Goal: Information Seeking & Learning: Find specific fact

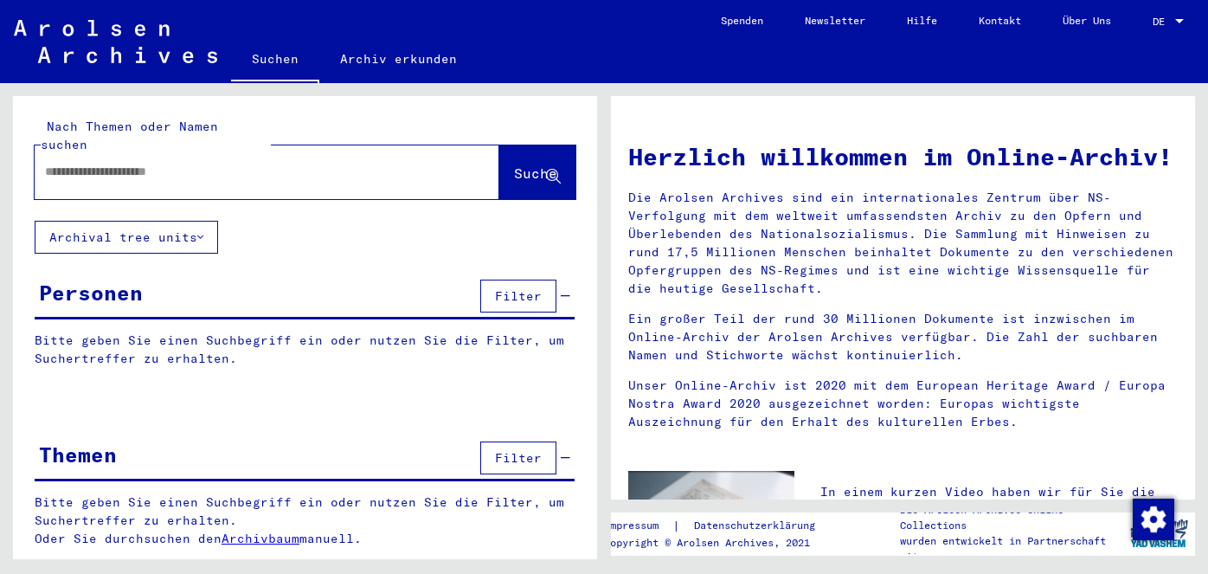
type input "**********"
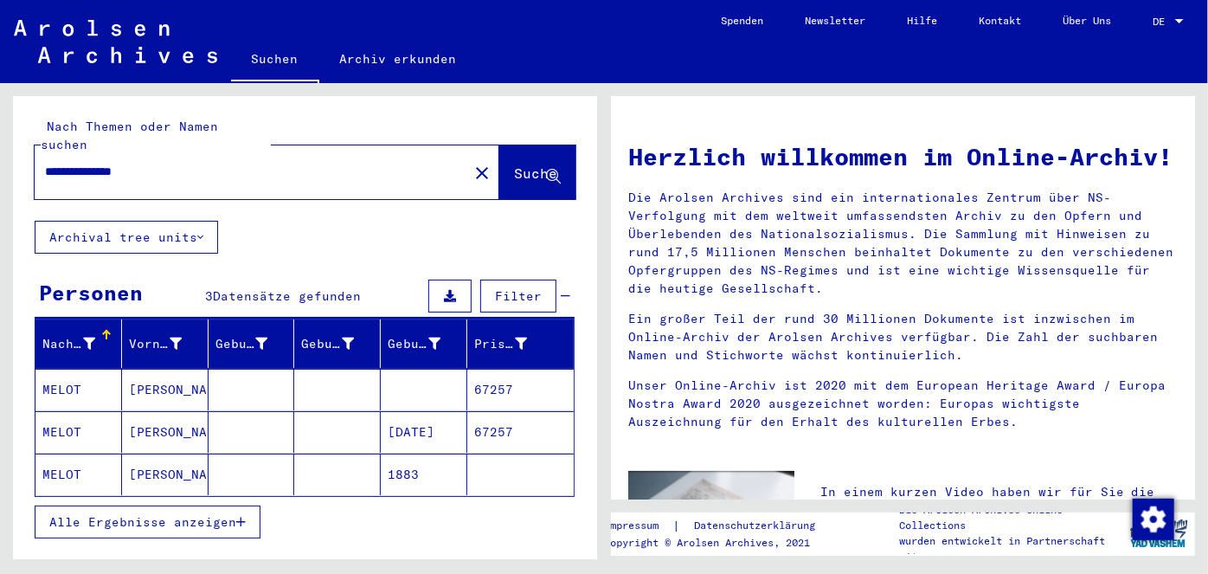
click at [159, 369] on mat-cell "[PERSON_NAME]" at bounding box center [165, 390] width 87 height 42
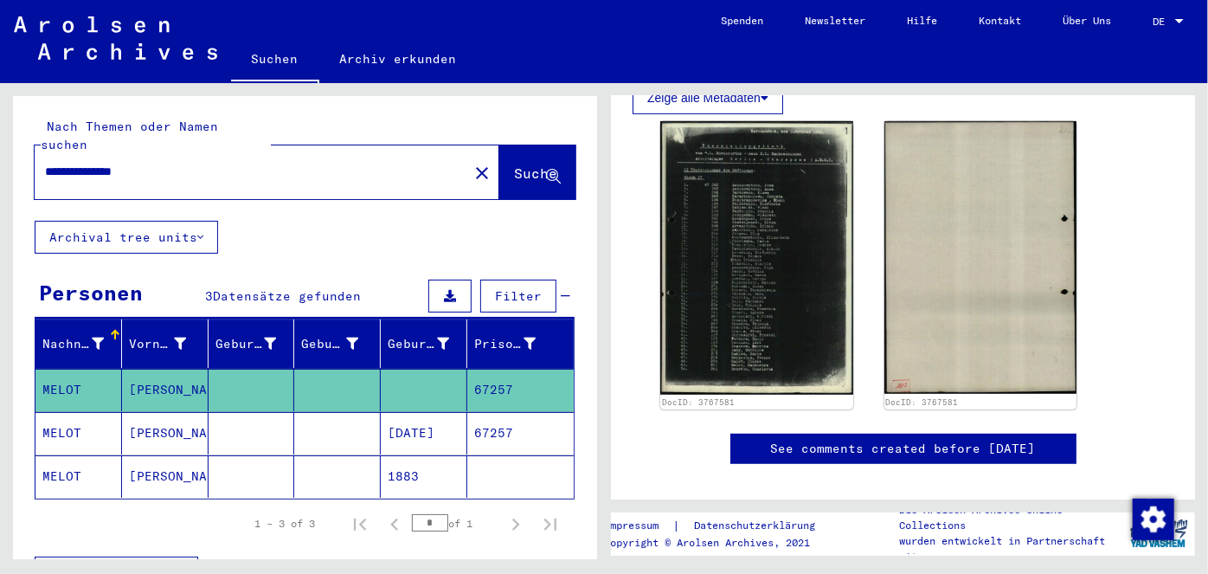
scroll to position [393, 0]
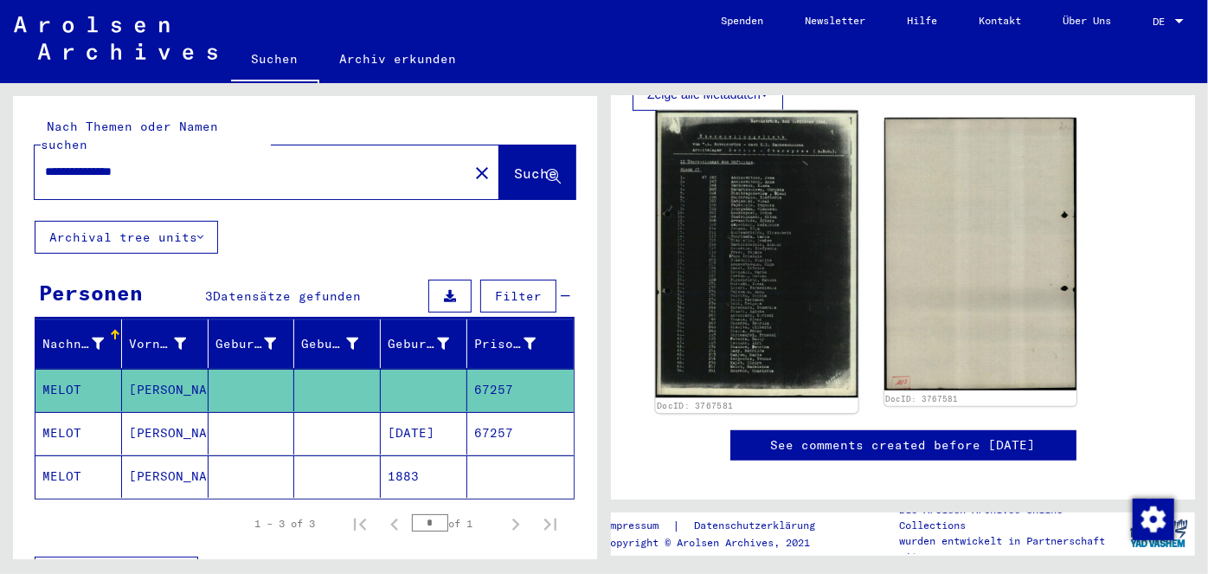
click at [739, 300] on img at bounding box center [756, 254] width 202 height 287
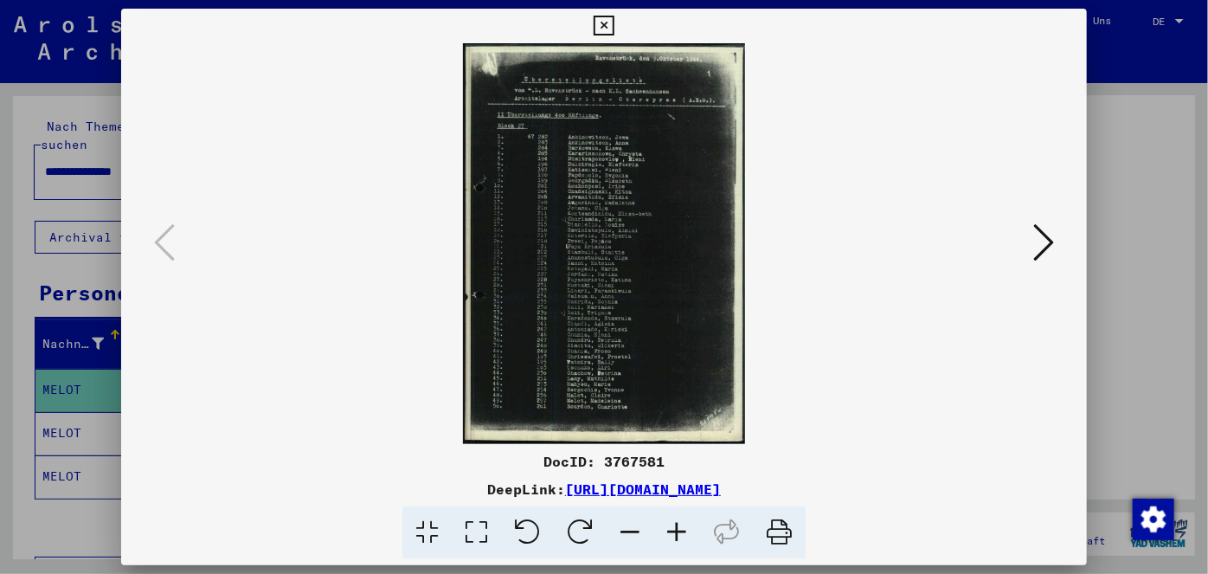
click at [591, 256] on img at bounding box center [604, 243] width 849 height 401
click at [593, 256] on img at bounding box center [604, 243] width 849 height 401
click at [594, 257] on img at bounding box center [604, 243] width 849 height 401
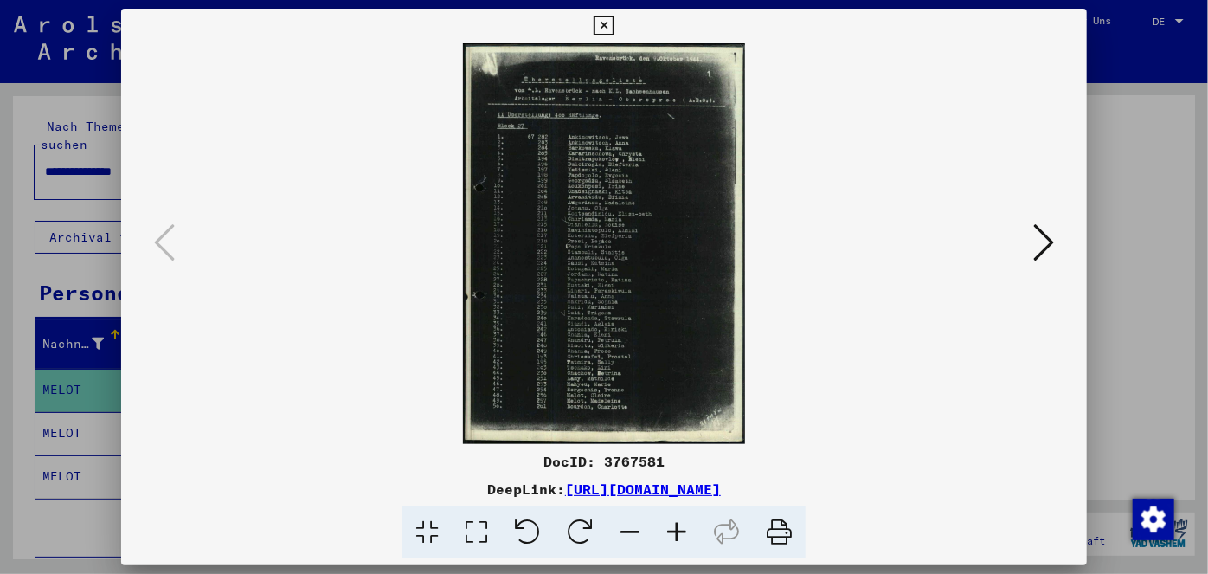
drag, startPoint x: 674, startPoint y: 297, endPoint x: 627, endPoint y: 402, distance: 115.4
click at [627, 402] on img at bounding box center [604, 243] width 849 height 401
click at [602, 24] on icon at bounding box center [604, 26] width 20 height 21
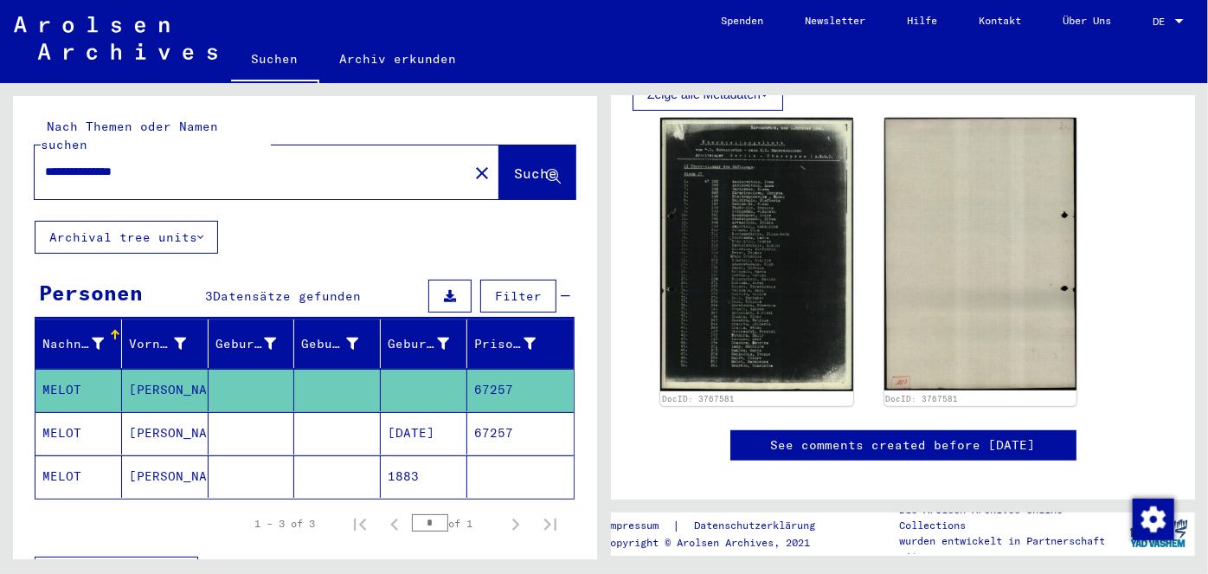
click at [147, 412] on mat-cell "[PERSON_NAME]" at bounding box center [165, 433] width 87 height 42
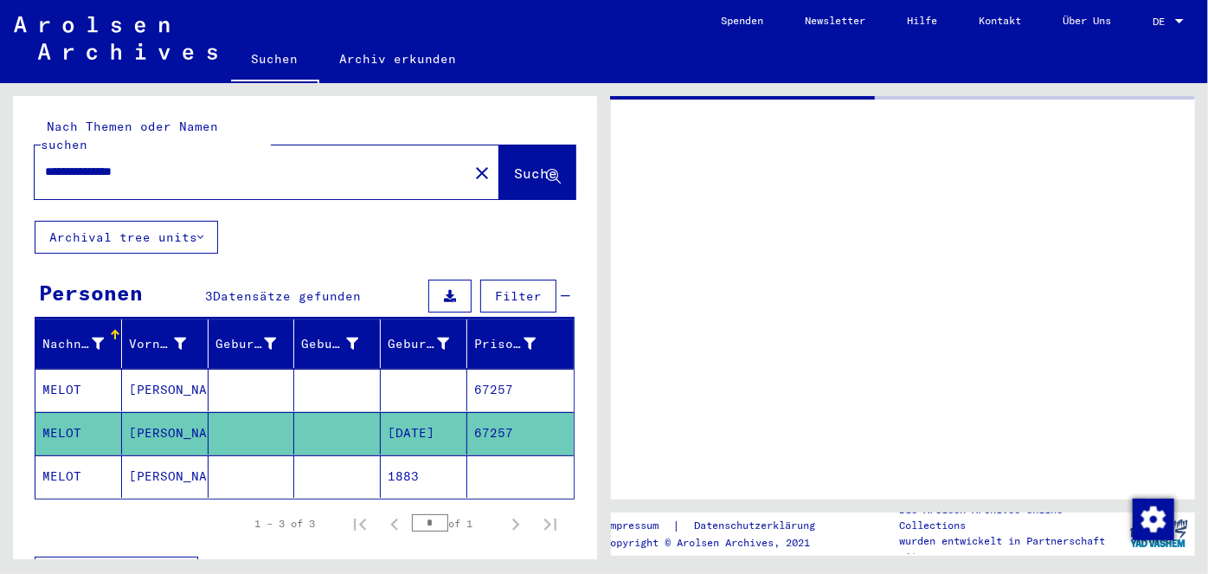
click at [147, 412] on mat-cell "[PERSON_NAME]" at bounding box center [165, 433] width 87 height 42
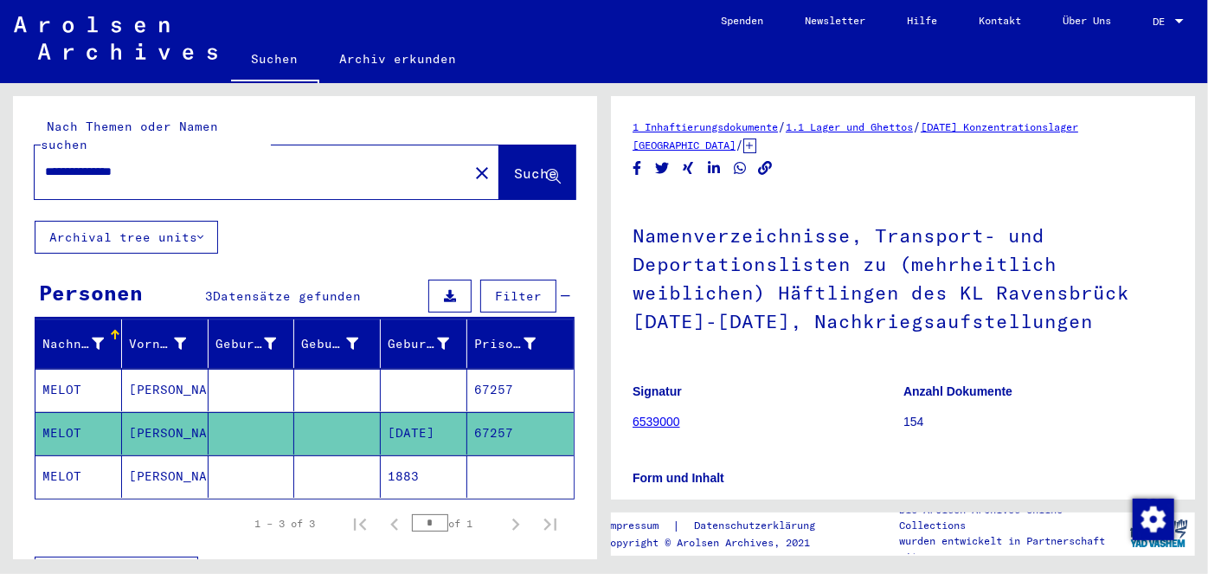
click at [665, 417] on link "6539000" at bounding box center [657, 421] width 48 height 14
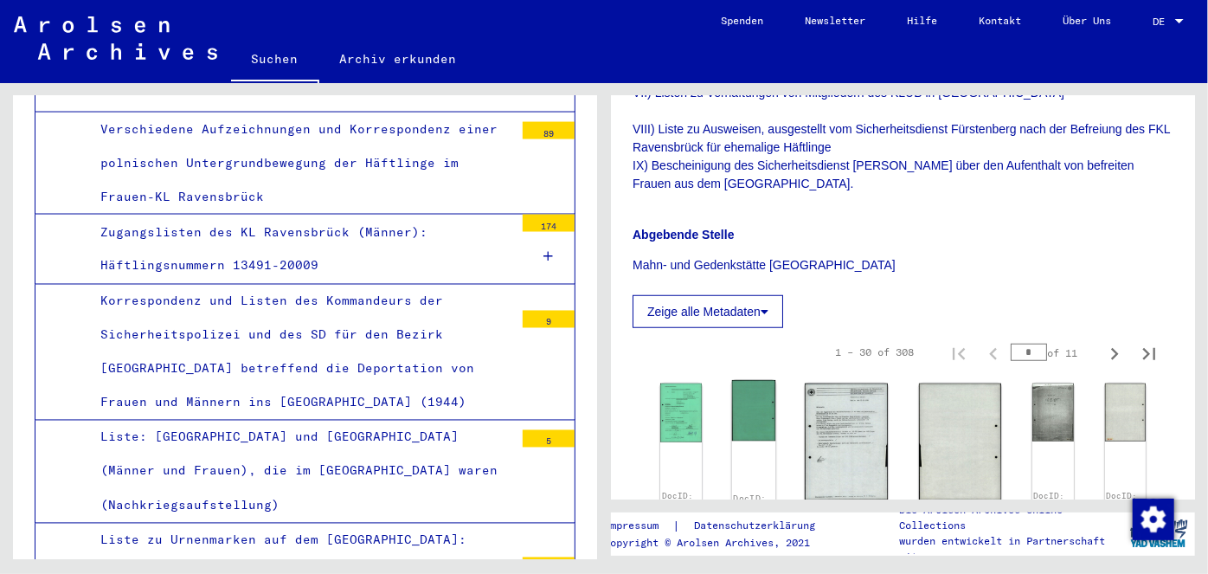
scroll to position [629, 0]
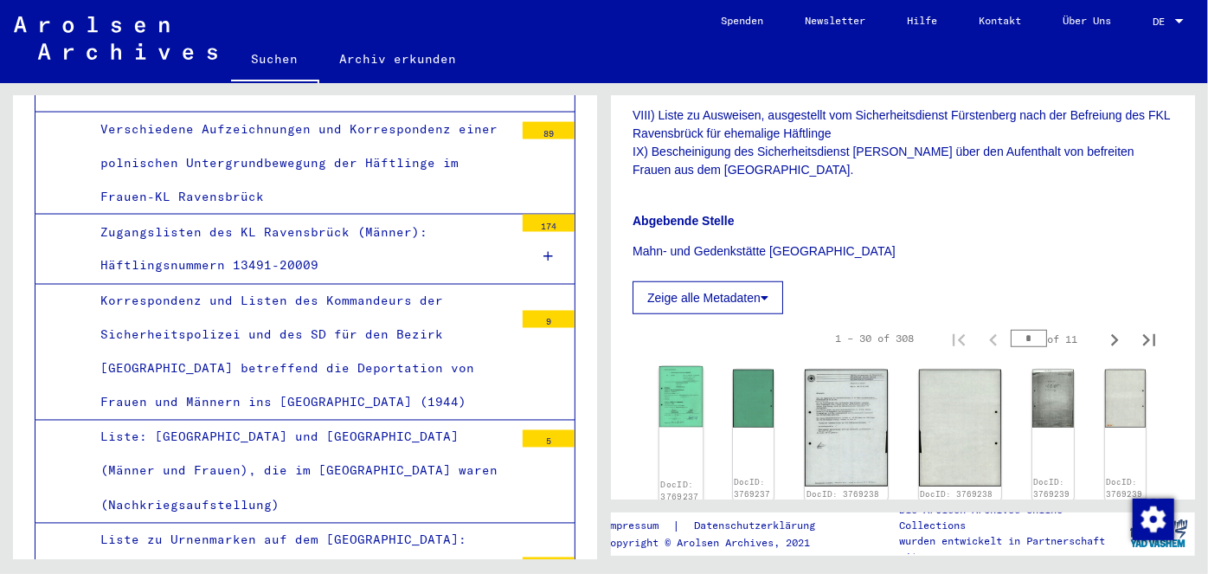
click at [681, 409] on img at bounding box center [680, 396] width 43 height 61
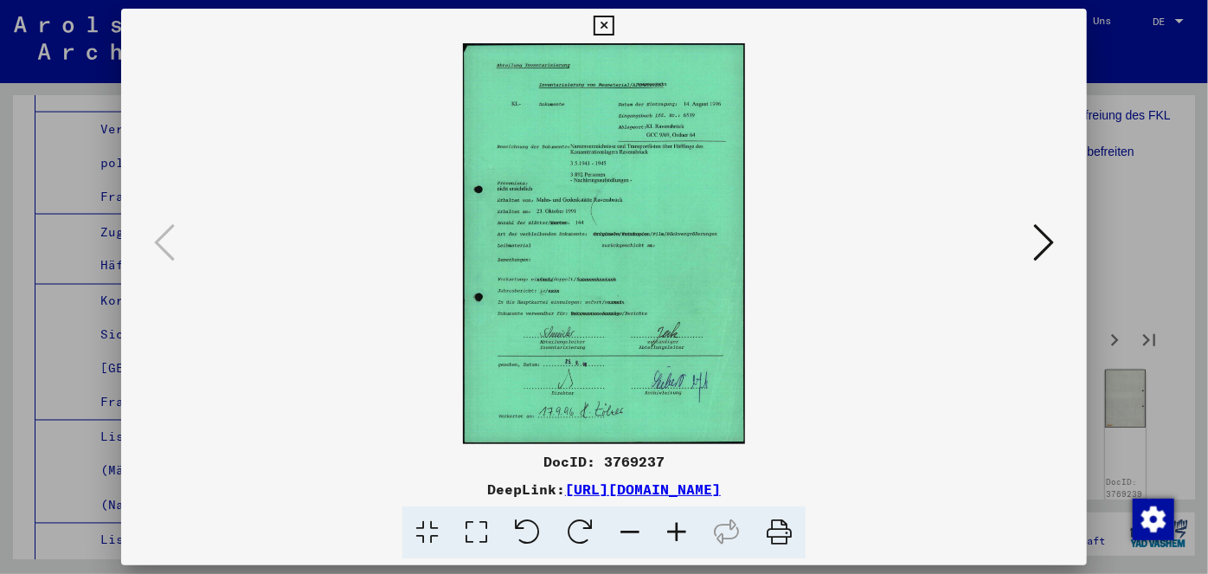
click at [639, 266] on img at bounding box center [604, 243] width 849 height 401
click at [1041, 240] on icon at bounding box center [1043, 243] width 21 height 42
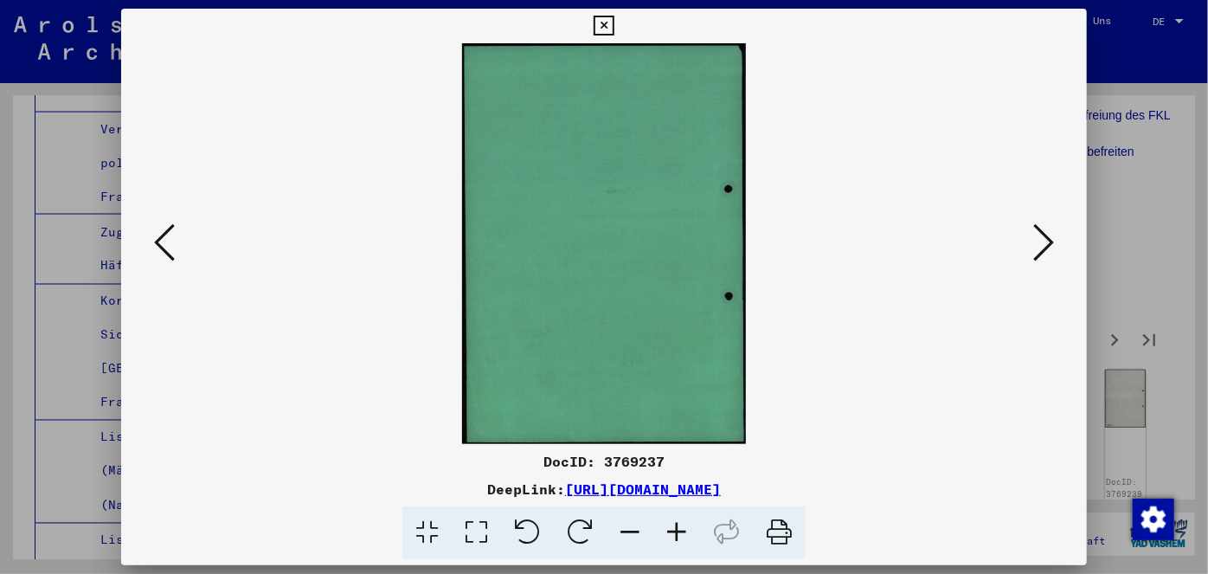
click at [1041, 240] on icon at bounding box center [1043, 243] width 21 height 42
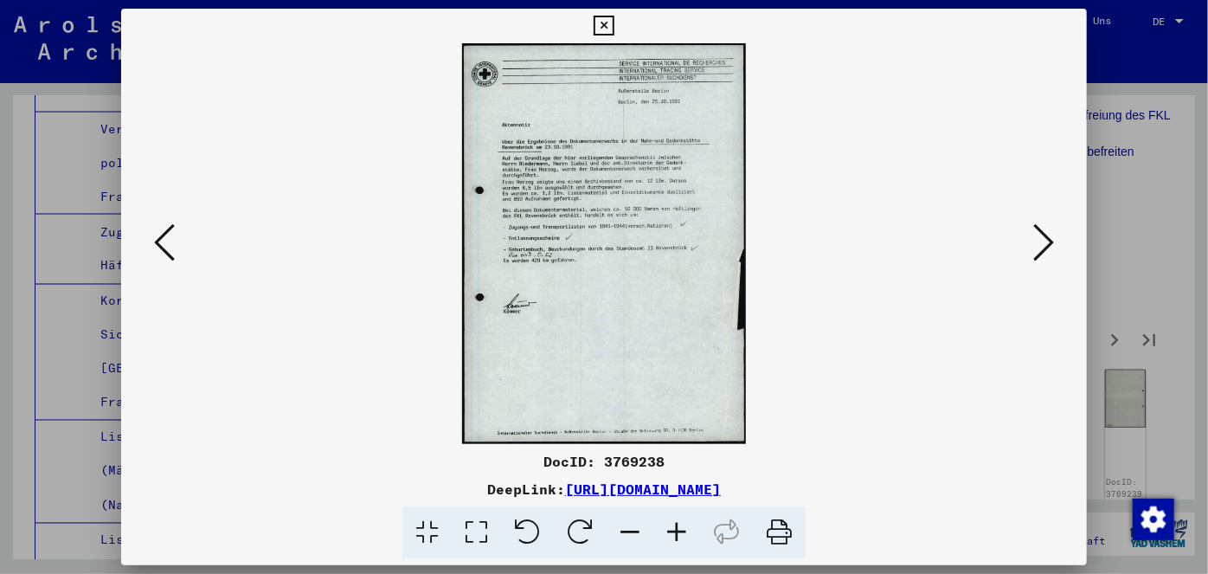
click at [1041, 237] on icon at bounding box center [1043, 243] width 21 height 42
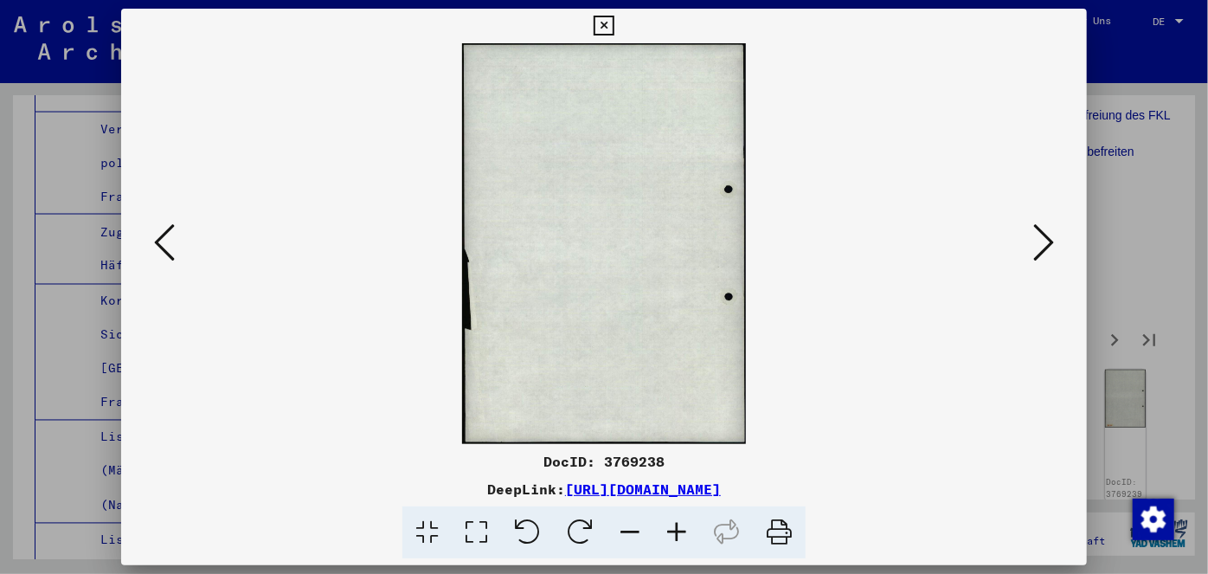
click at [1041, 236] on icon at bounding box center [1043, 243] width 21 height 42
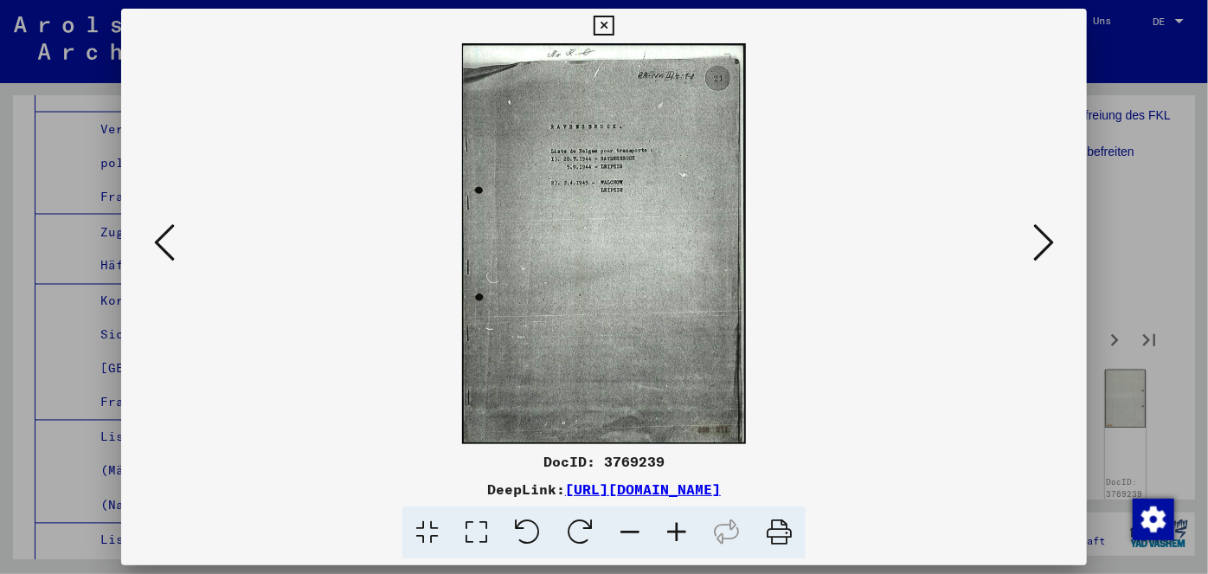
click at [1043, 231] on icon at bounding box center [1043, 243] width 21 height 42
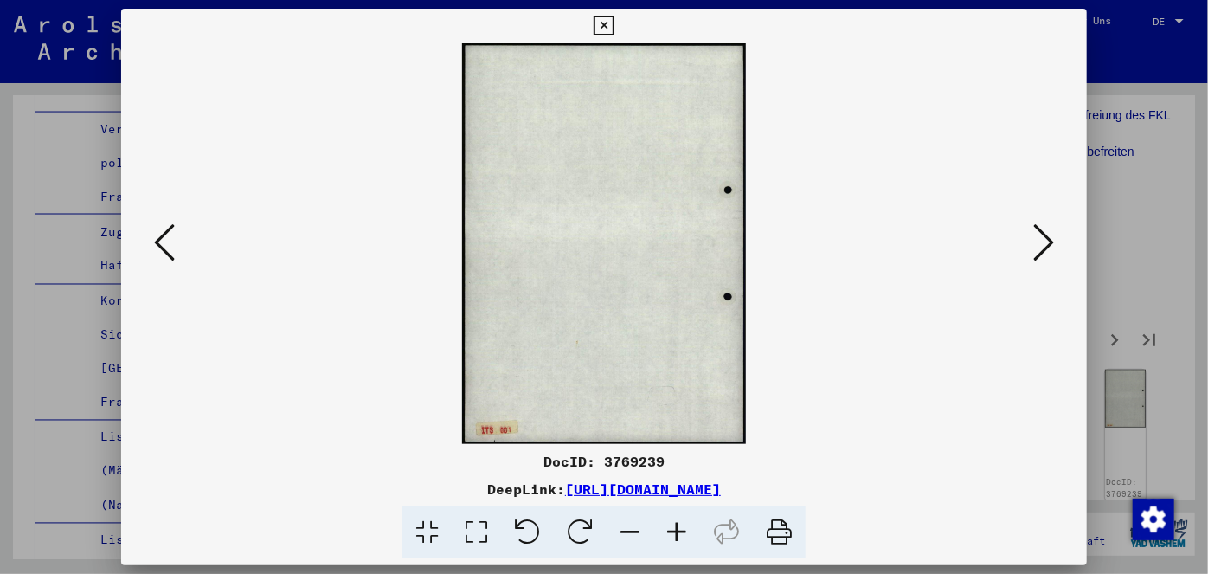
click at [1043, 229] on icon at bounding box center [1043, 243] width 21 height 42
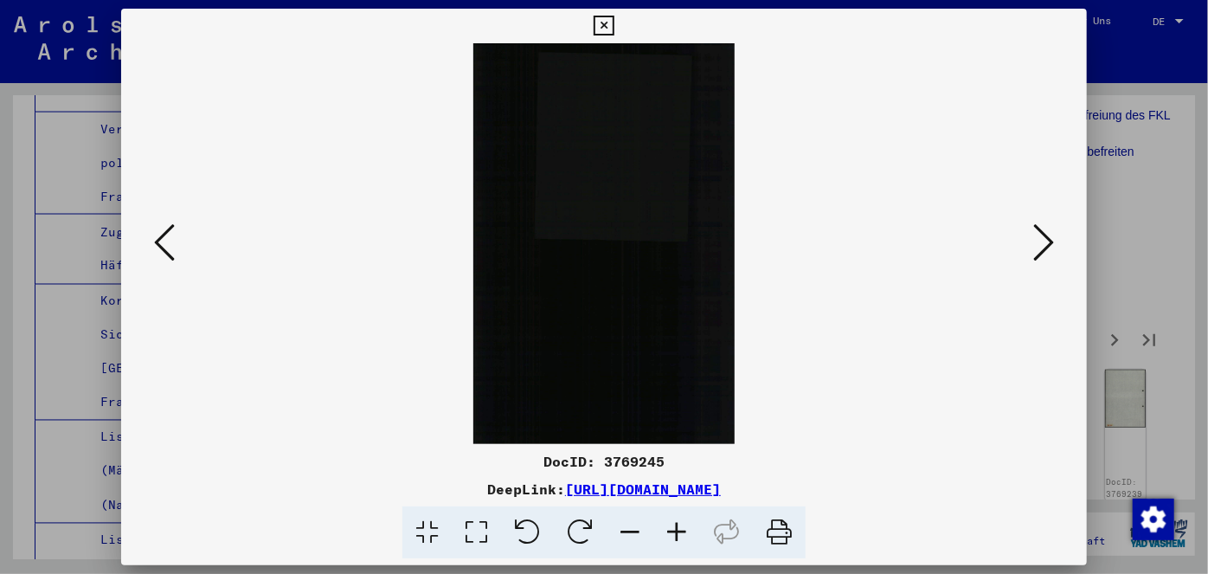
click at [1043, 228] on icon at bounding box center [1043, 243] width 21 height 42
click at [1044, 227] on icon at bounding box center [1043, 243] width 21 height 42
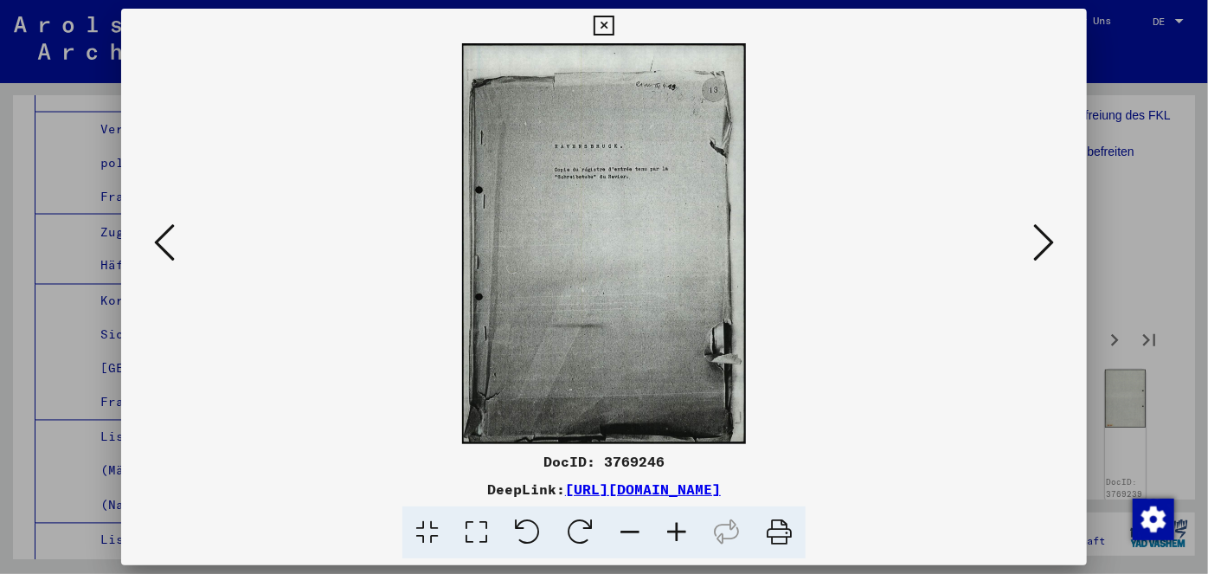
click at [1055, 253] on button at bounding box center [1043, 243] width 31 height 49
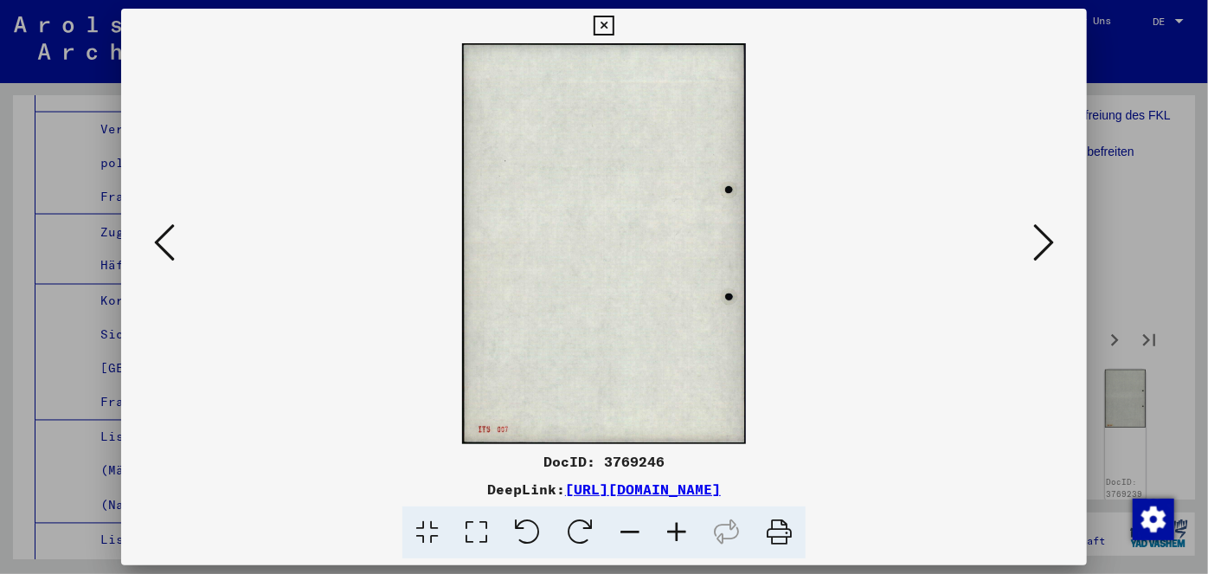
click at [1054, 252] on button at bounding box center [1043, 243] width 31 height 49
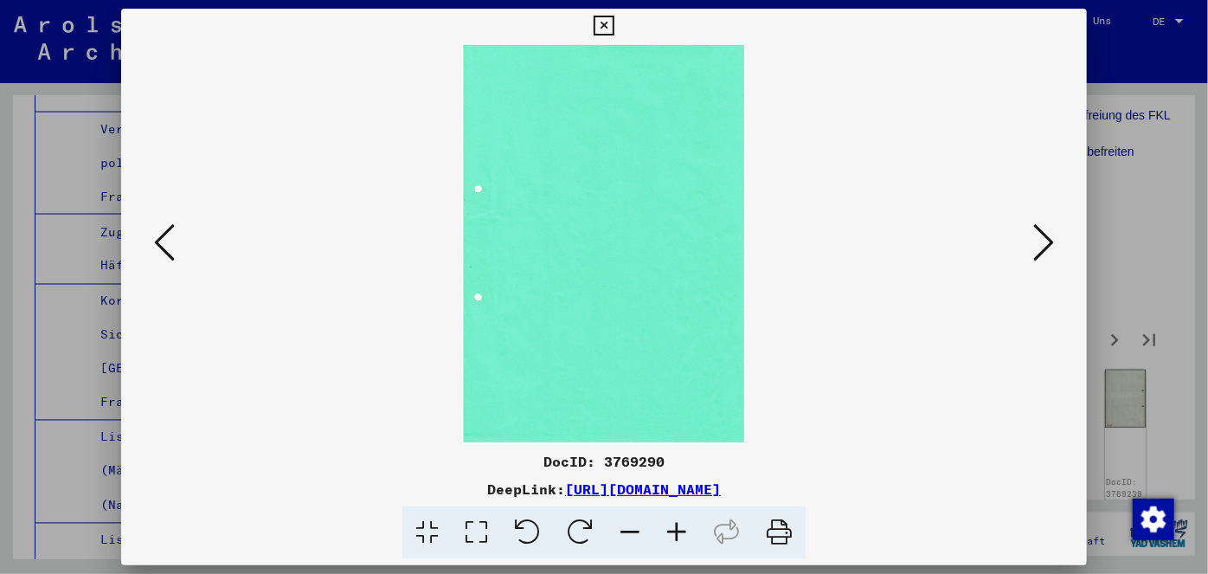
click at [1044, 235] on icon at bounding box center [1043, 243] width 21 height 42
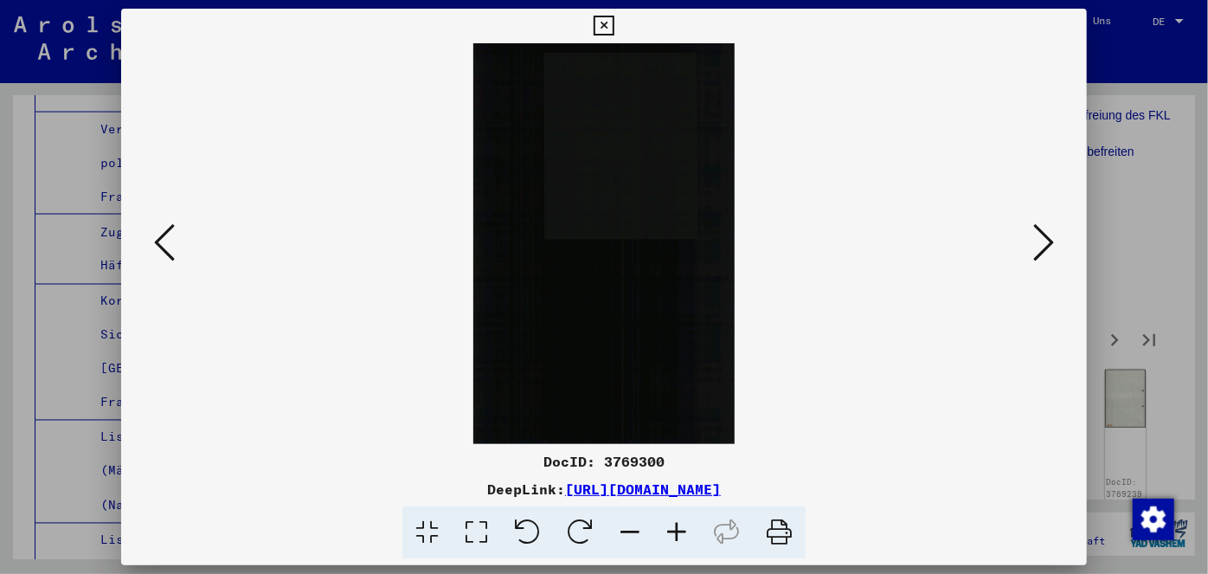
click at [1044, 235] on icon at bounding box center [1043, 243] width 21 height 42
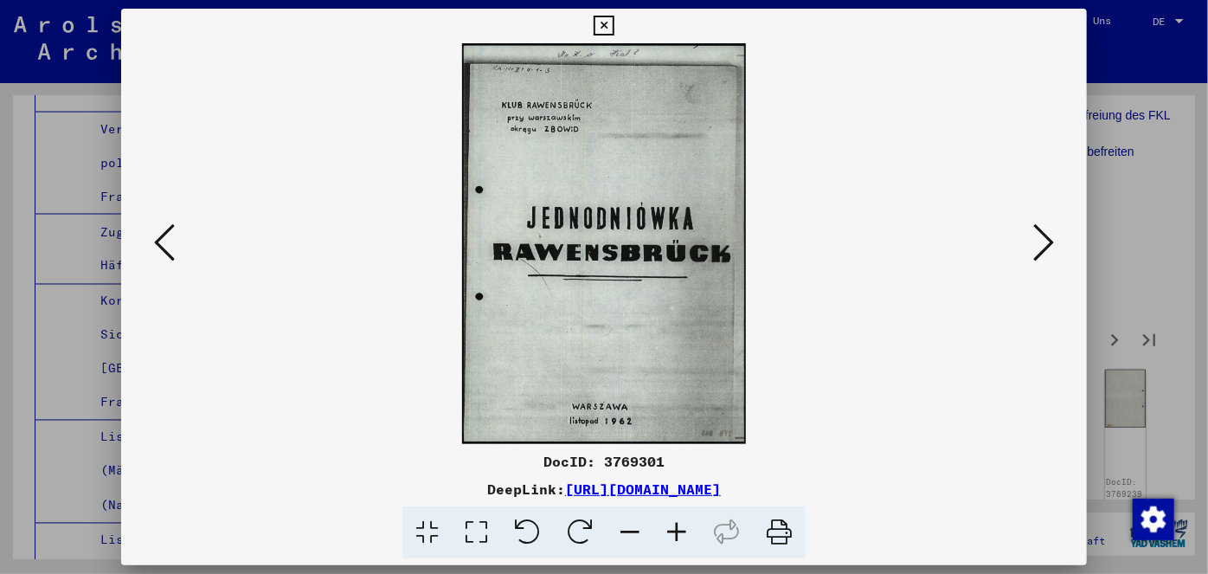
click at [1044, 235] on icon at bounding box center [1043, 243] width 21 height 42
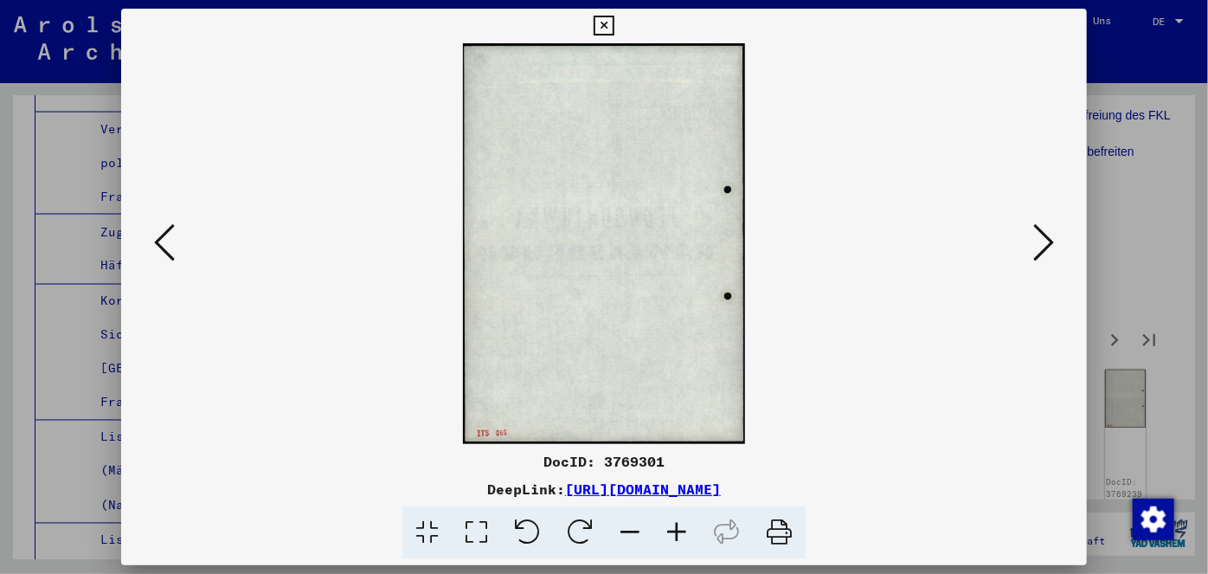
click at [1044, 235] on icon at bounding box center [1043, 243] width 21 height 42
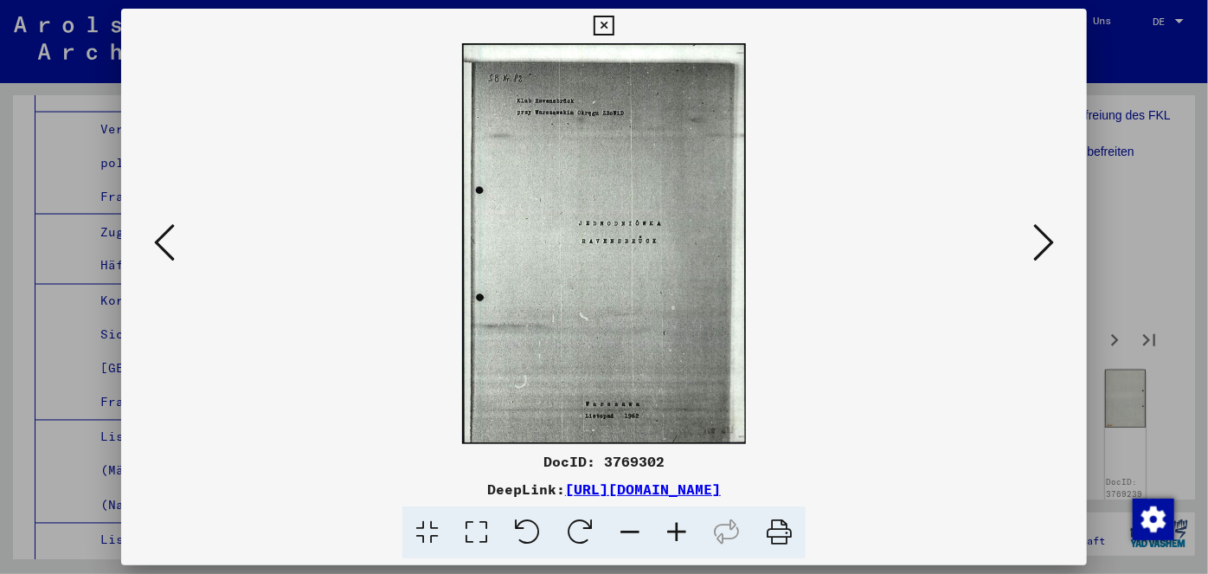
click at [1044, 235] on icon at bounding box center [1043, 243] width 21 height 42
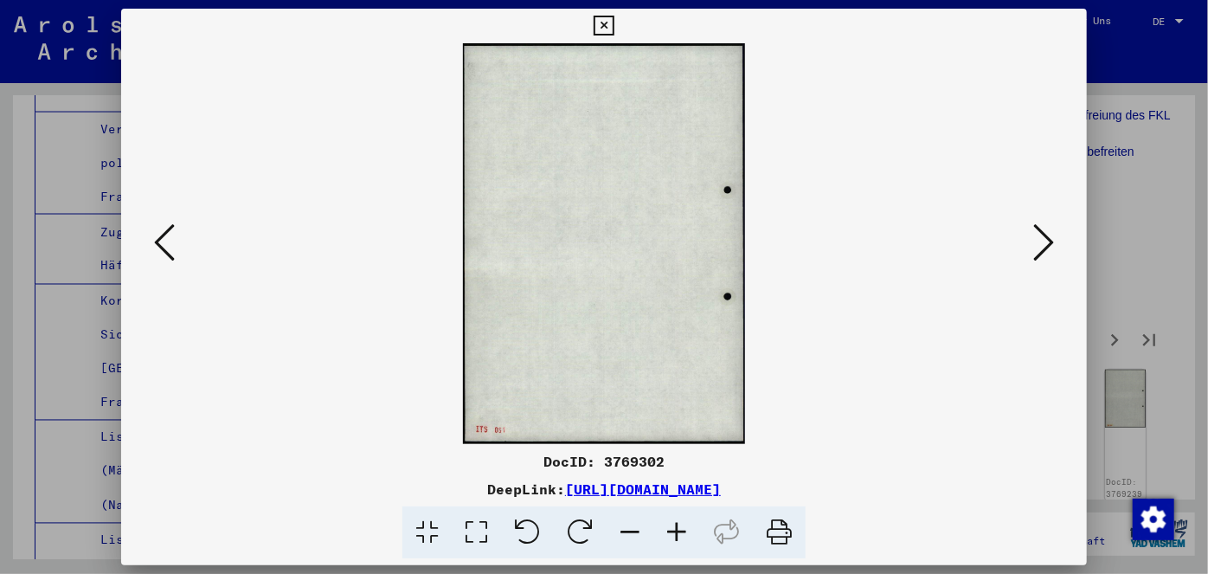
click at [1044, 235] on icon at bounding box center [1043, 243] width 21 height 42
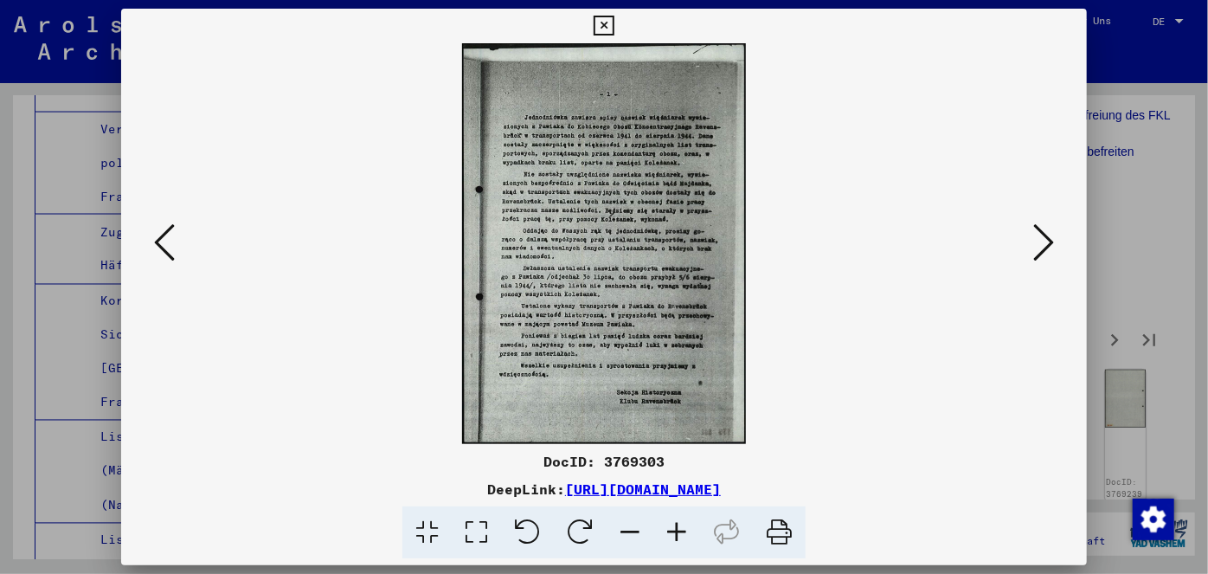
click at [1044, 235] on icon at bounding box center [1043, 243] width 21 height 42
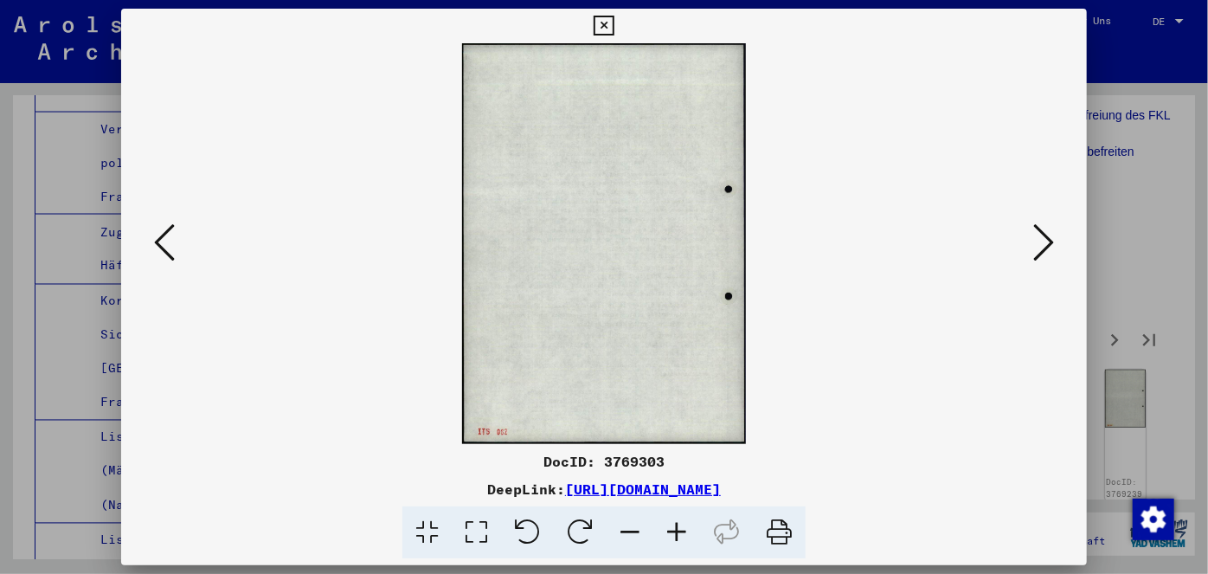
click at [1044, 235] on icon at bounding box center [1043, 243] width 21 height 42
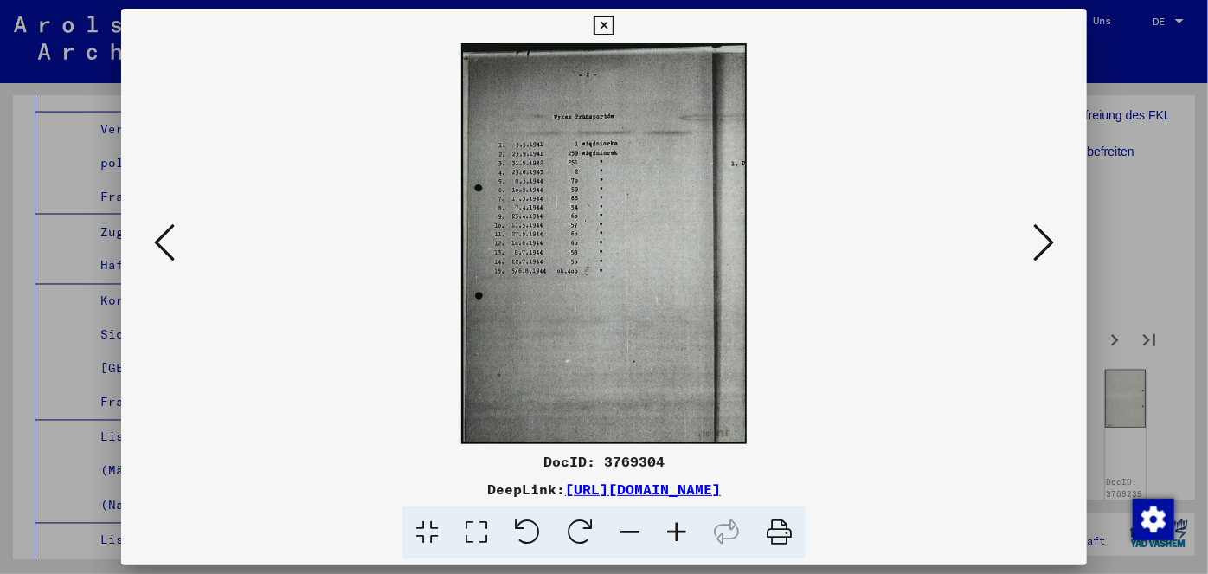
click at [1046, 235] on icon at bounding box center [1043, 243] width 21 height 42
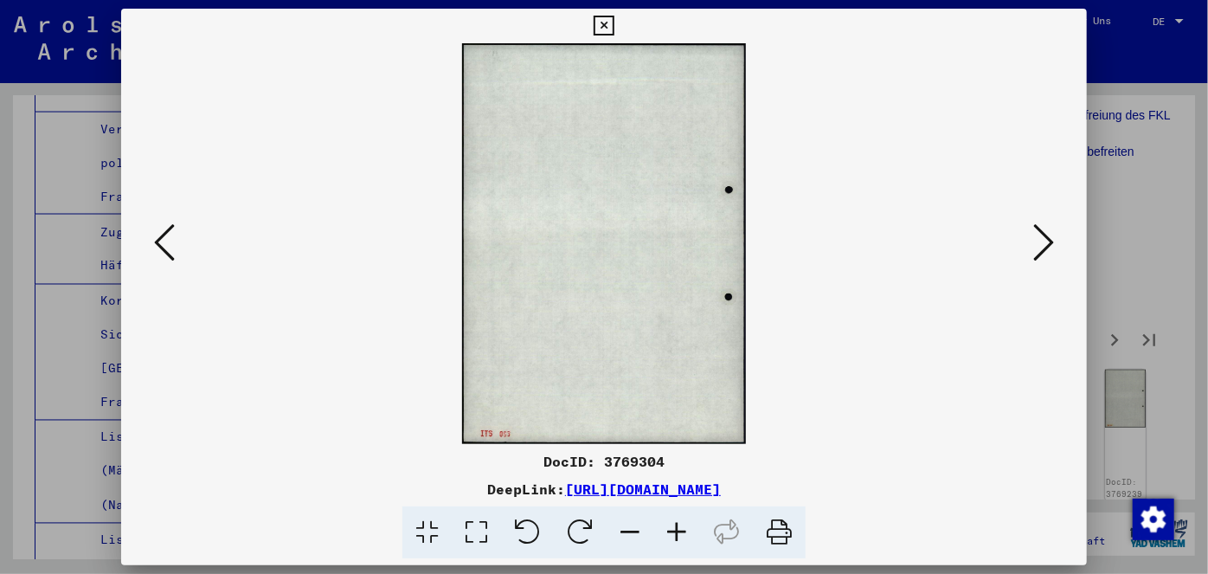
click at [1046, 235] on icon at bounding box center [1043, 243] width 21 height 42
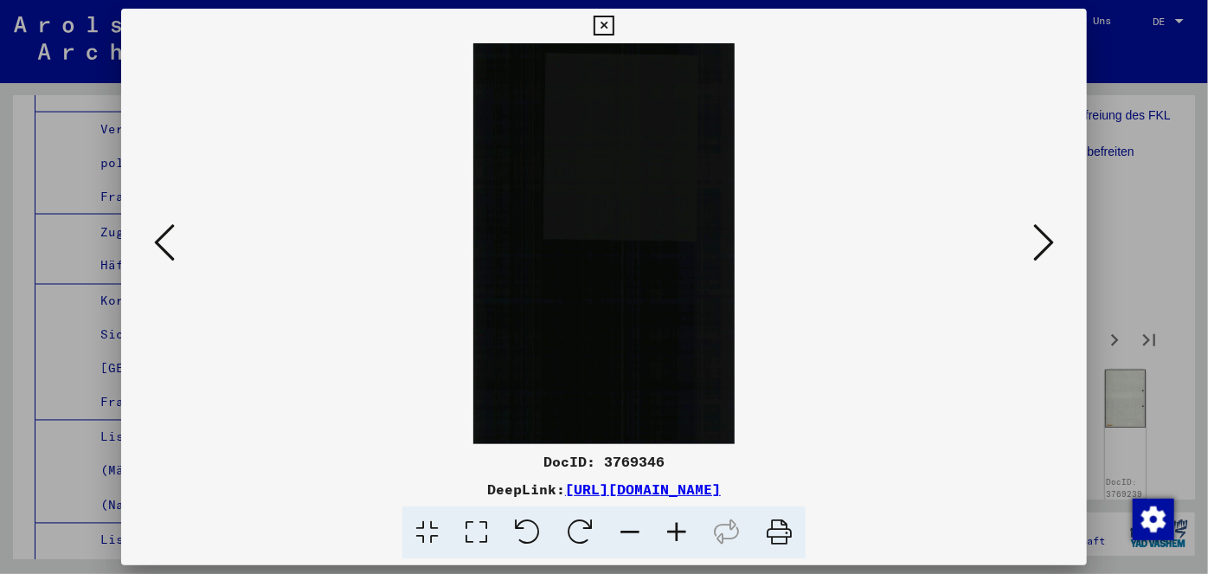
click at [1046, 235] on icon at bounding box center [1043, 243] width 21 height 42
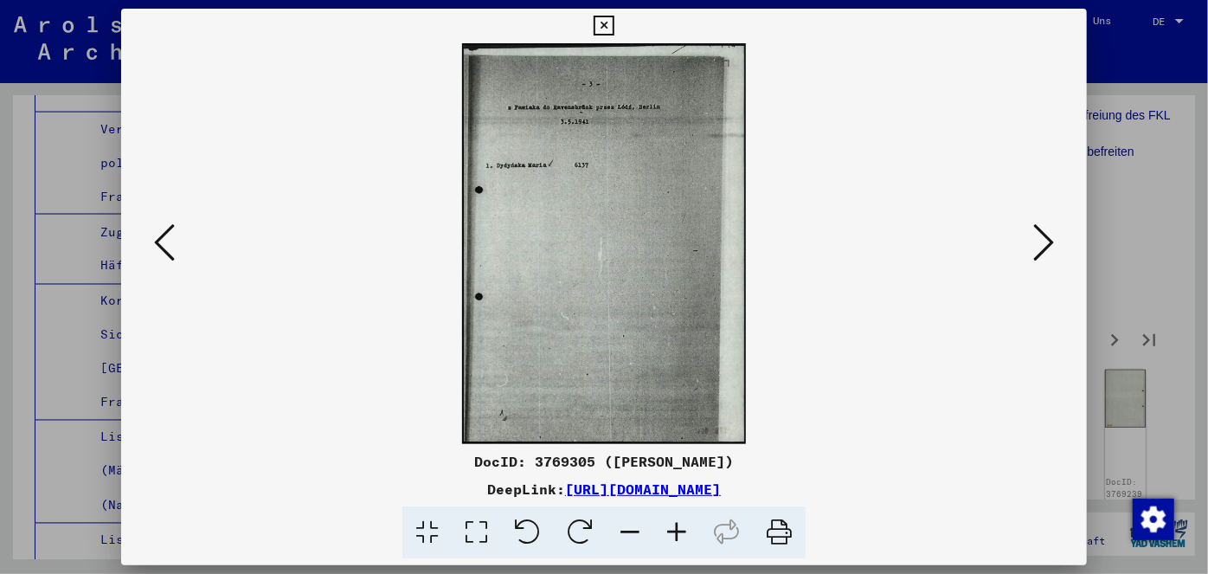
click at [1046, 235] on icon at bounding box center [1043, 243] width 21 height 42
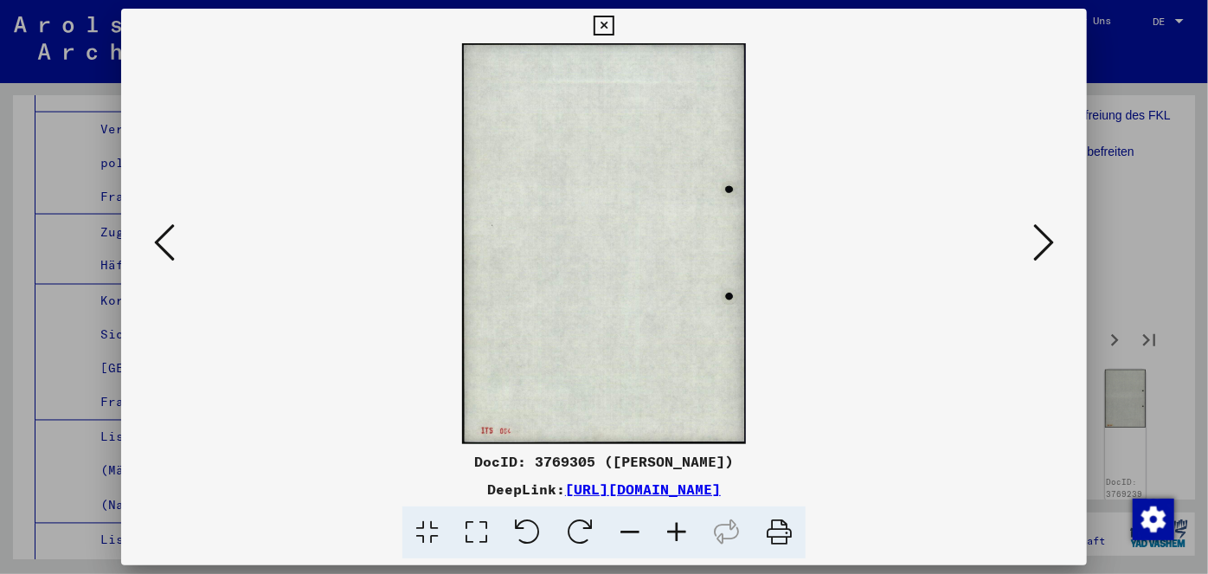
click at [1046, 234] on icon at bounding box center [1043, 243] width 21 height 42
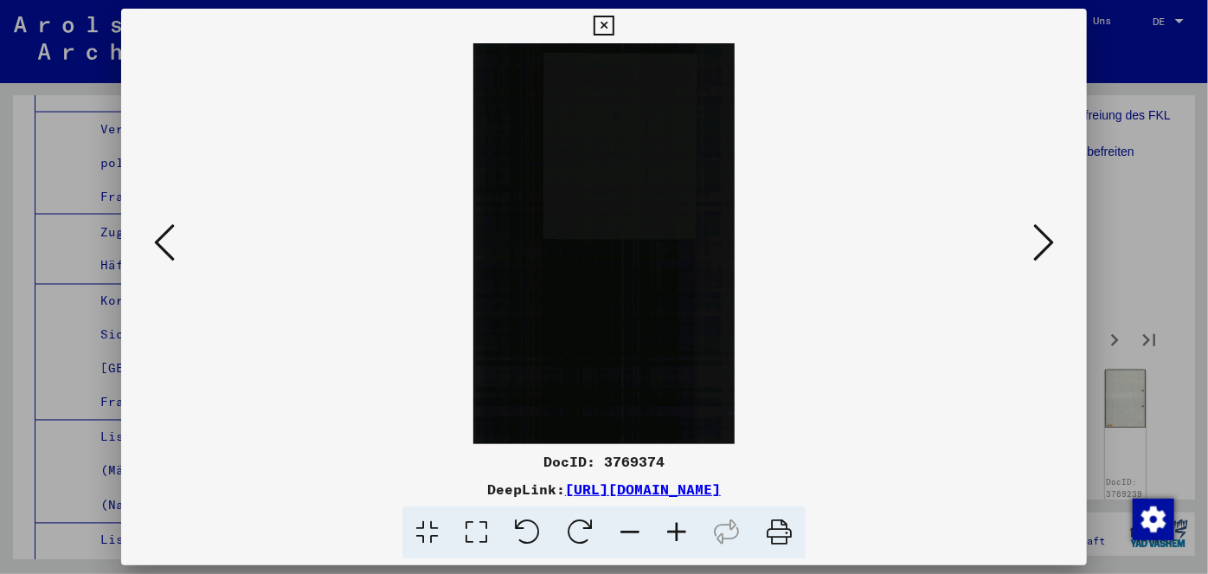
click at [1046, 234] on icon at bounding box center [1043, 243] width 21 height 42
click at [159, 232] on icon at bounding box center [164, 243] width 21 height 42
click at [162, 228] on icon at bounding box center [164, 243] width 21 height 42
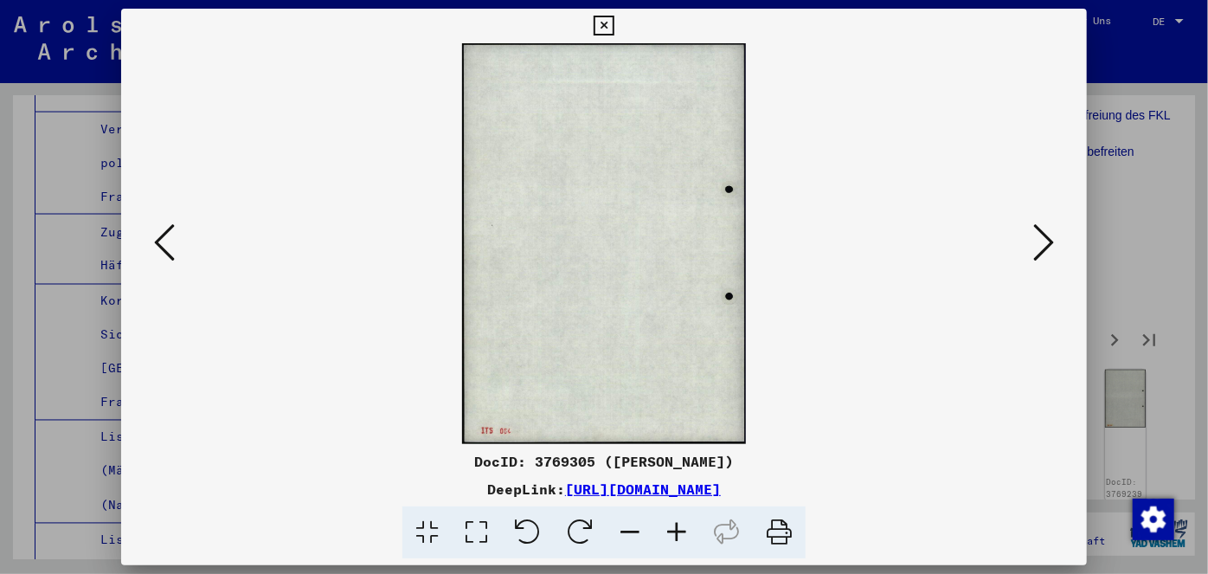
click at [163, 228] on icon at bounding box center [164, 243] width 21 height 42
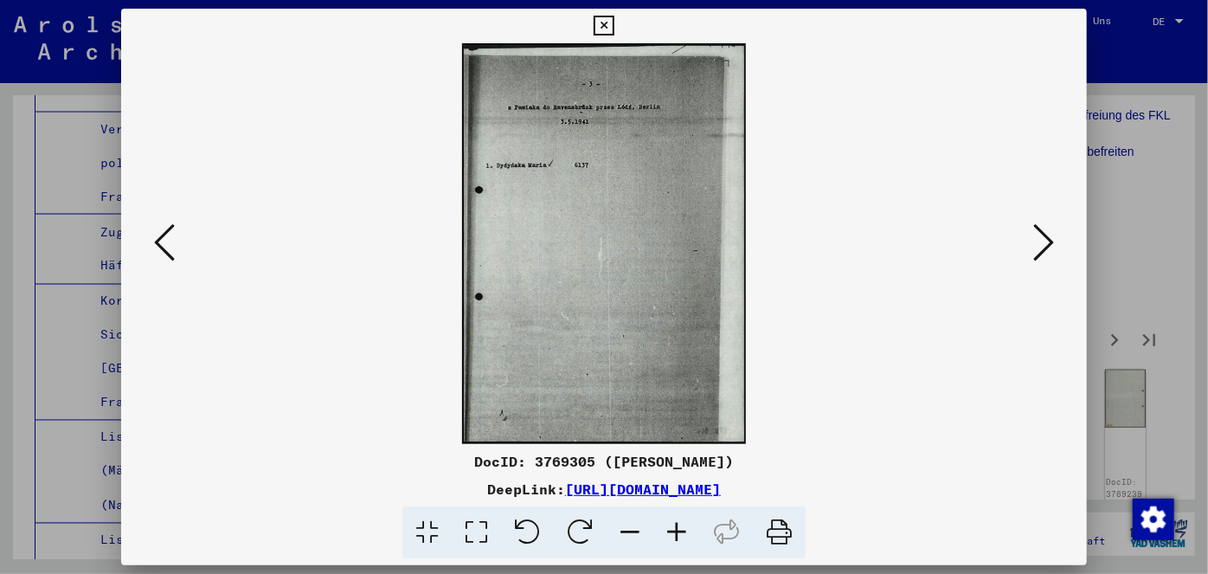
click at [168, 228] on icon at bounding box center [164, 243] width 21 height 42
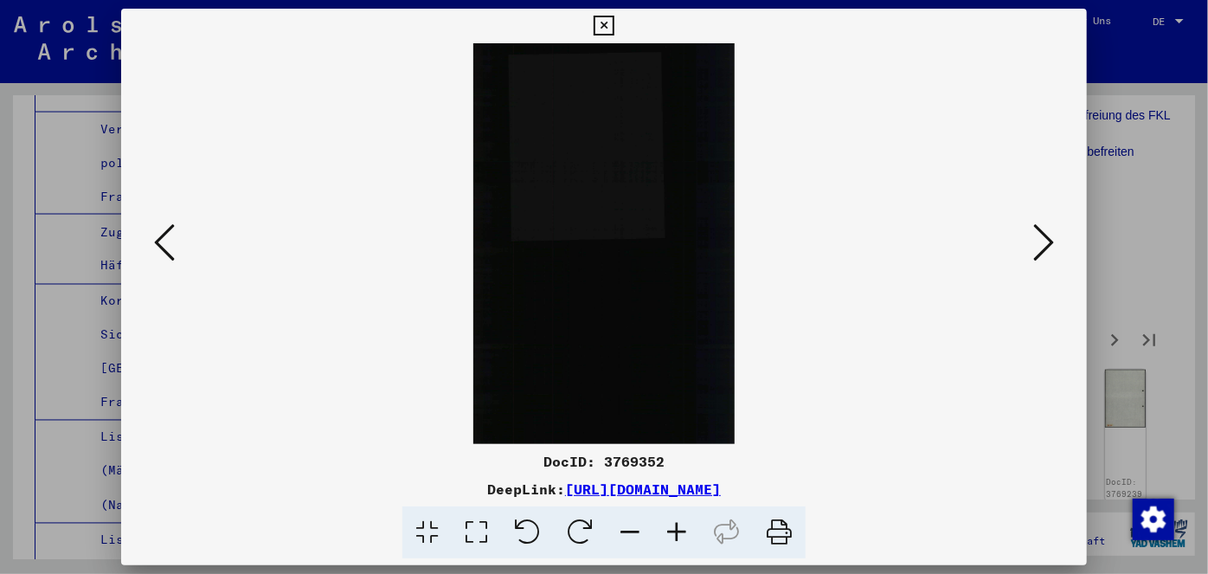
click at [168, 228] on icon at bounding box center [164, 243] width 21 height 42
drag, startPoint x: 600, startPoint y: 242, endPoint x: 617, endPoint y: 239, distance: 17.6
click at [617, 239] on img at bounding box center [604, 243] width 849 height 401
click at [617, 237] on img at bounding box center [604, 243] width 849 height 401
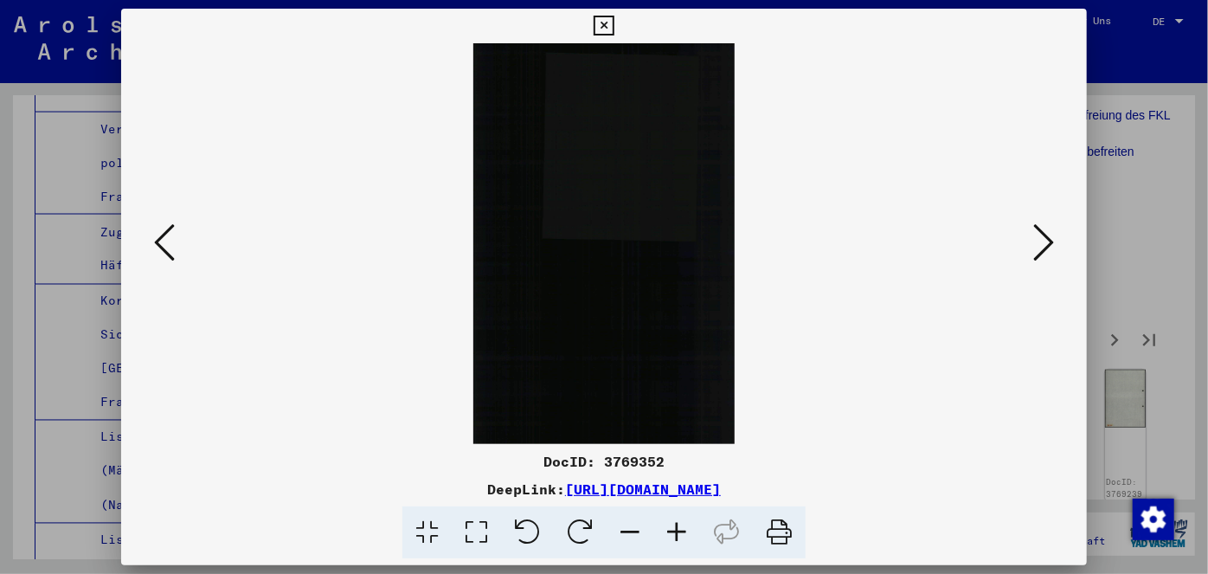
click at [479, 526] on icon at bounding box center [476, 532] width 49 height 53
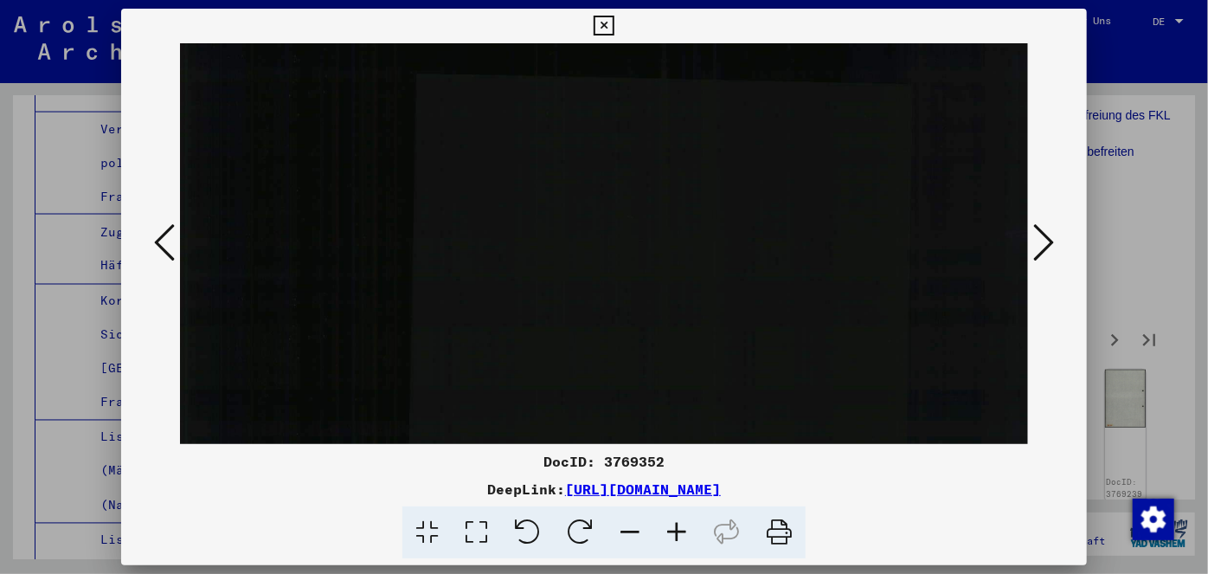
click at [159, 235] on icon at bounding box center [164, 243] width 21 height 42
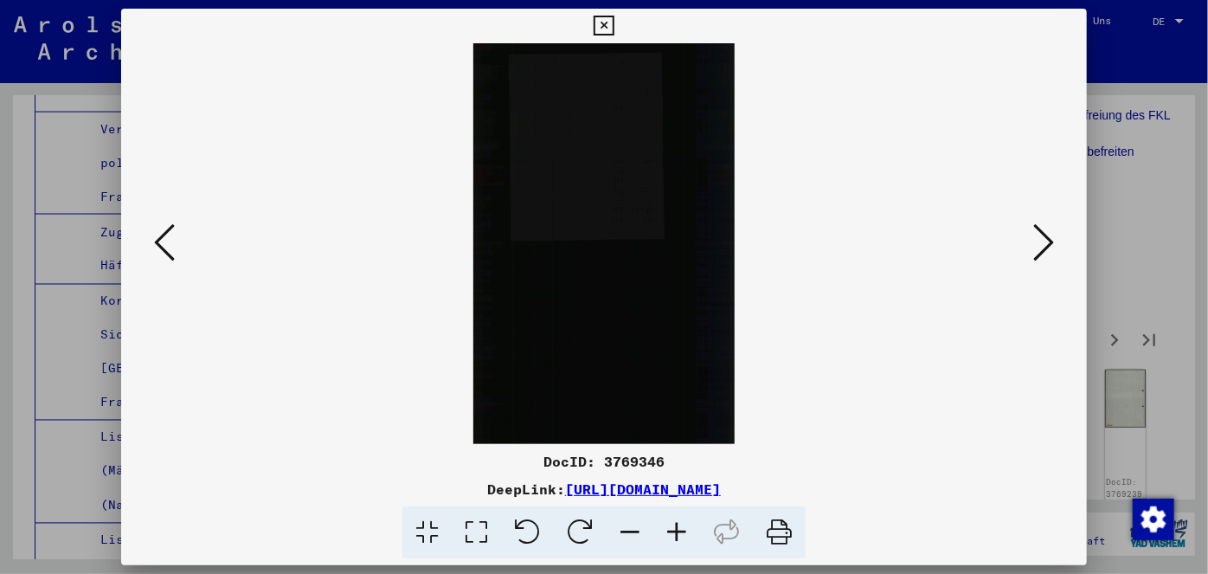
click at [159, 235] on icon at bounding box center [164, 243] width 21 height 42
click at [158, 235] on icon at bounding box center [164, 243] width 21 height 42
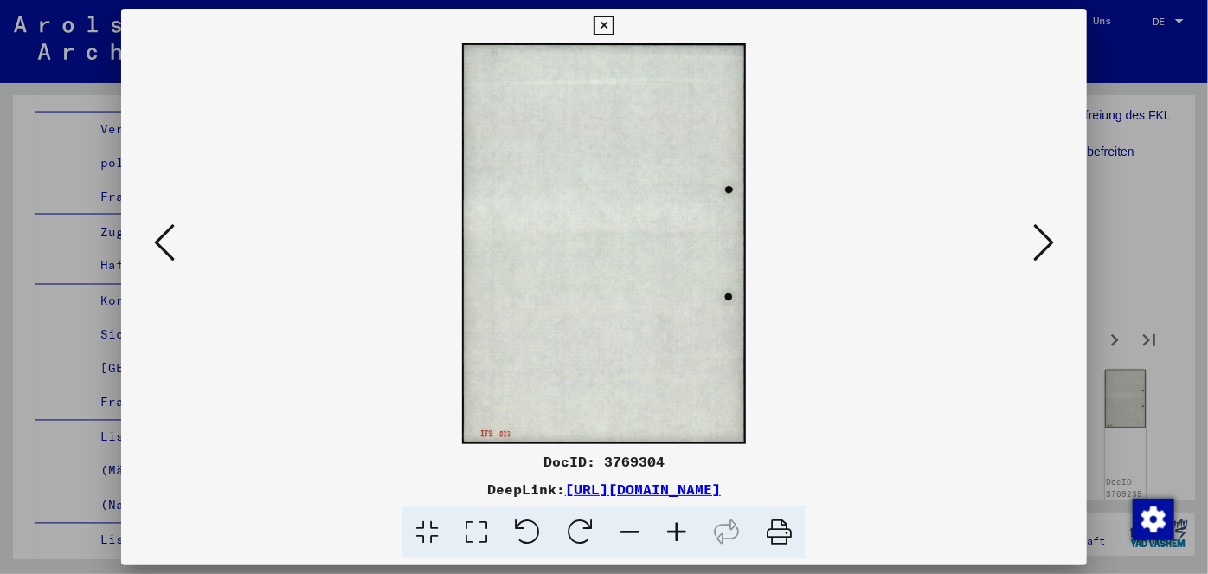
click at [158, 235] on icon at bounding box center [164, 243] width 21 height 42
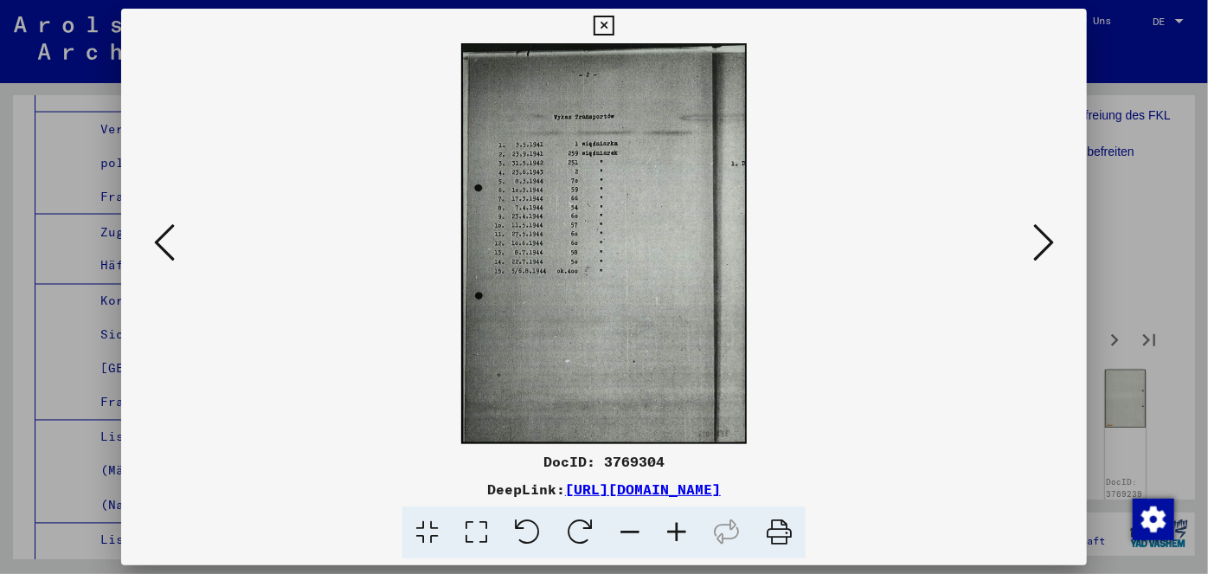
click at [157, 235] on icon at bounding box center [164, 243] width 21 height 42
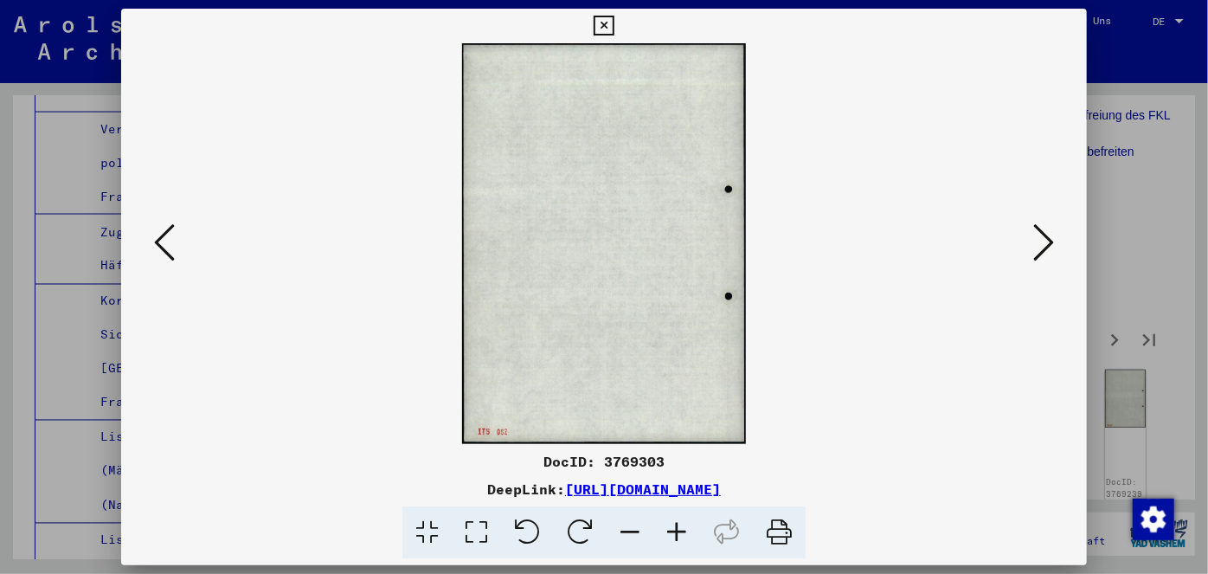
click at [157, 235] on icon at bounding box center [164, 243] width 21 height 42
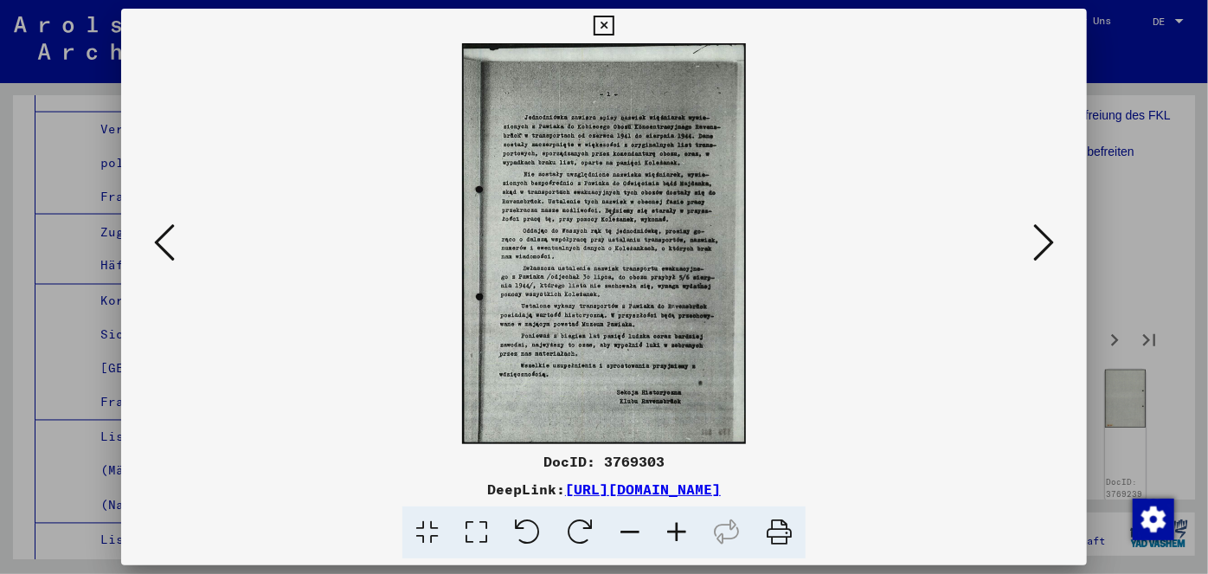
click at [157, 235] on icon at bounding box center [164, 243] width 21 height 42
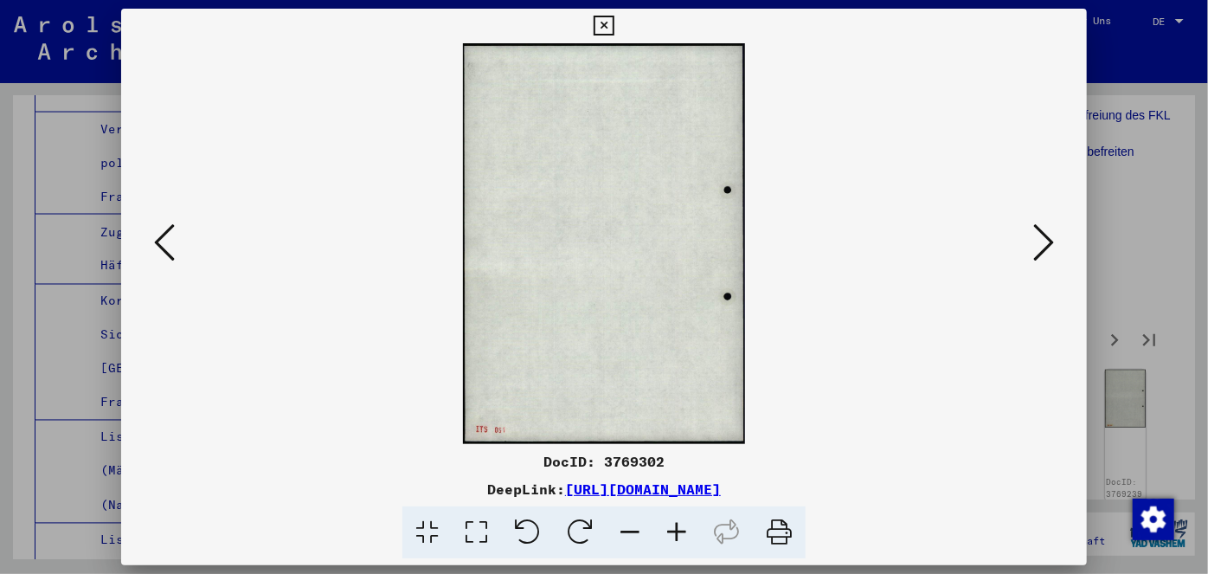
click at [157, 235] on icon at bounding box center [164, 243] width 21 height 42
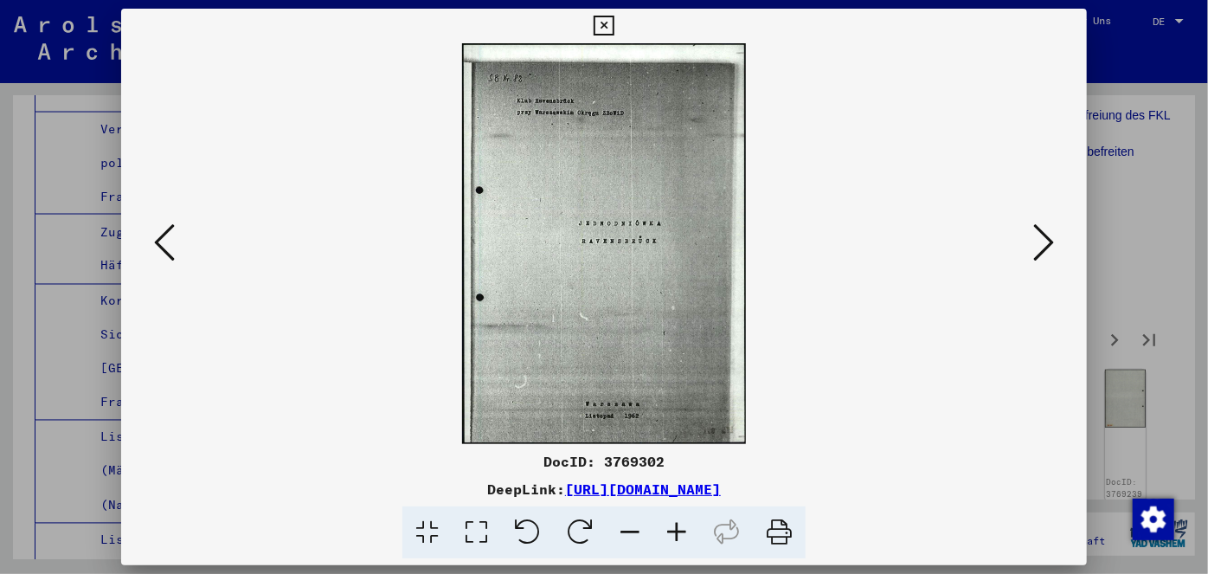
click at [157, 235] on icon at bounding box center [164, 243] width 21 height 42
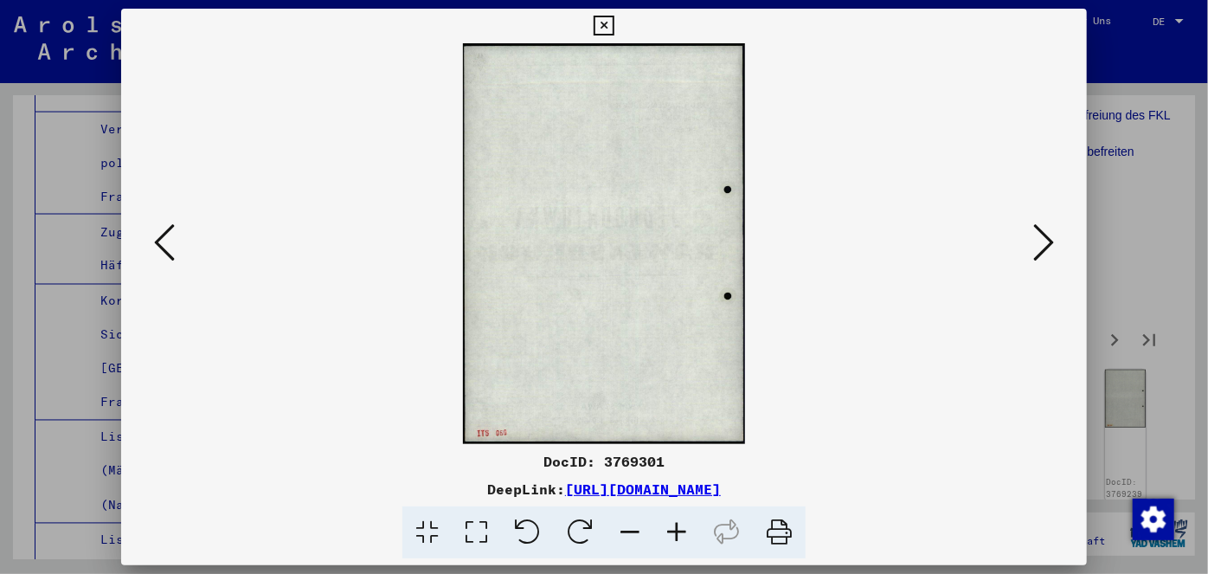
click at [157, 235] on icon at bounding box center [164, 243] width 21 height 42
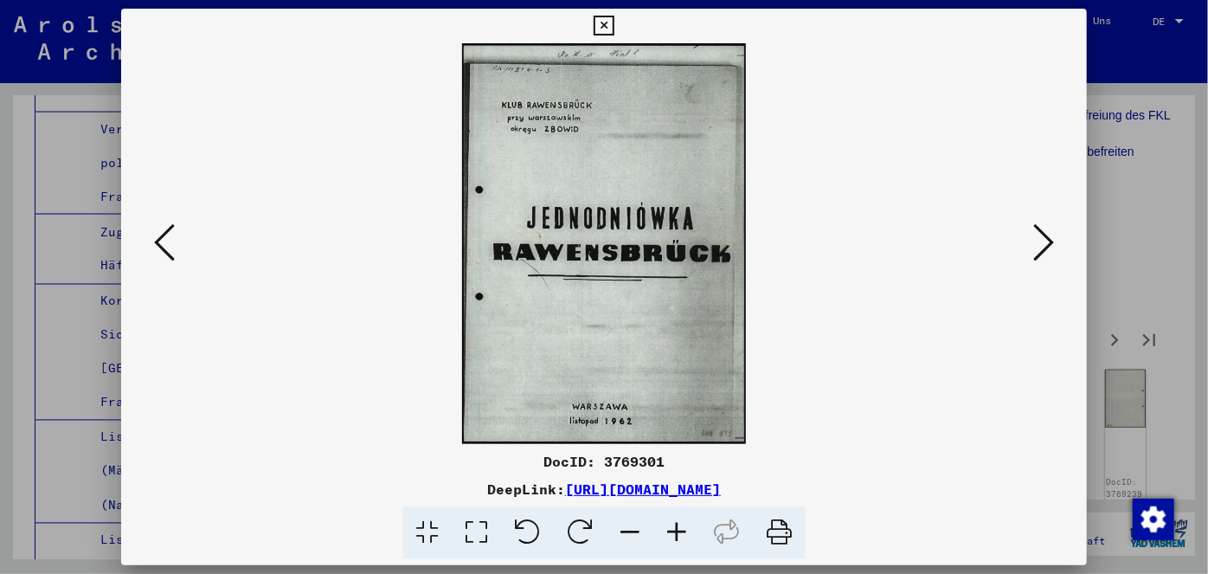
click at [612, 21] on icon at bounding box center [604, 26] width 20 height 21
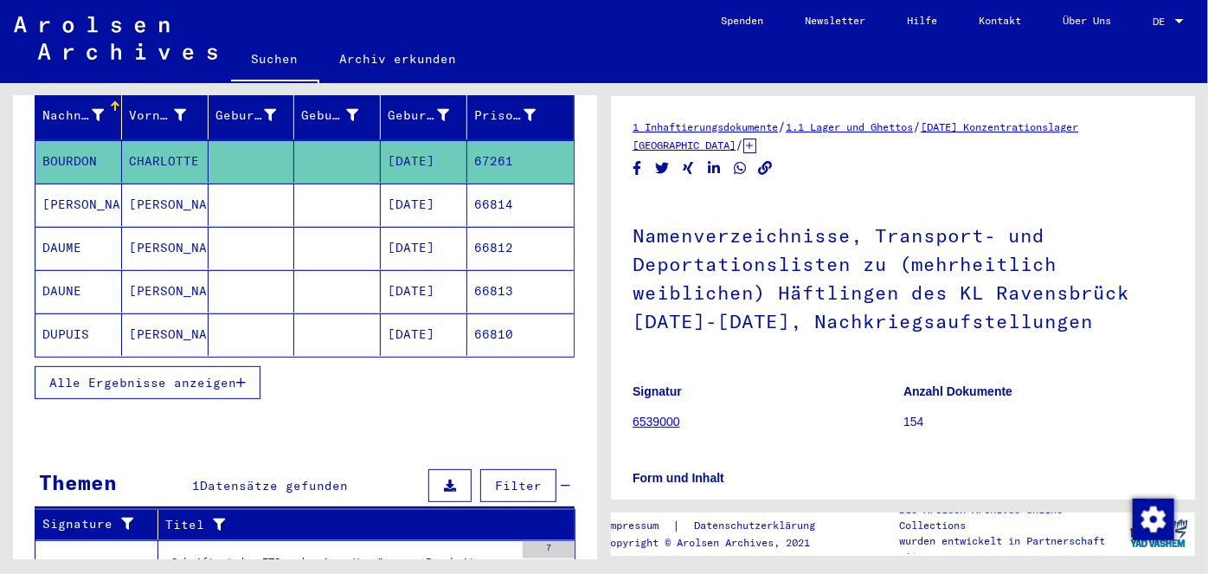
scroll to position [235, 0]
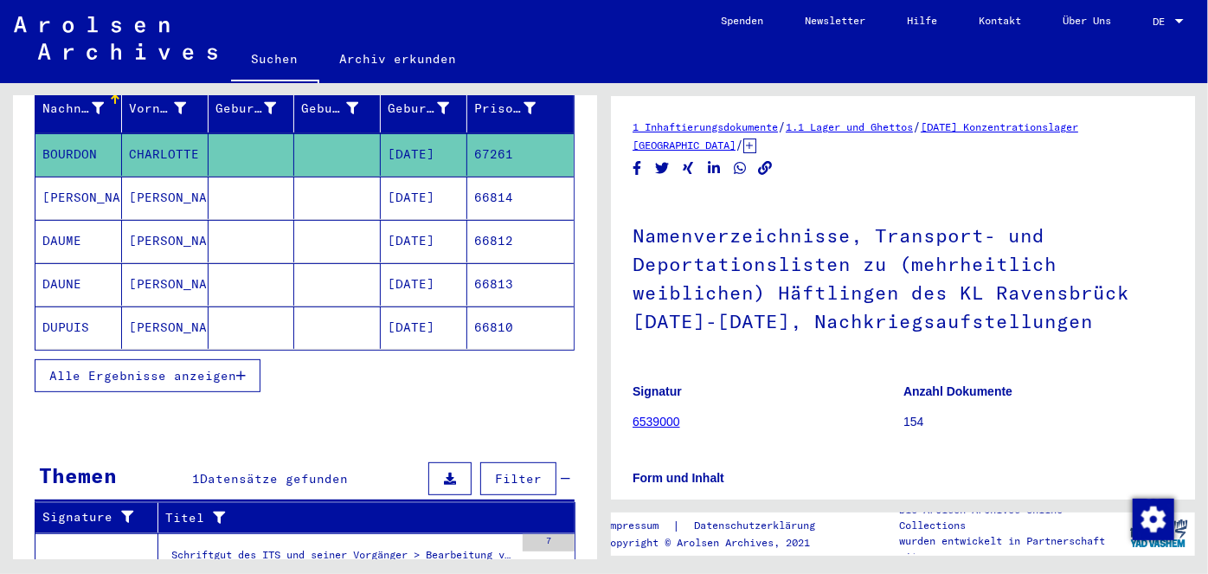
click at [240, 369] on icon "button" at bounding box center [241, 375] width 10 height 12
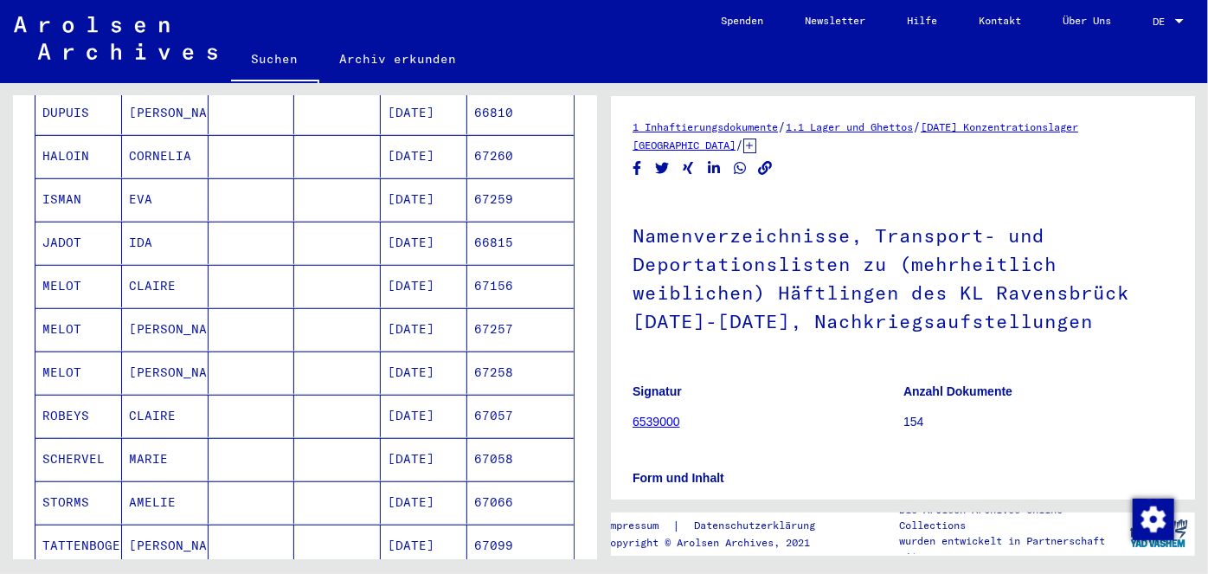
scroll to position [393, 0]
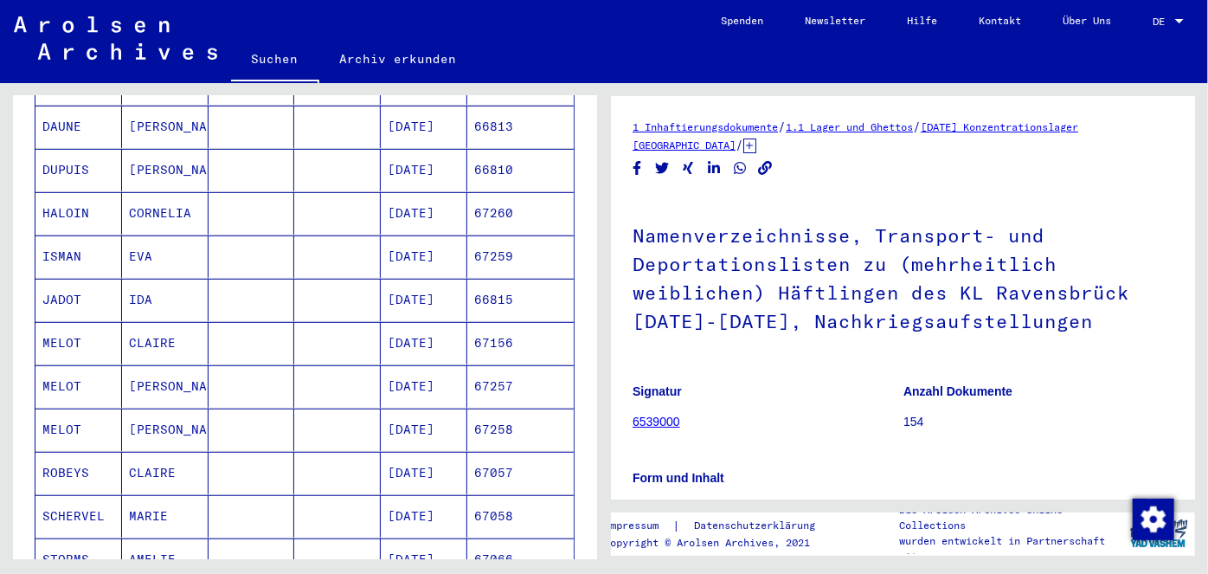
click at [150, 322] on mat-cell "CLAIRE" at bounding box center [165, 343] width 87 height 42
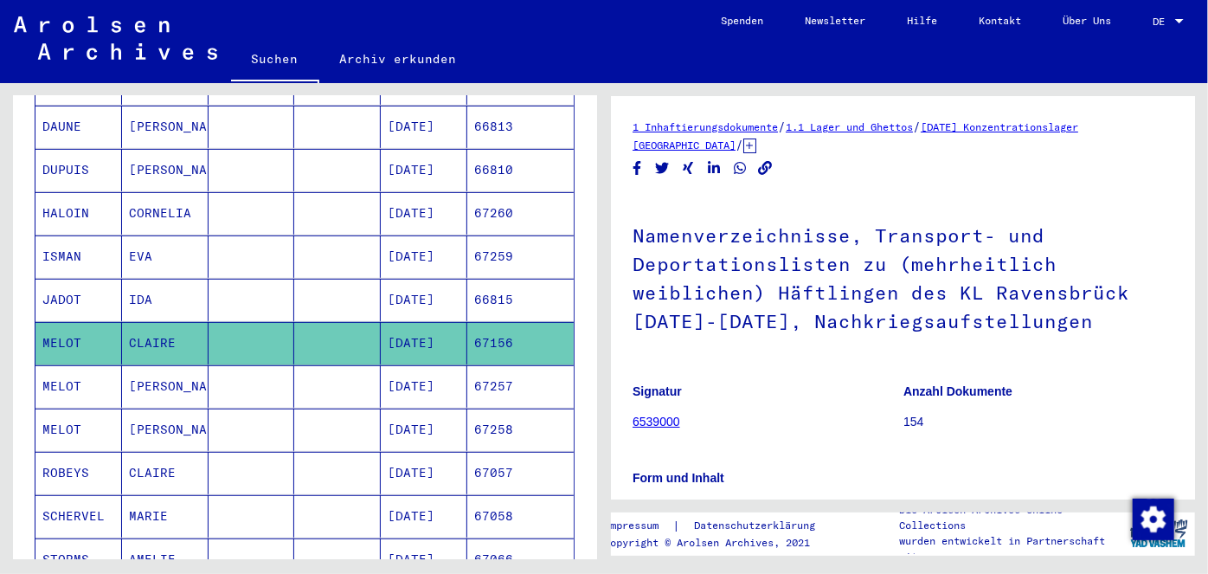
click at [150, 322] on mat-cell "CLAIRE" at bounding box center [165, 343] width 87 height 42
click at [294, 324] on mat-cell at bounding box center [337, 343] width 87 height 42
click at [513, 323] on mat-cell "67156" at bounding box center [520, 343] width 106 height 42
click at [517, 365] on mat-cell "67257" at bounding box center [520, 386] width 106 height 42
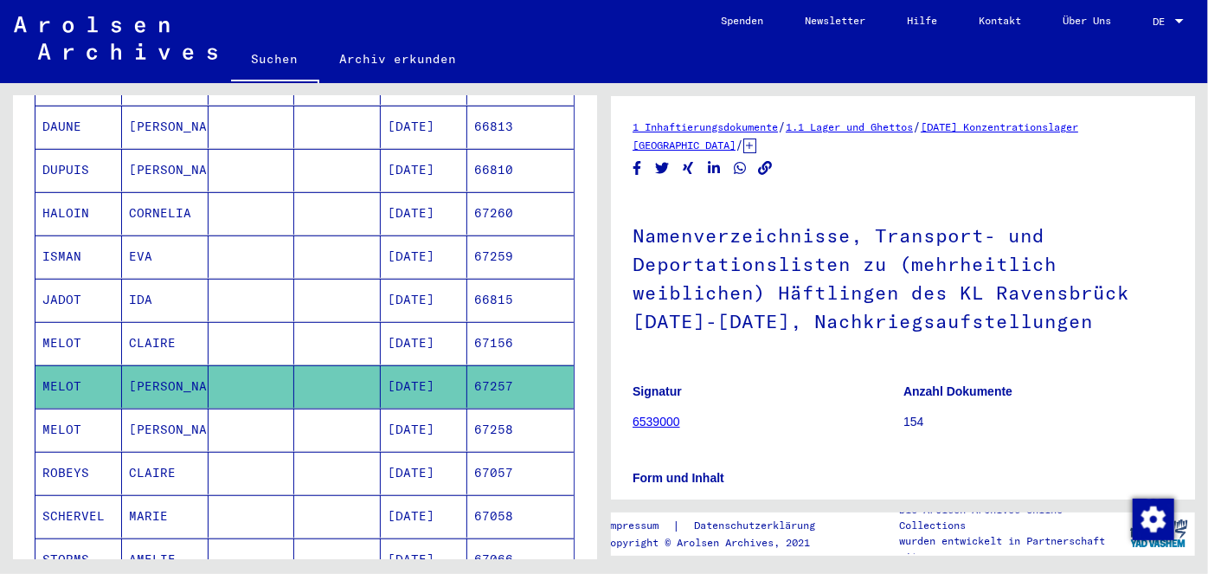
click at [504, 408] on mat-cell "67258" at bounding box center [520, 429] width 106 height 42
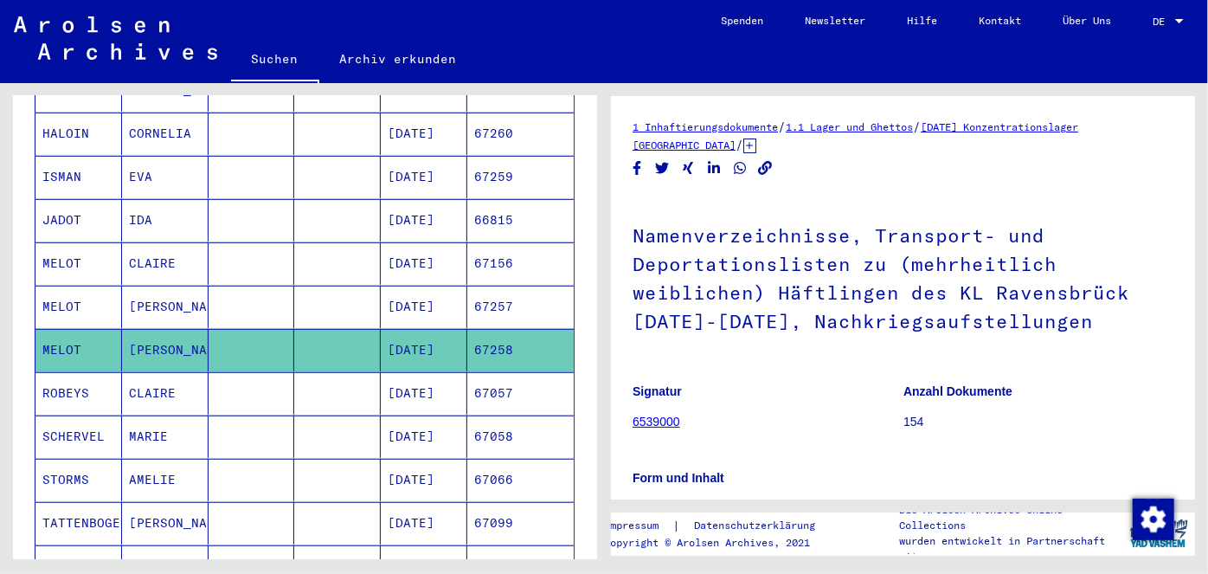
scroll to position [472, 0]
click at [173, 243] on mat-cell "CLAIRE" at bounding box center [165, 264] width 87 height 42
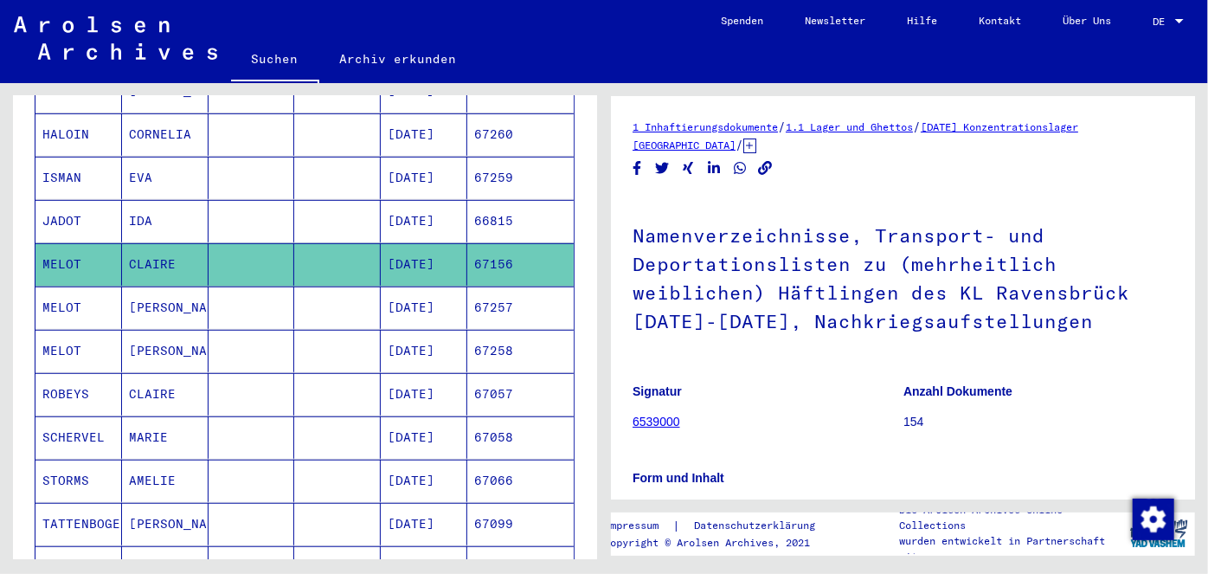
click at [652, 420] on link "6539000" at bounding box center [657, 421] width 48 height 14
click at [651, 418] on link "6539000" at bounding box center [657, 421] width 48 height 14
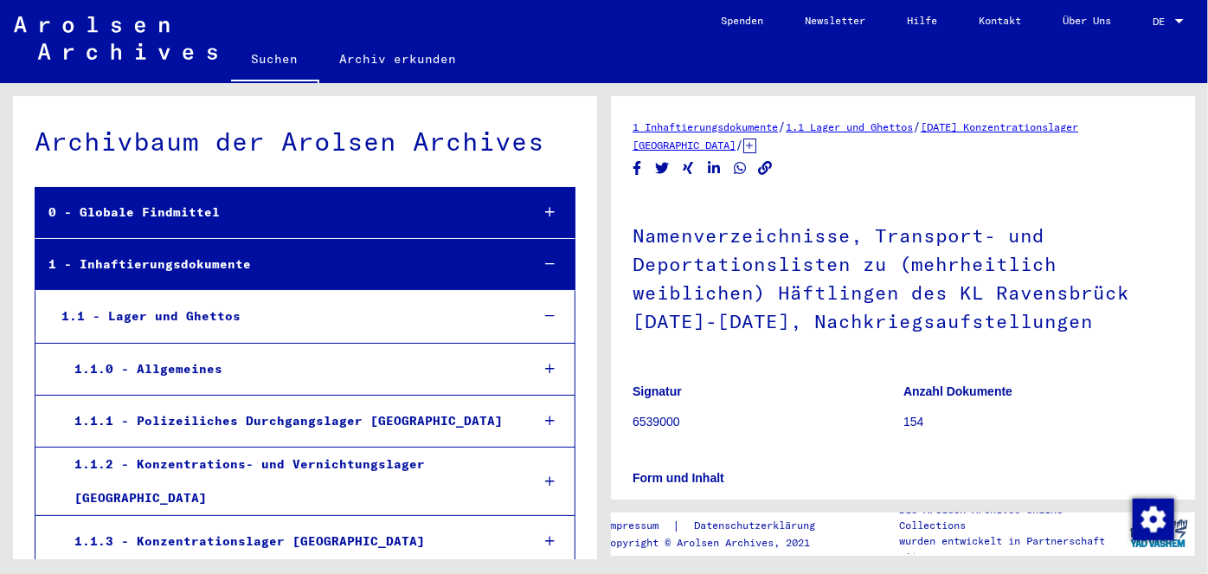
scroll to position [8155, 0]
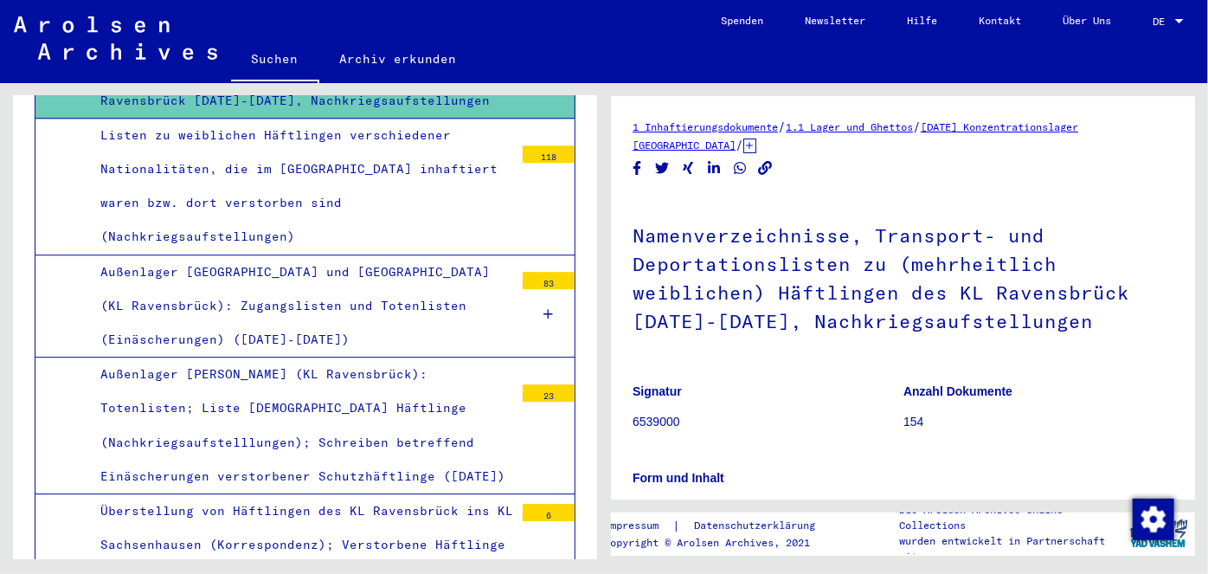
scroll to position [9099, 0]
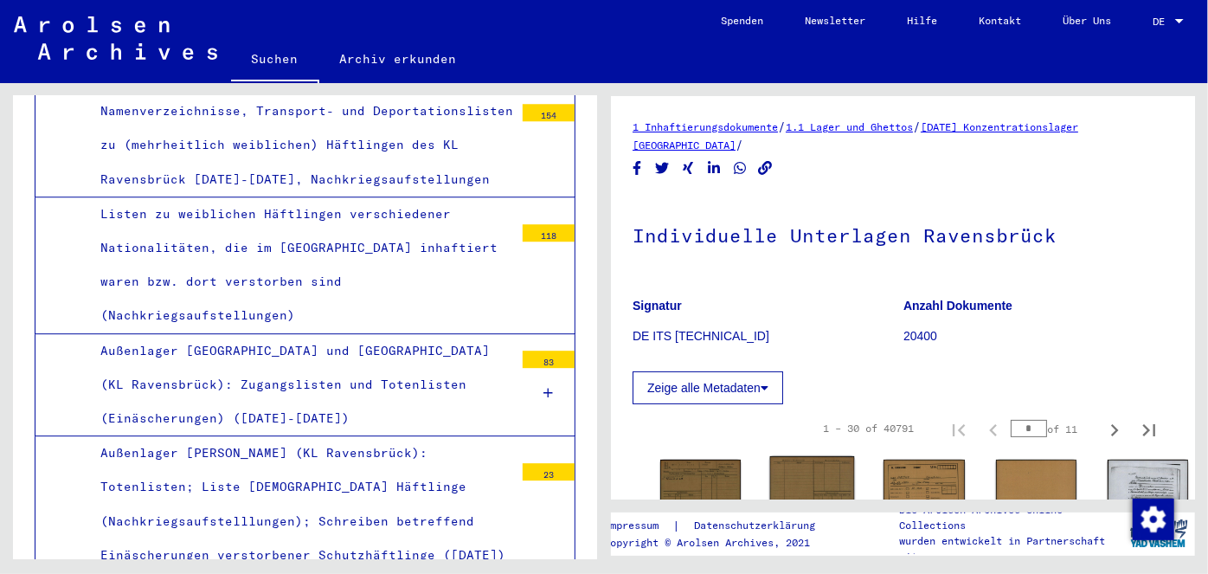
scroll to position [157, 0]
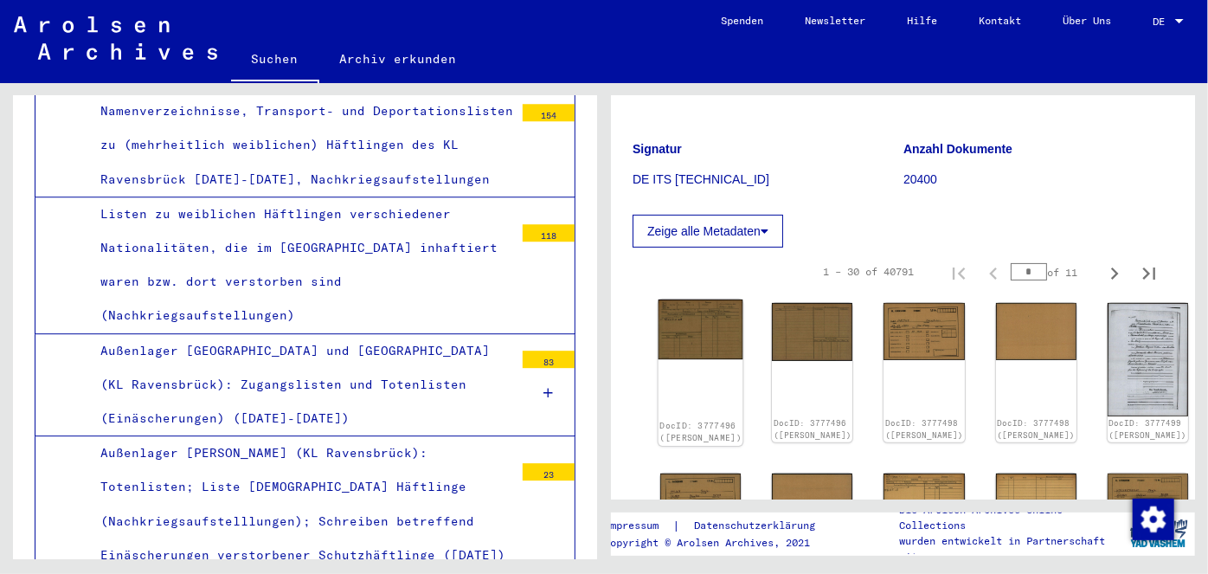
click at [684, 324] on img at bounding box center [700, 329] width 85 height 60
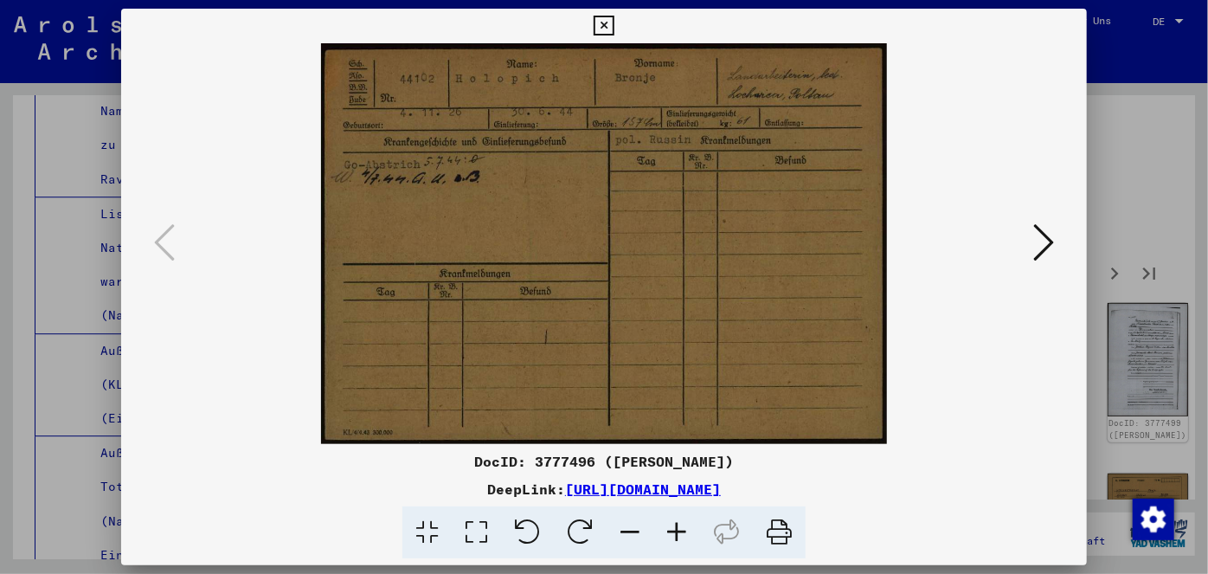
click at [1048, 244] on icon at bounding box center [1043, 243] width 21 height 42
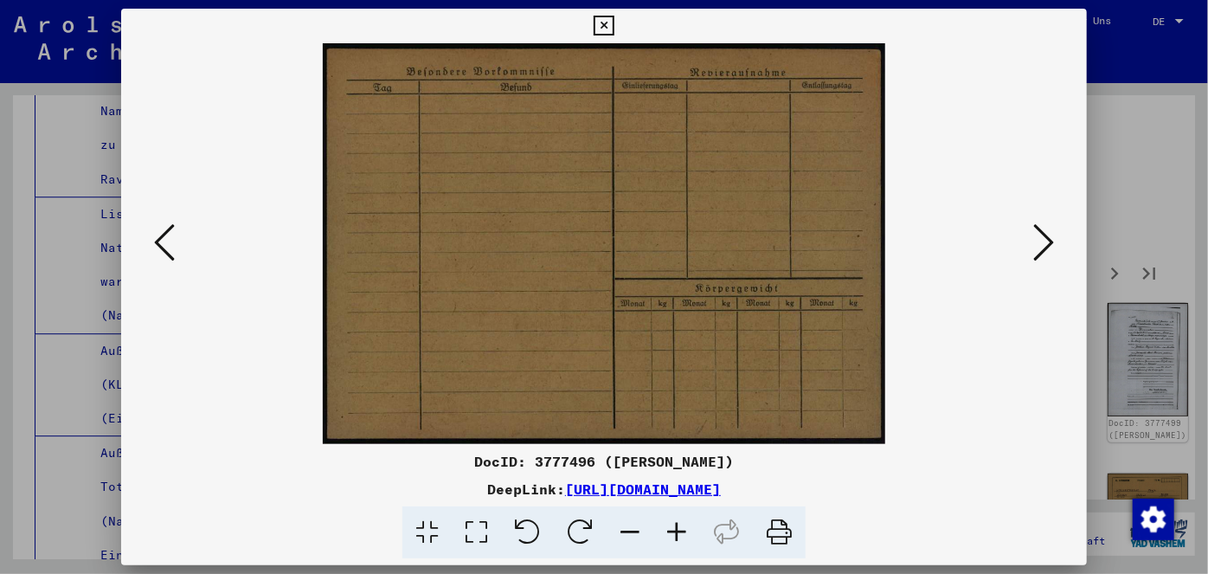
click at [1048, 244] on icon at bounding box center [1043, 243] width 21 height 42
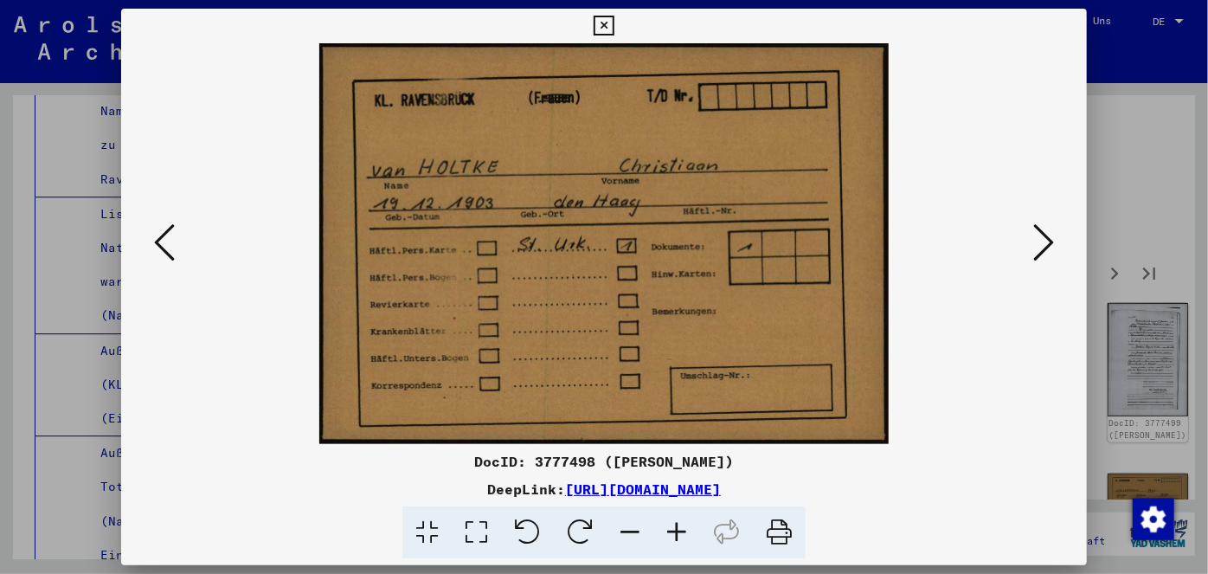
click at [1047, 244] on icon at bounding box center [1043, 243] width 21 height 42
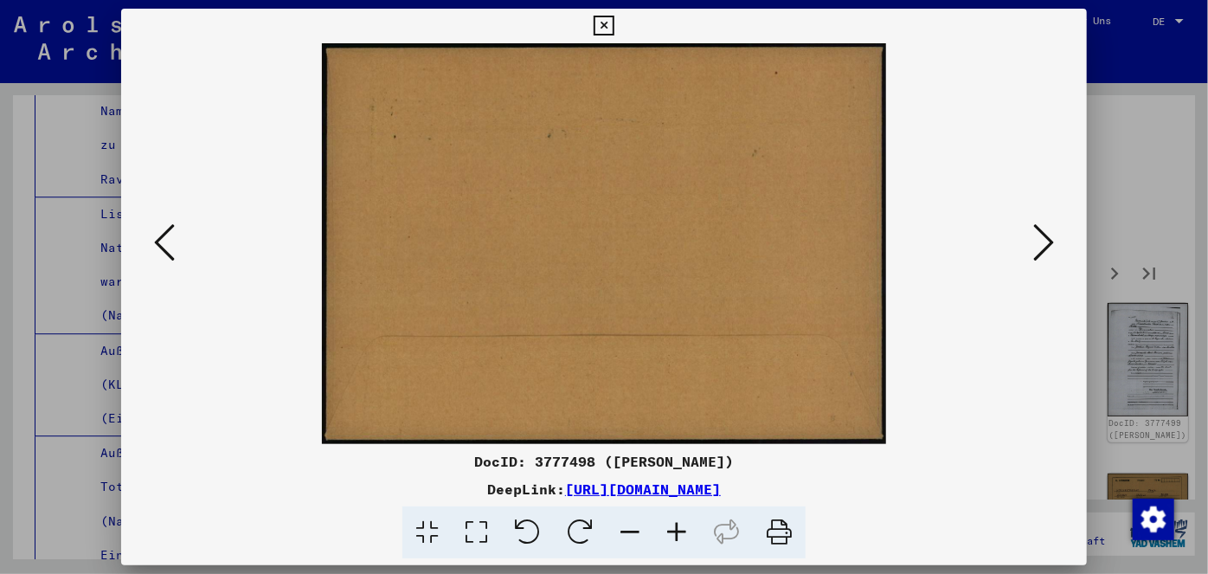
click at [1047, 243] on icon at bounding box center [1043, 243] width 21 height 42
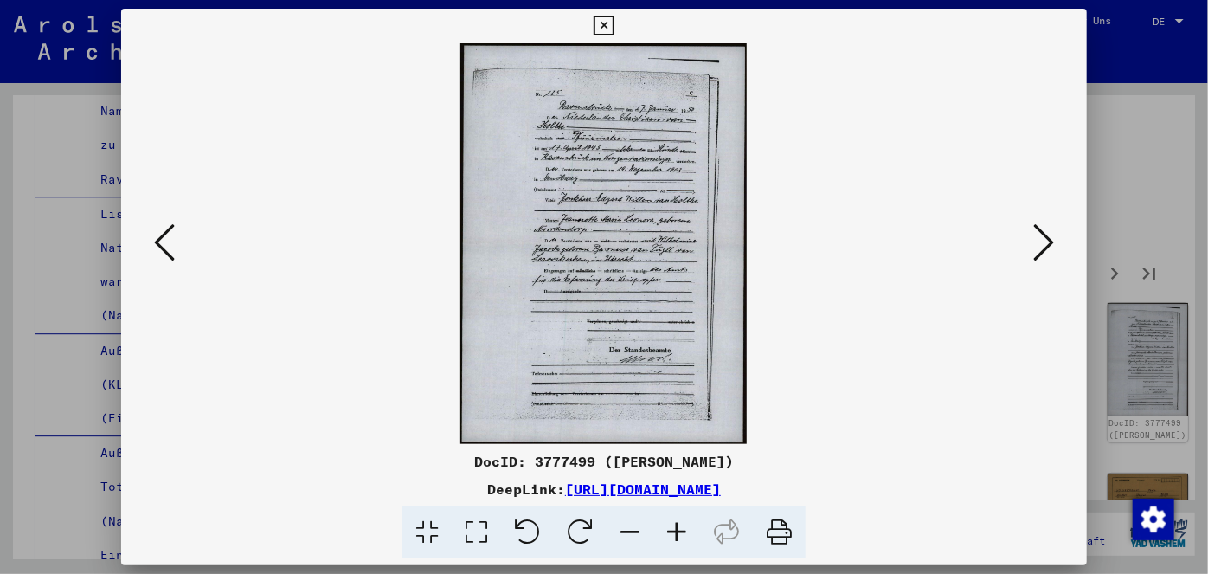
click at [1045, 242] on icon at bounding box center [1043, 243] width 21 height 42
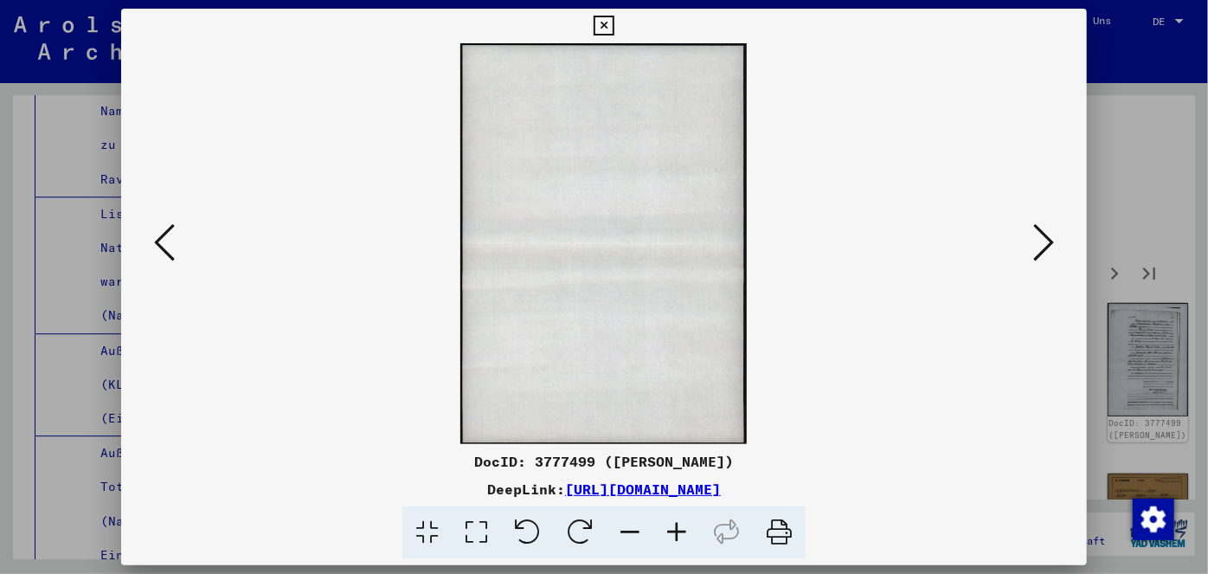
click at [1045, 242] on icon at bounding box center [1043, 243] width 21 height 42
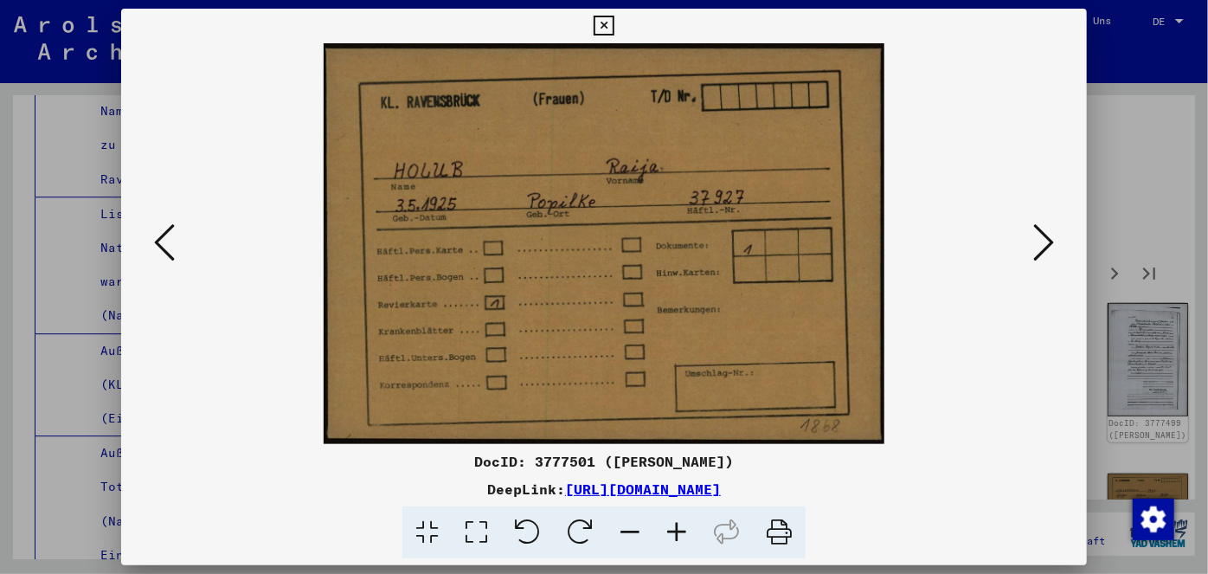
click at [1044, 242] on icon at bounding box center [1043, 243] width 21 height 42
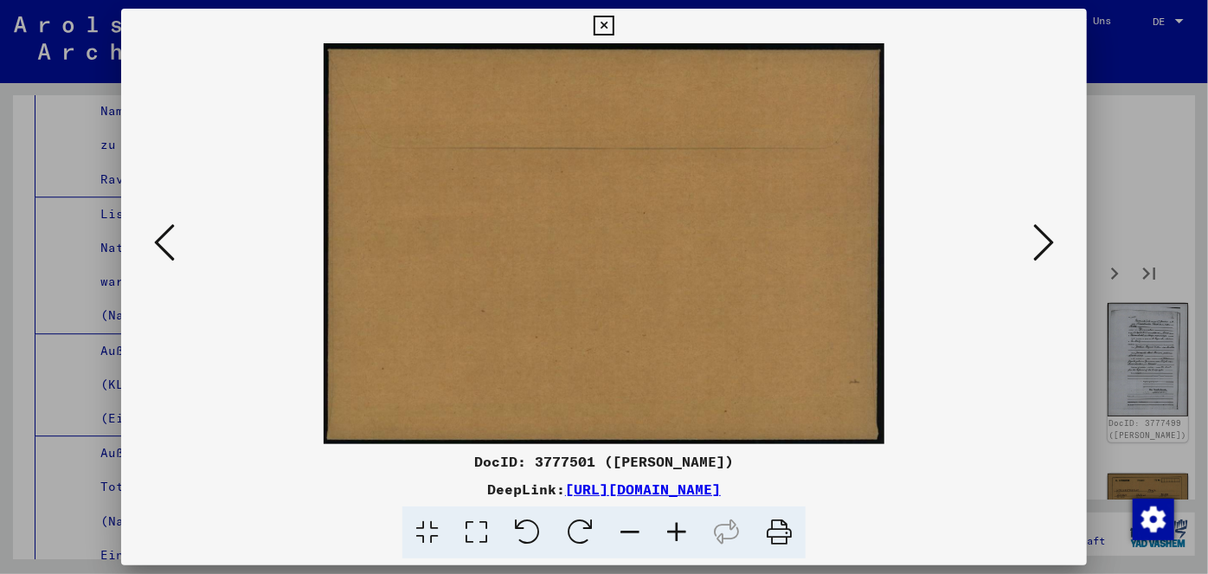
click at [1043, 242] on icon at bounding box center [1043, 243] width 21 height 42
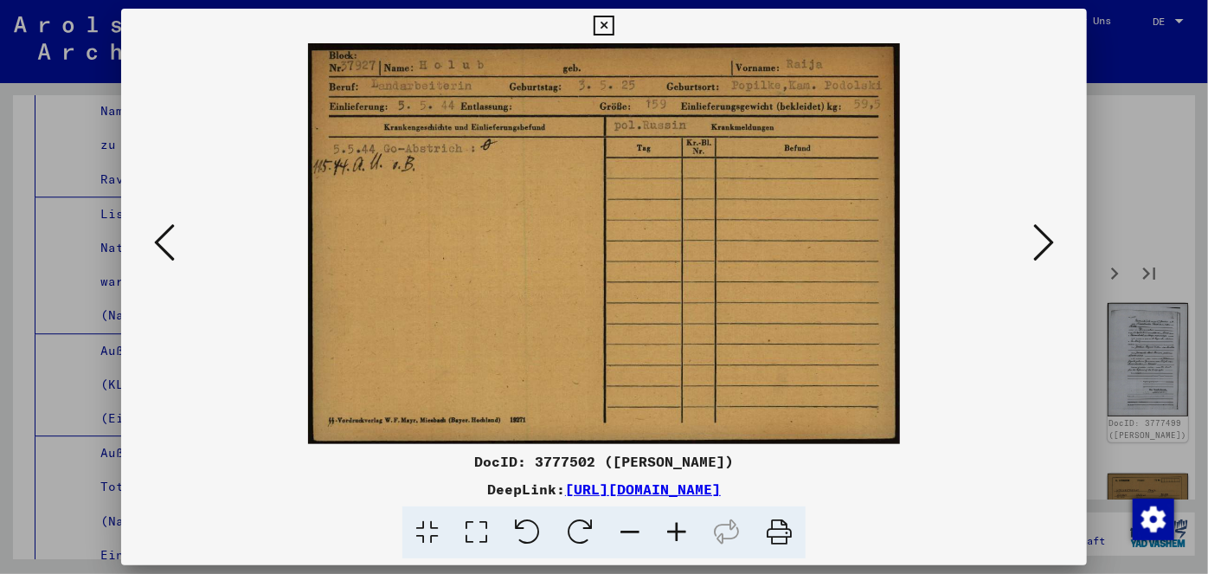
click at [1043, 242] on icon at bounding box center [1043, 243] width 21 height 42
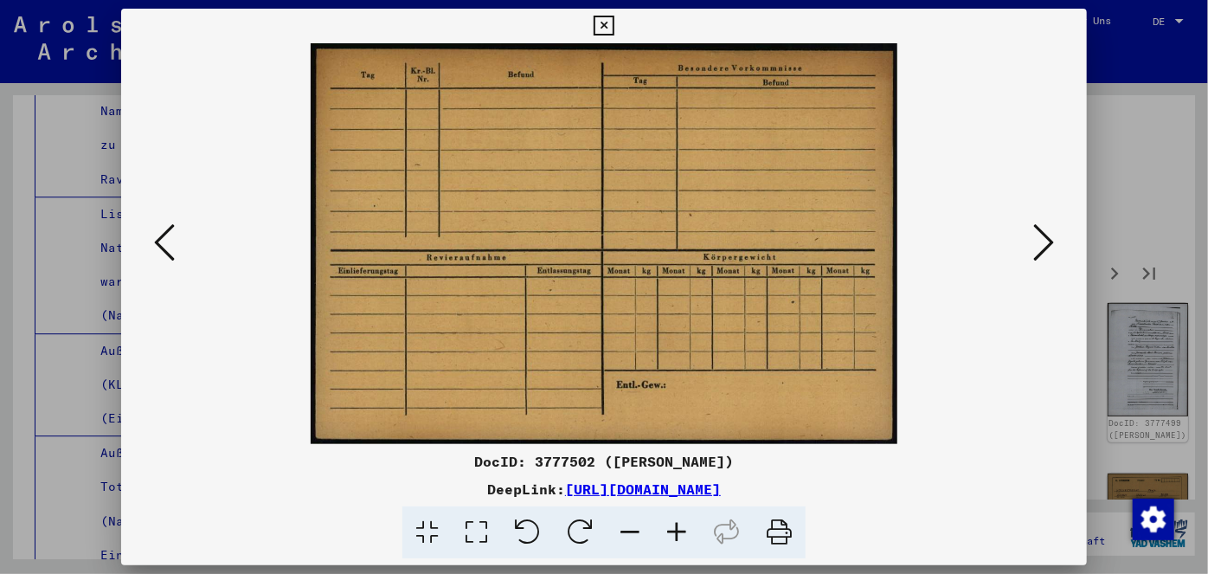
click at [1043, 242] on icon at bounding box center [1043, 243] width 21 height 42
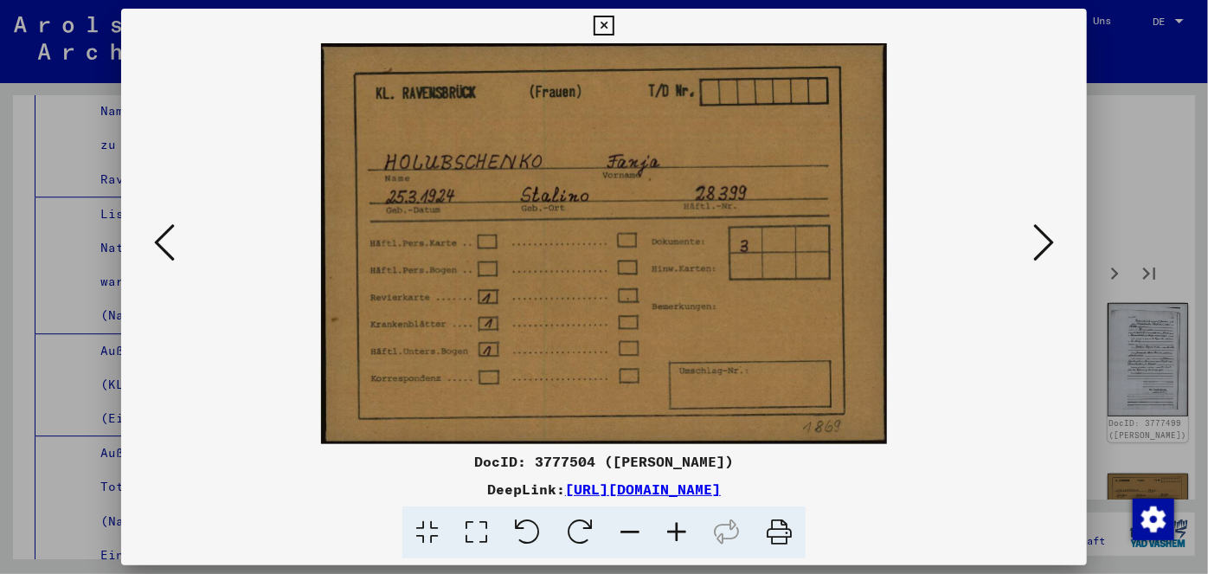
click at [1043, 242] on icon at bounding box center [1043, 243] width 21 height 42
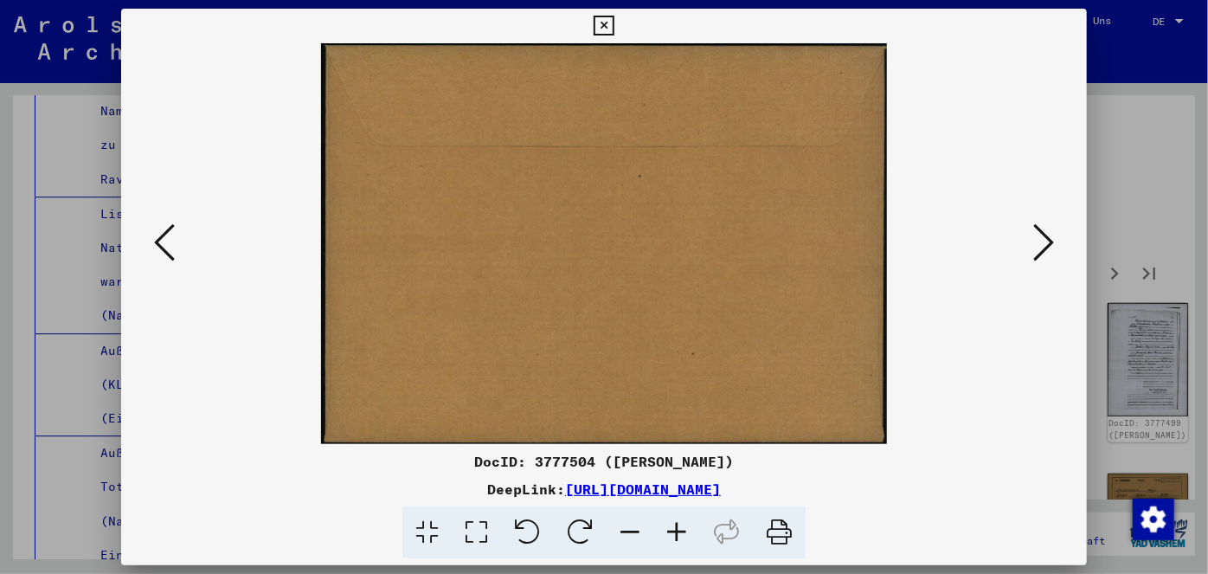
click at [1043, 242] on icon at bounding box center [1043, 243] width 21 height 42
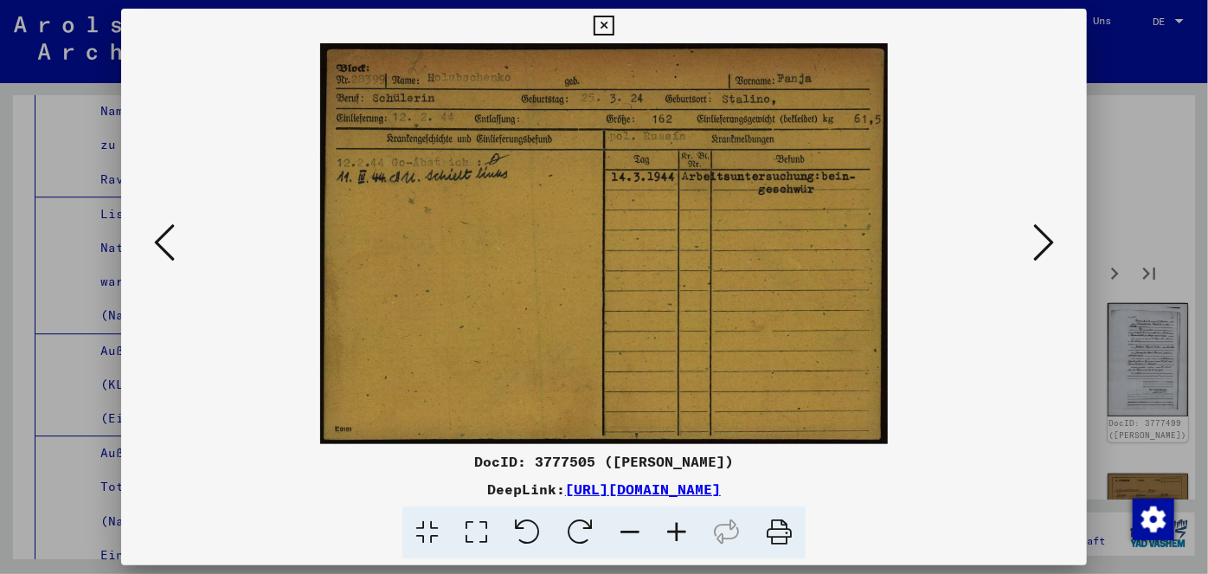
click at [1043, 242] on icon at bounding box center [1043, 243] width 21 height 42
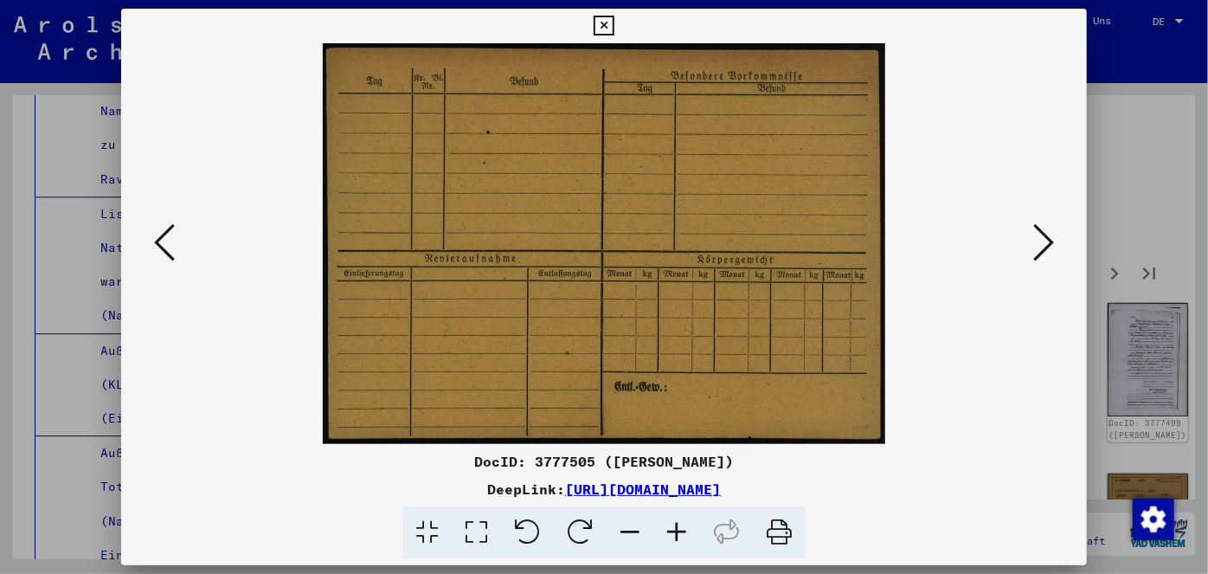
click at [1043, 242] on icon at bounding box center [1043, 243] width 21 height 42
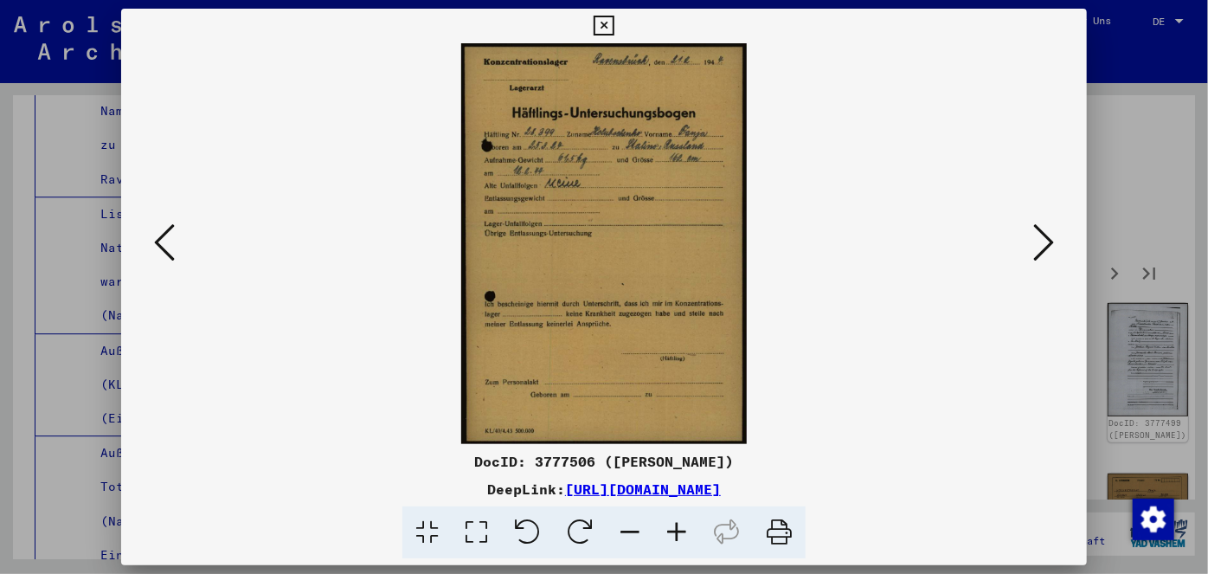
click at [1040, 243] on icon at bounding box center [1043, 243] width 21 height 42
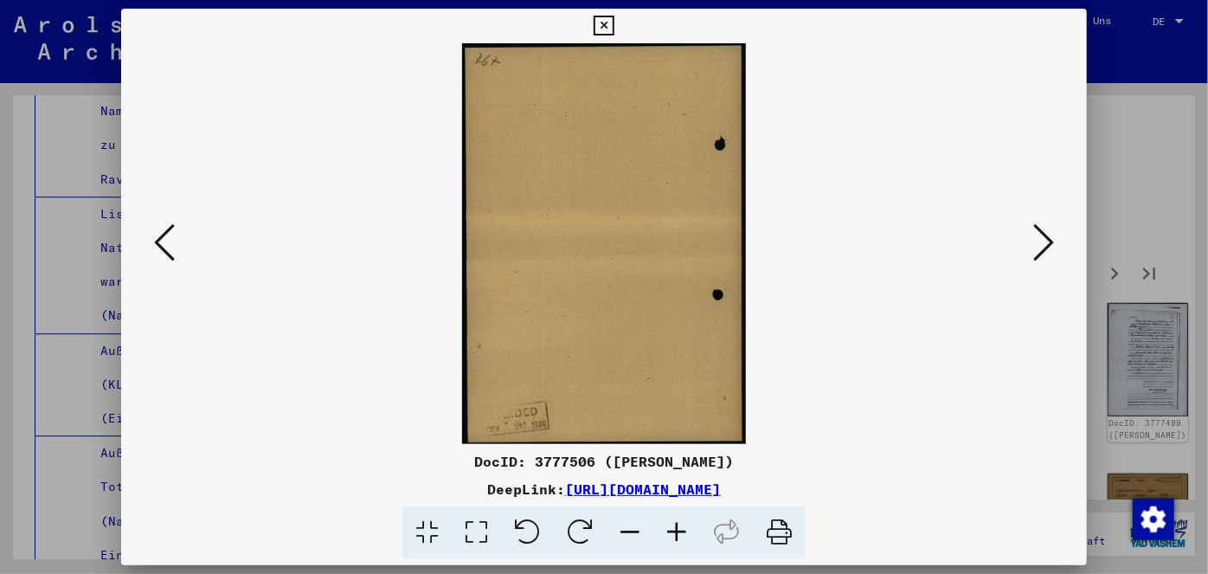
click at [1040, 243] on icon at bounding box center [1043, 243] width 21 height 42
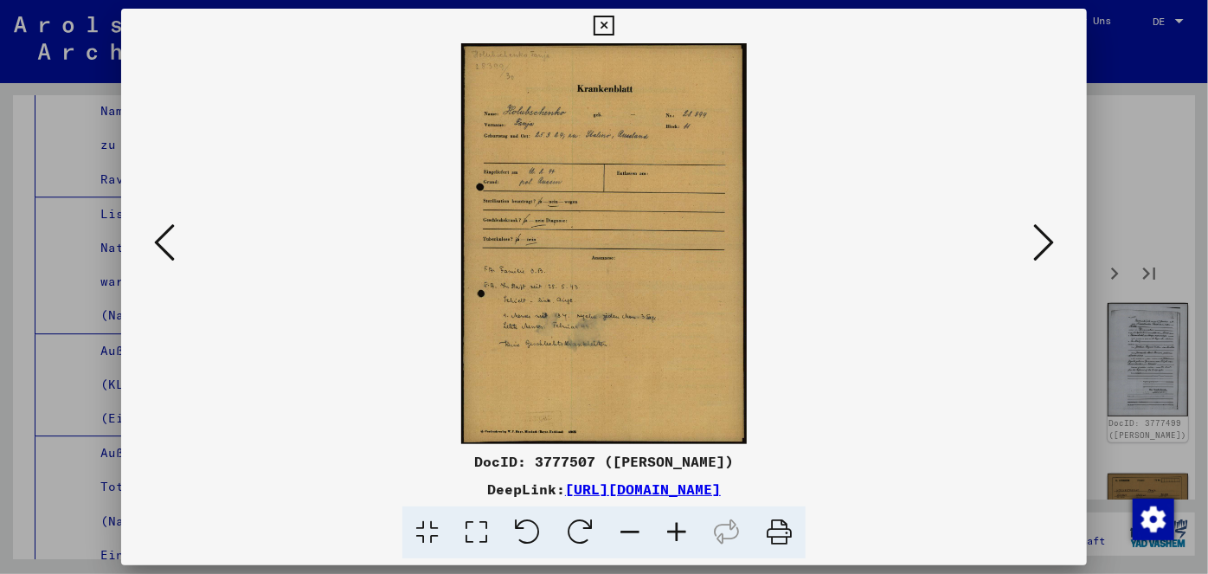
click at [1040, 243] on icon at bounding box center [1043, 243] width 21 height 42
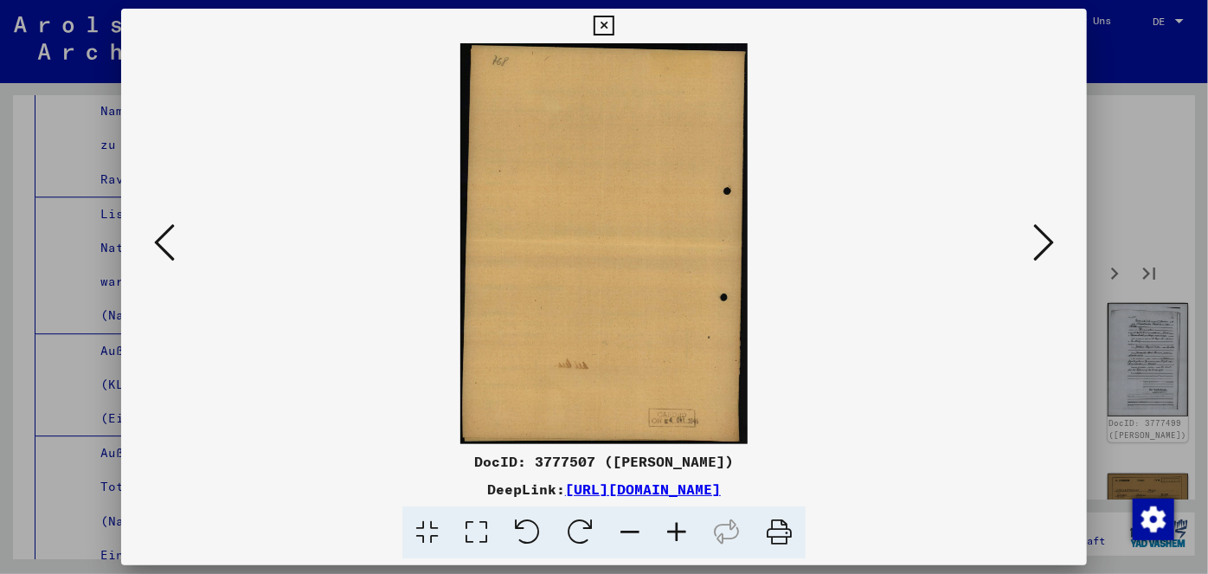
click at [1040, 243] on icon at bounding box center [1043, 243] width 21 height 42
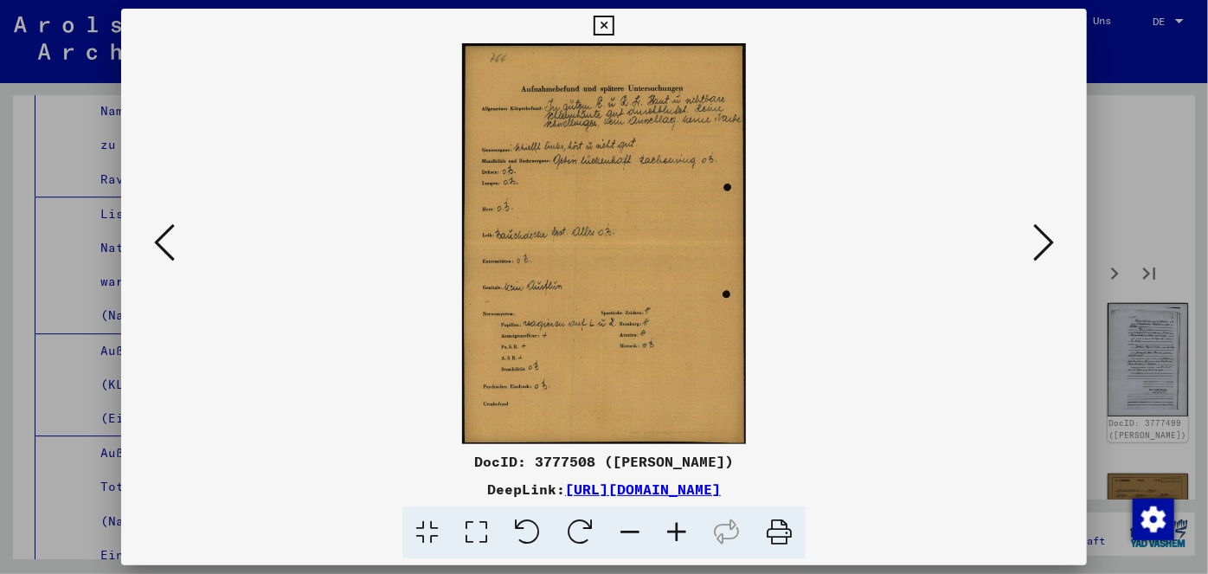
click at [1040, 243] on icon at bounding box center [1043, 243] width 21 height 42
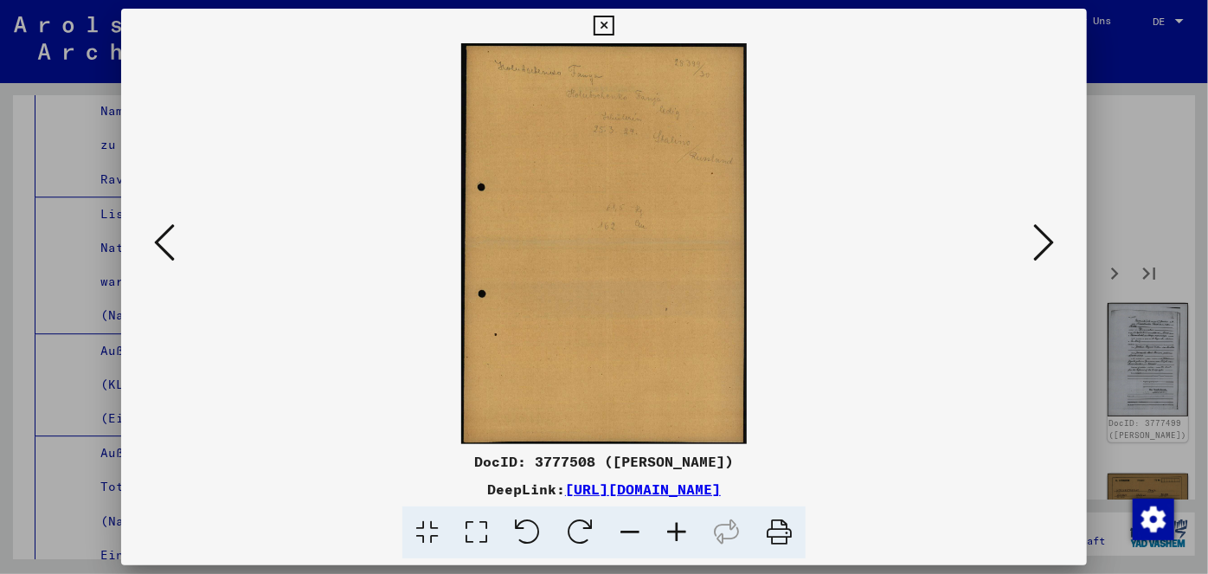
click at [1040, 243] on icon at bounding box center [1043, 243] width 21 height 42
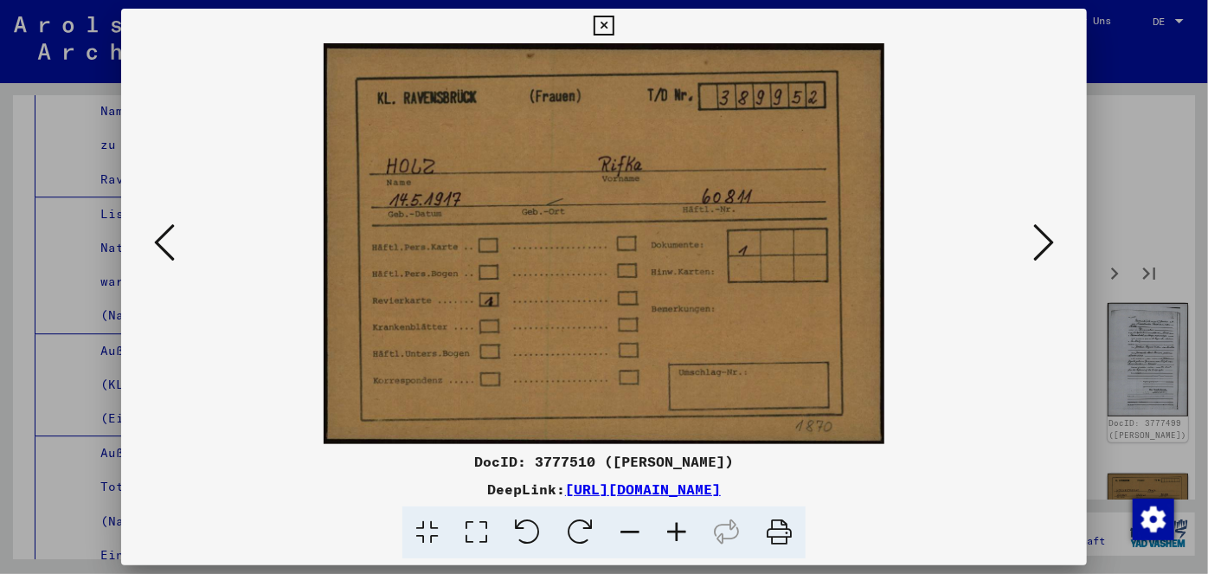
click at [1040, 243] on icon at bounding box center [1043, 243] width 21 height 42
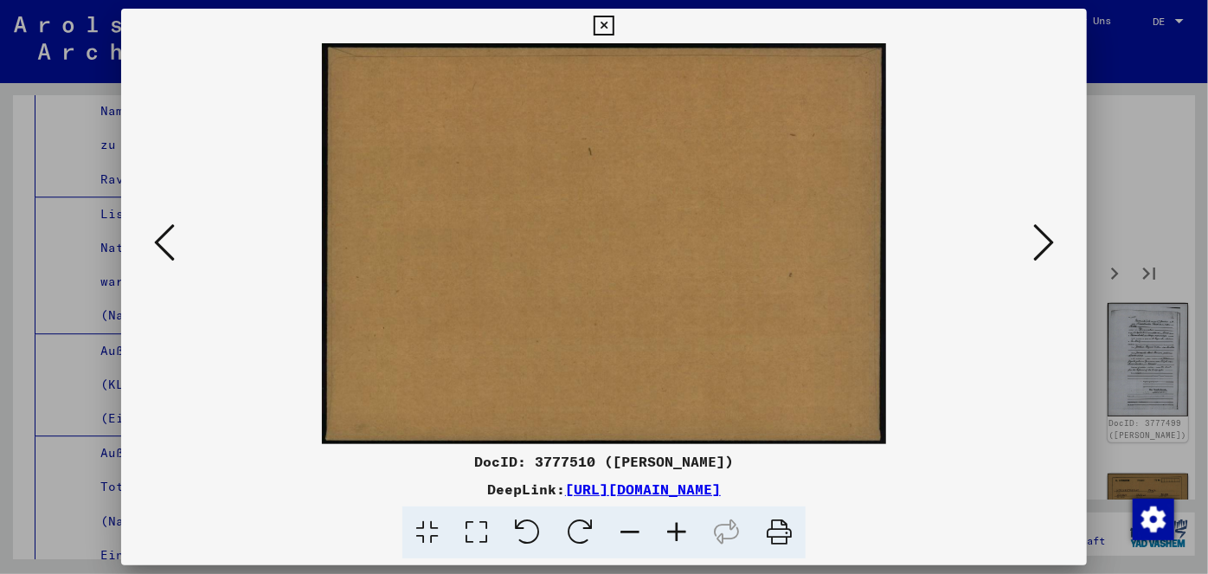
click at [1040, 243] on icon at bounding box center [1043, 243] width 21 height 42
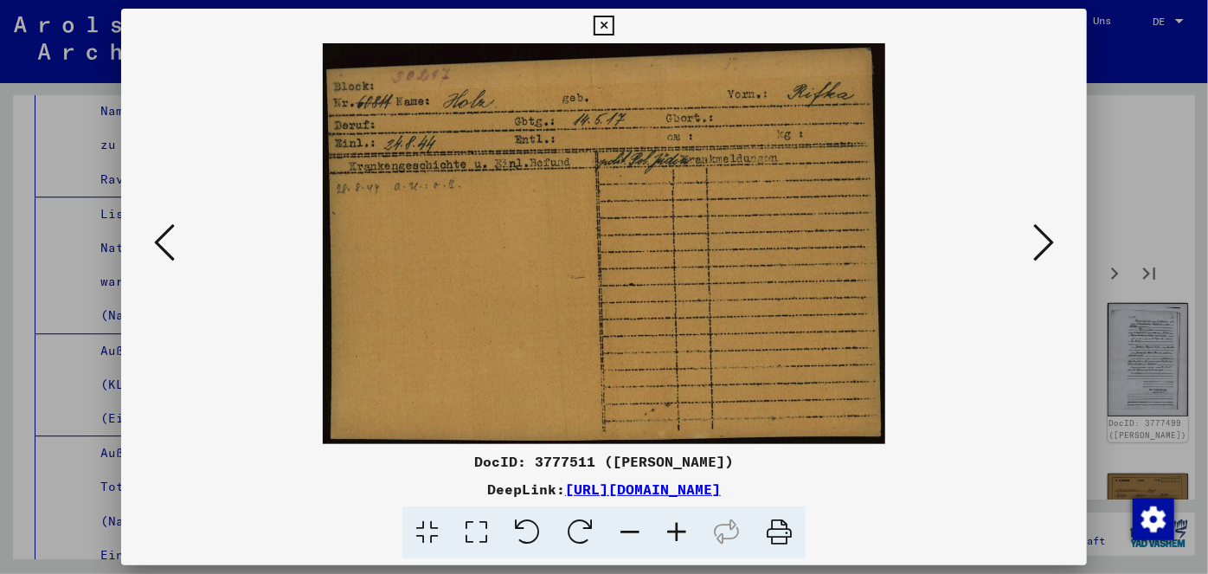
click at [1040, 243] on icon at bounding box center [1043, 243] width 21 height 42
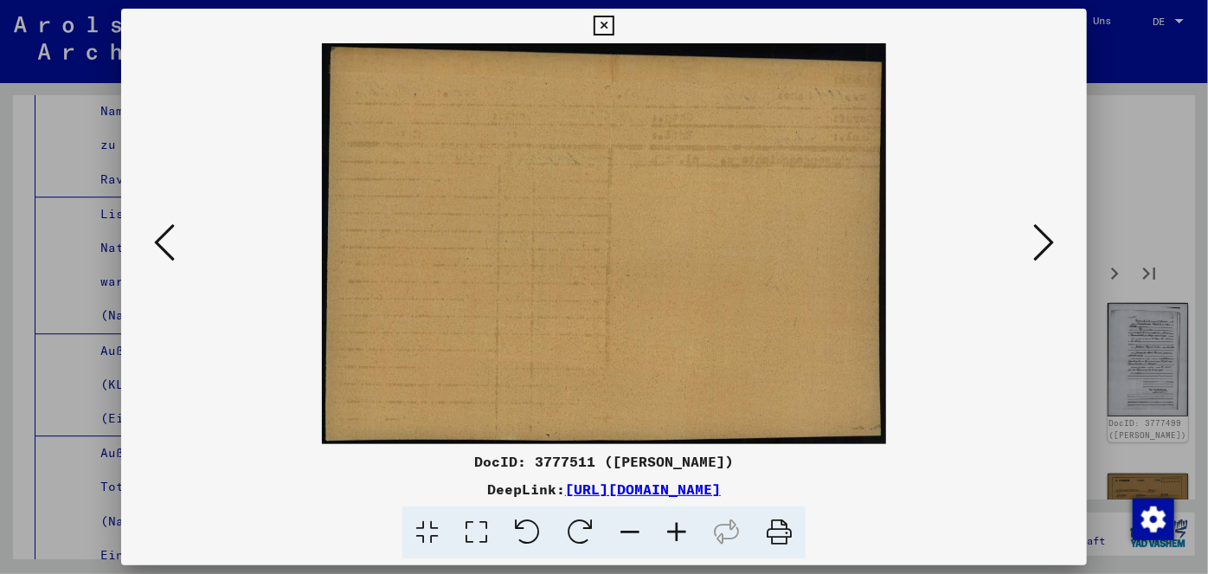
click at [1040, 243] on icon at bounding box center [1043, 243] width 21 height 42
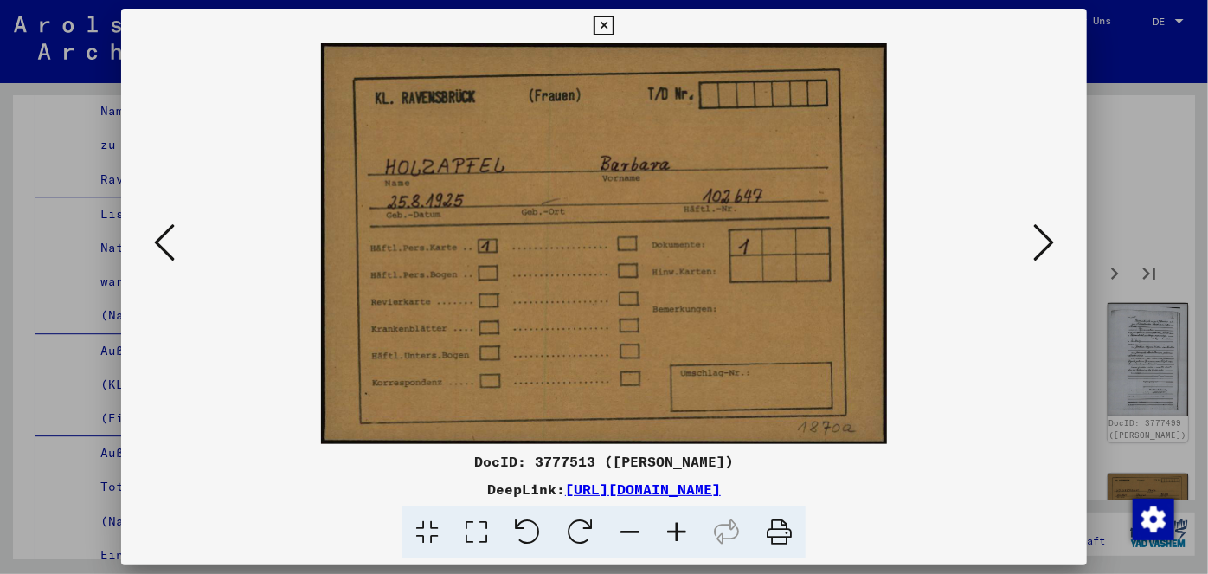
click at [1040, 243] on icon at bounding box center [1043, 243] width 21 height 42
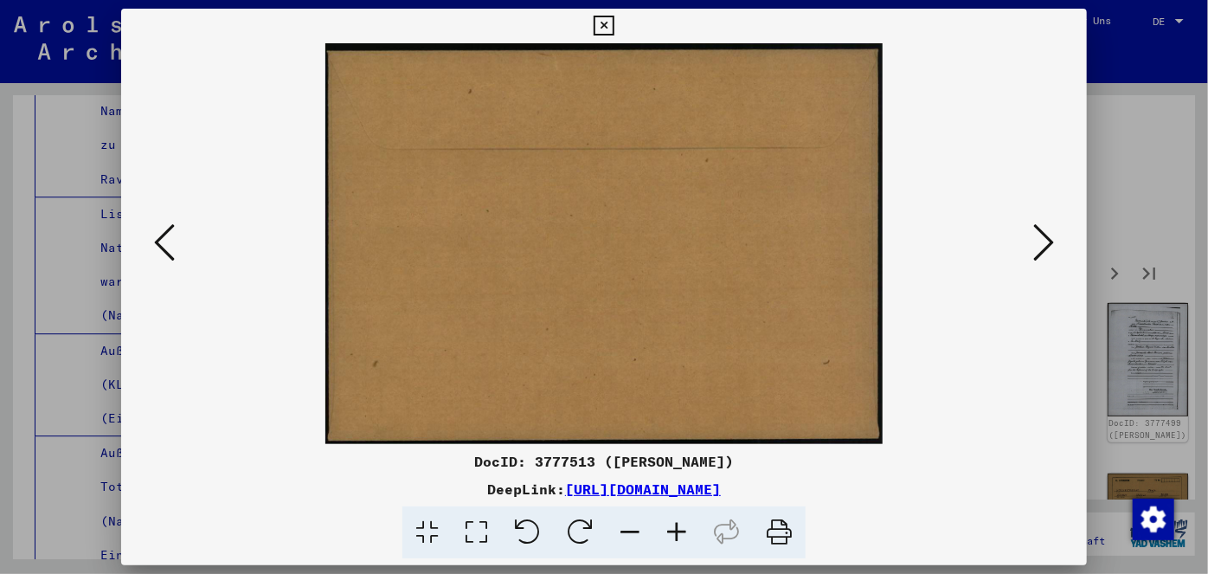
click at [1040, 243] on icon at bounding box center [1043, 243] width 21 height 42
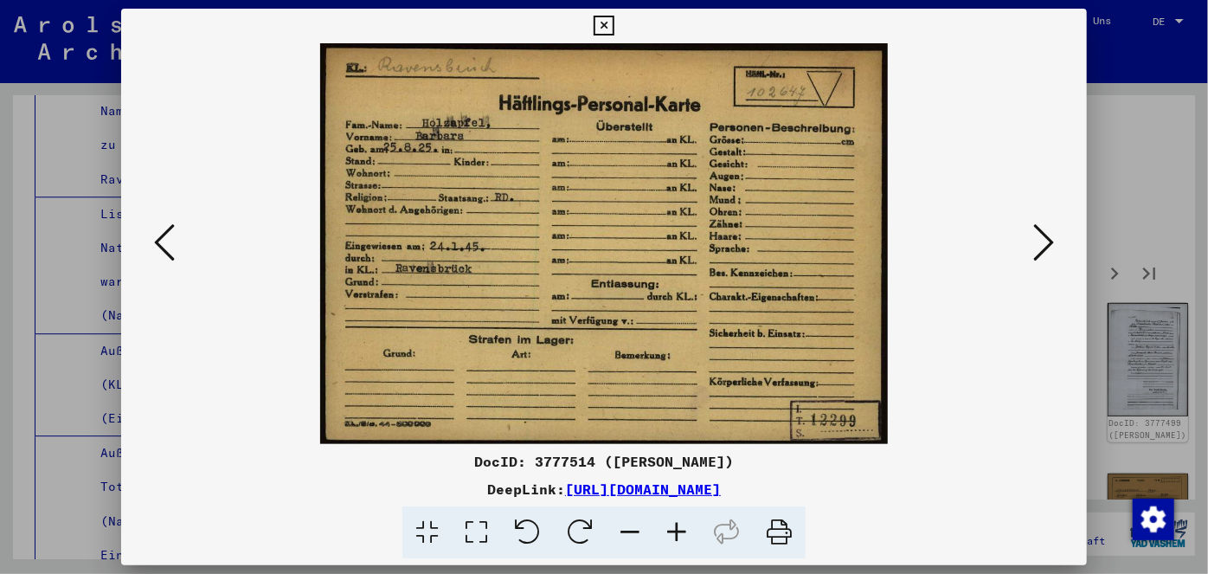
click at [1038, 242] on icon at bounding box center [1043, 243] width 21 height 42
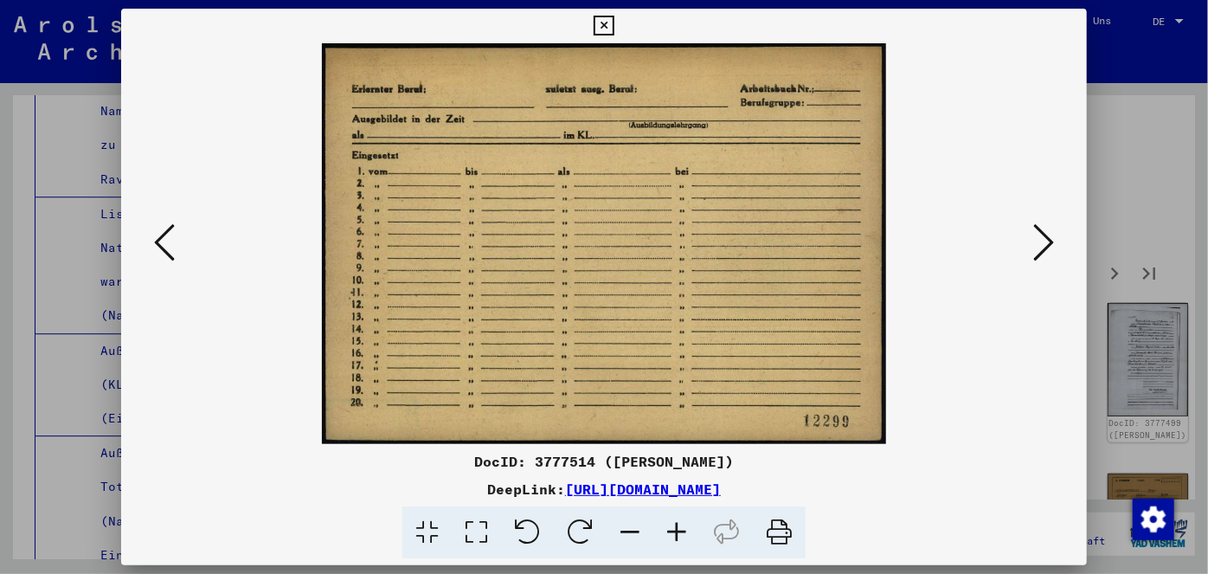
click at [603, 26] on icon at bounding box center [604, 26] width 20 height 21
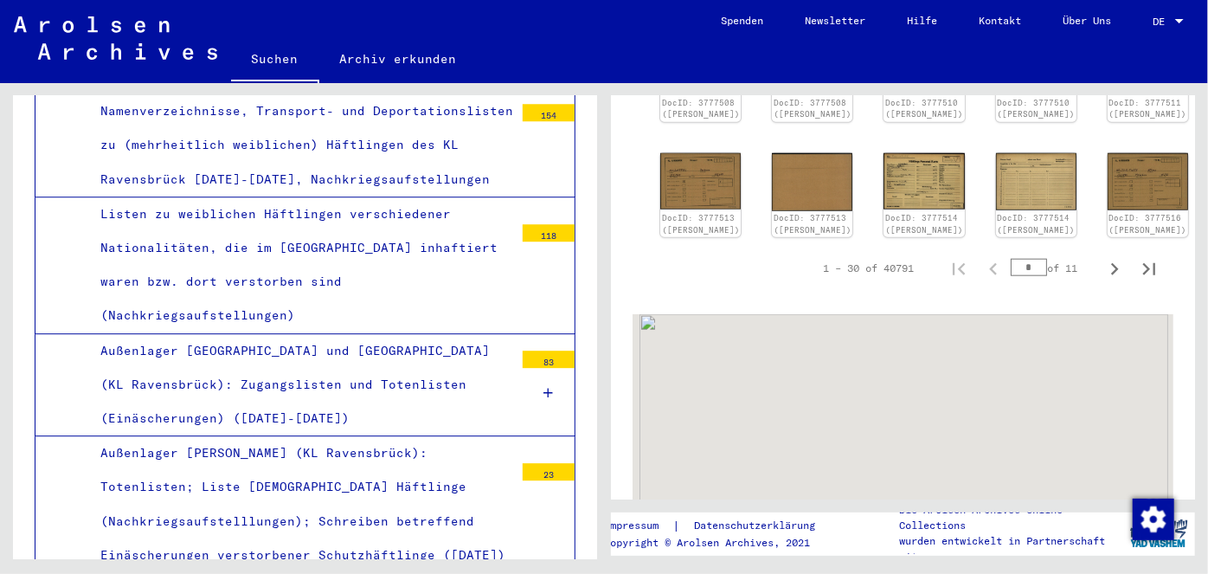
scroll to position [943, 0]
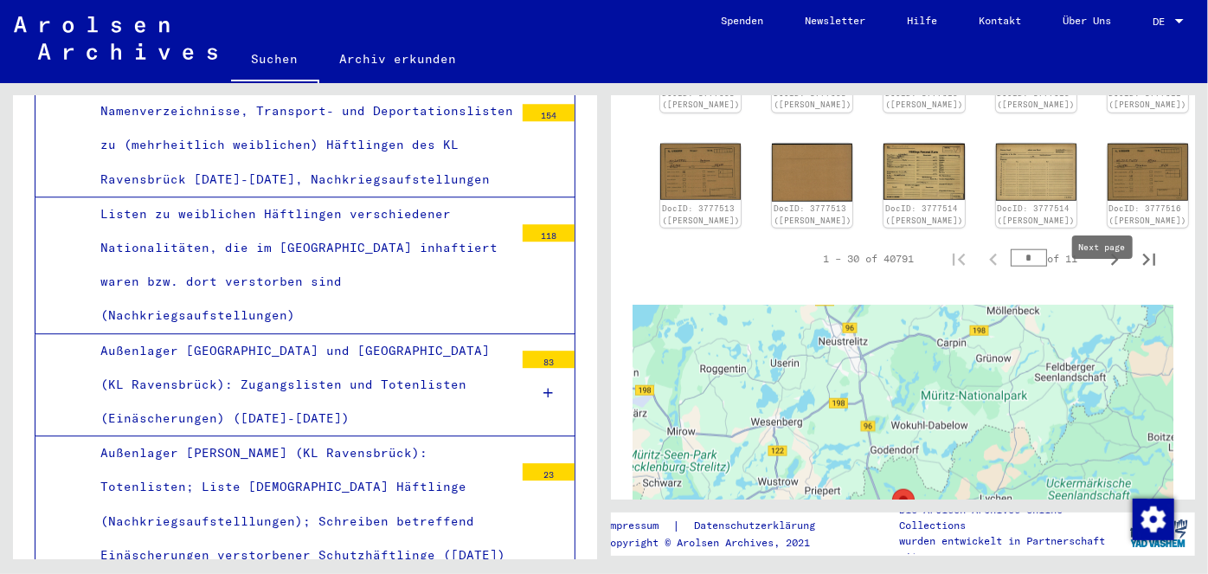
click at [1102, 272] on icon "Next page" at bounding box center [1114, 259] width 24 height 24
type input "*"
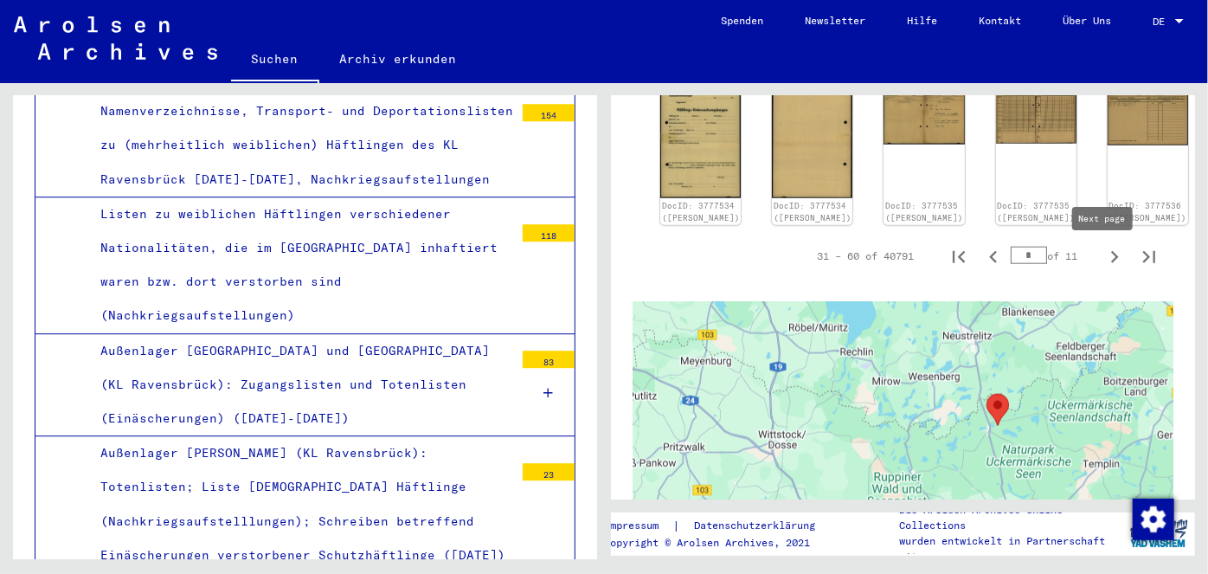
click at [1111, 256] on icon "Next page" at bounding box center [1115, 257] width 8 height 12
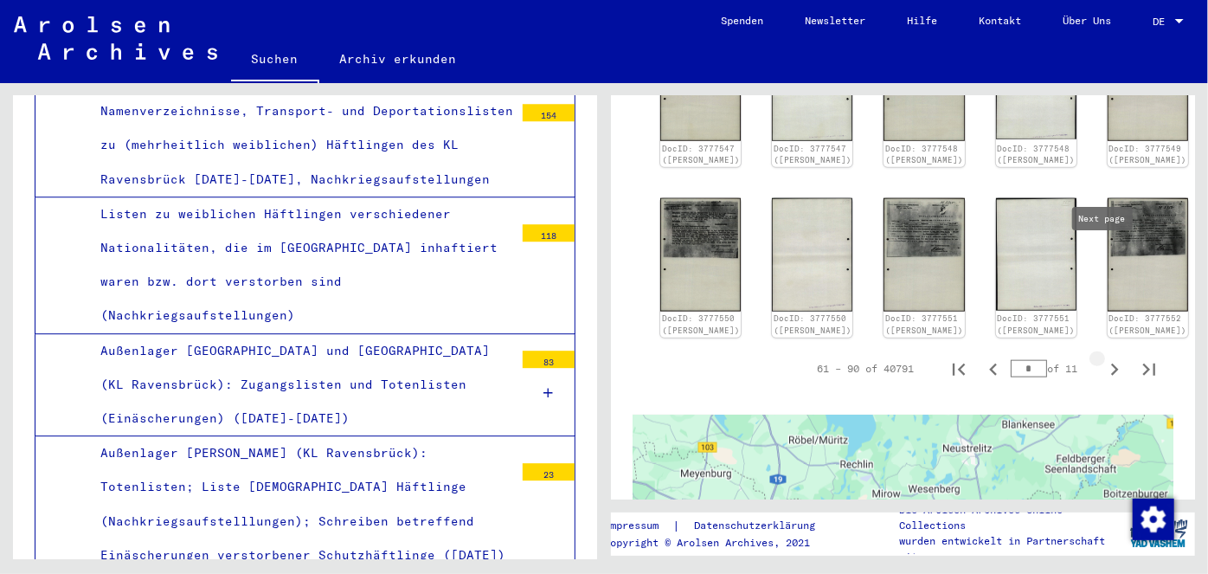
type input "*"
click at [1102, 382] on icon "Next page" at bounding box center [1114, 369] width 24 height 24
type input "*"
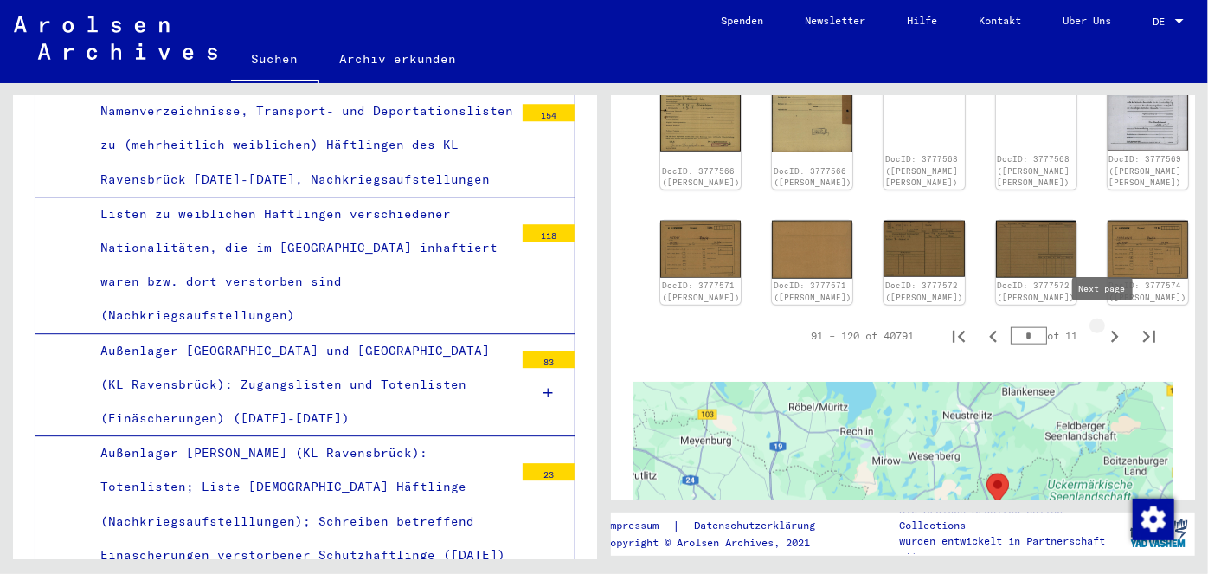
click at [1111, 331] on icon "Next page" at bounding box center [1115, 337] width 8 height 12
type input "*"
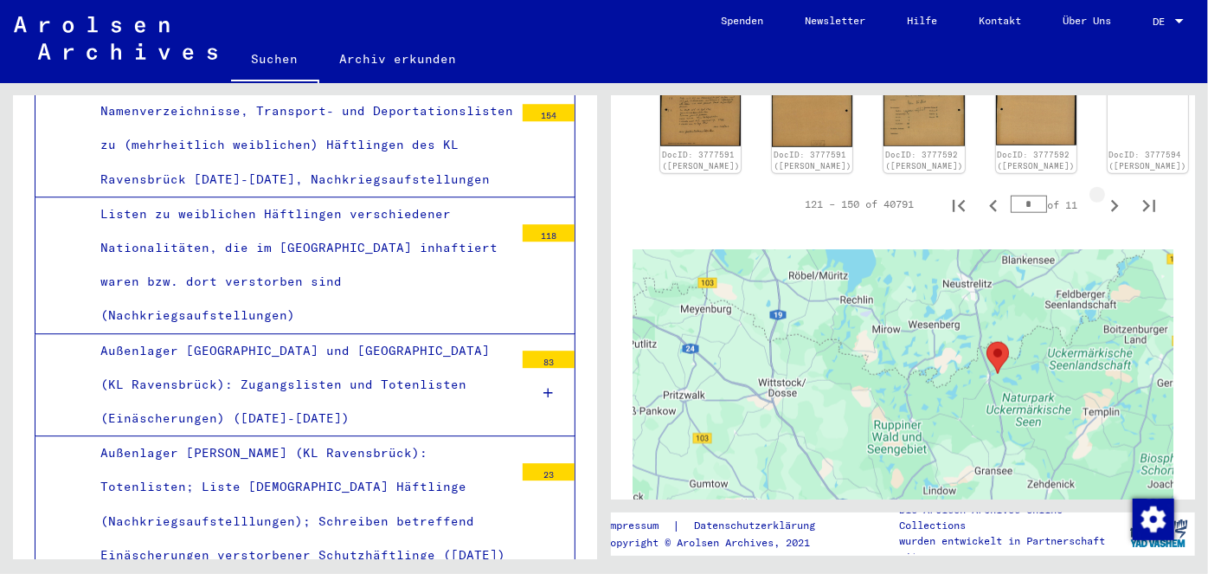
click at [1102, 328] on div at bounding box center [903, 466] width 541 height 433
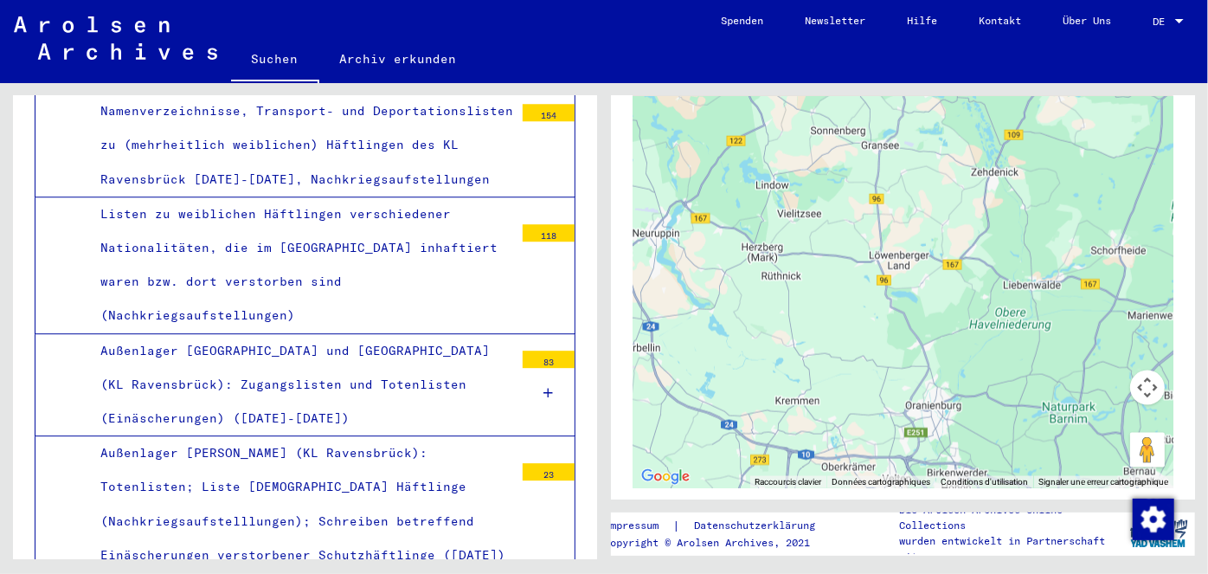
scroll to position [1204, 0]
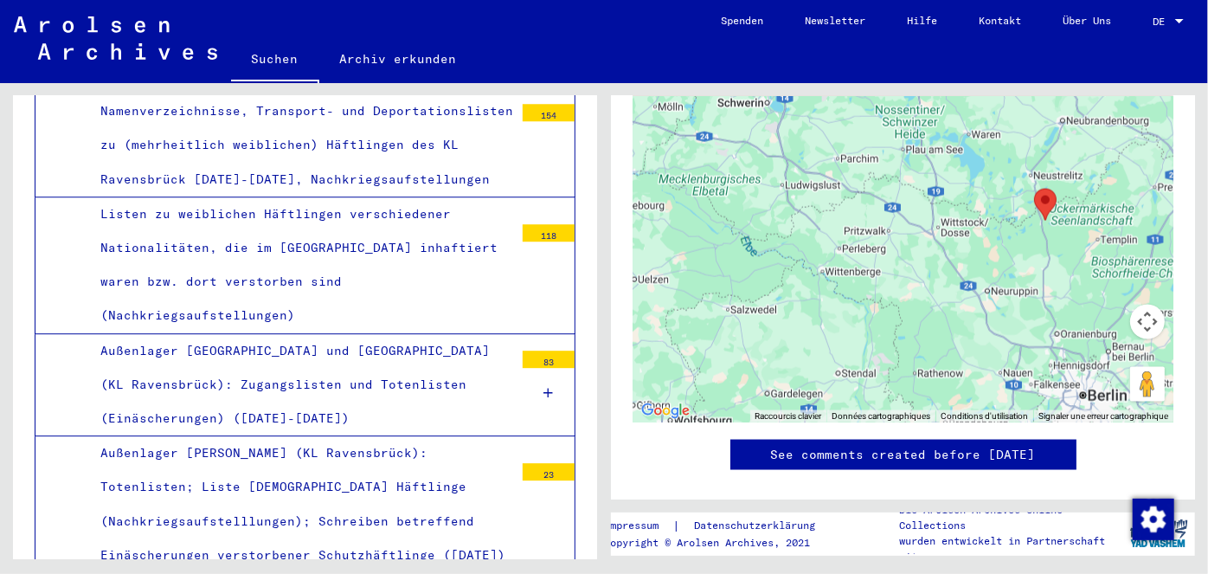
drag, startPoint x: 1179, startPoint y: 180, endPoint x: 1199, endPoint y: 125, distance: 58.3
click at [1183, 175] on div "1 Inhaftierungsdokumente / 1.1 Lager und Ghettos / [DATE] Konzentrationslager […" at bounding box center [903, 297] width 584 height 403
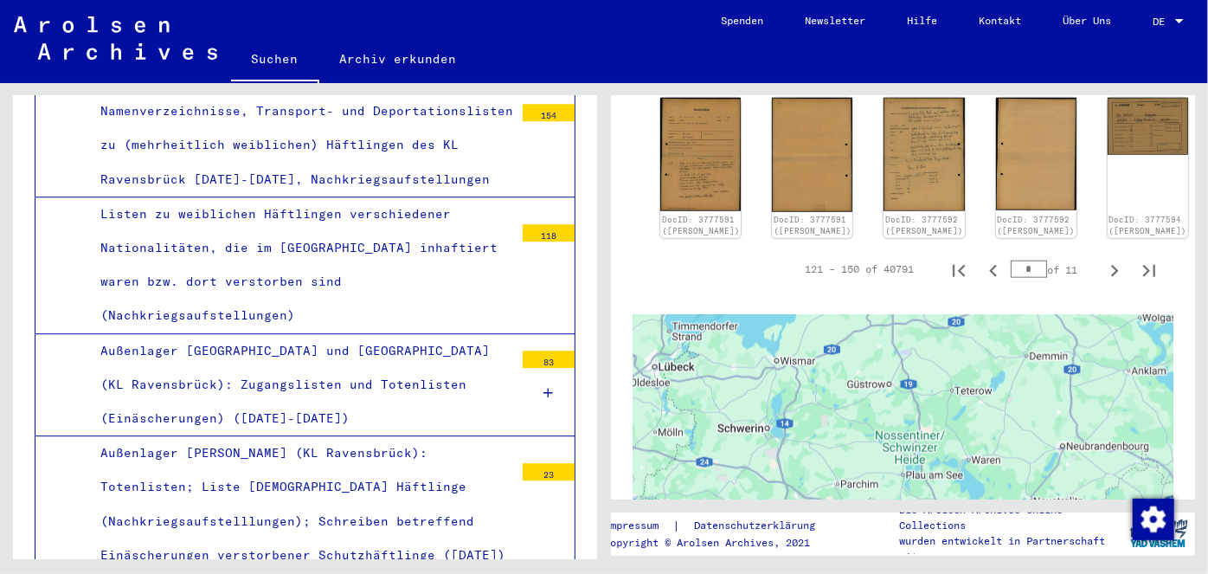
scroll to position [784, 0]
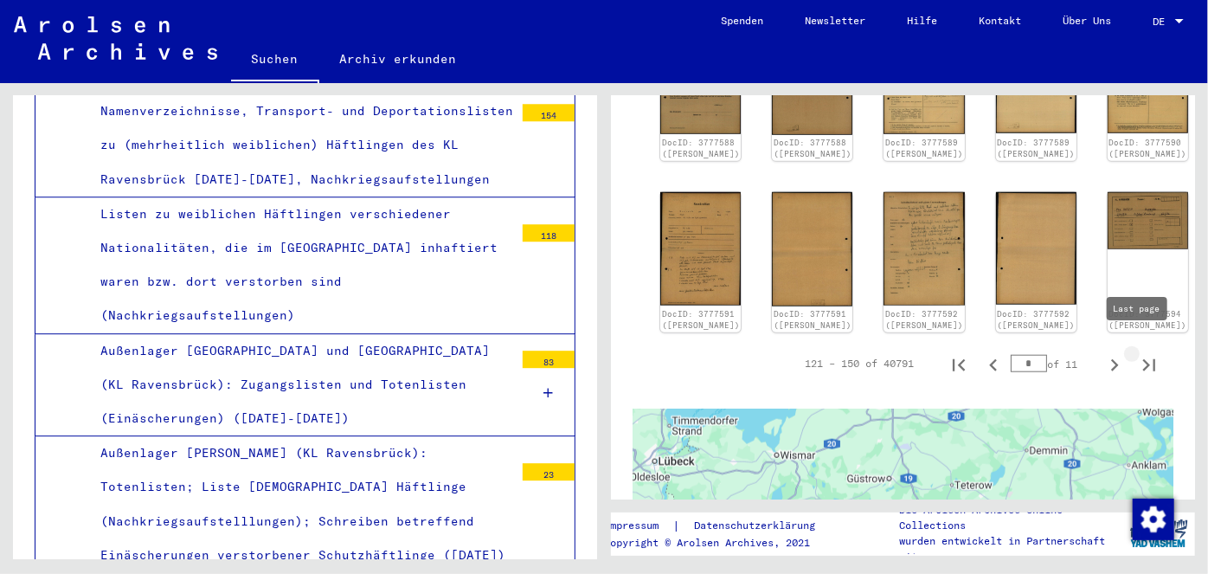
click at [1137, 353] on icon "Last page" at bounding box center [1149, 365] width 24 height 24
type input "****"
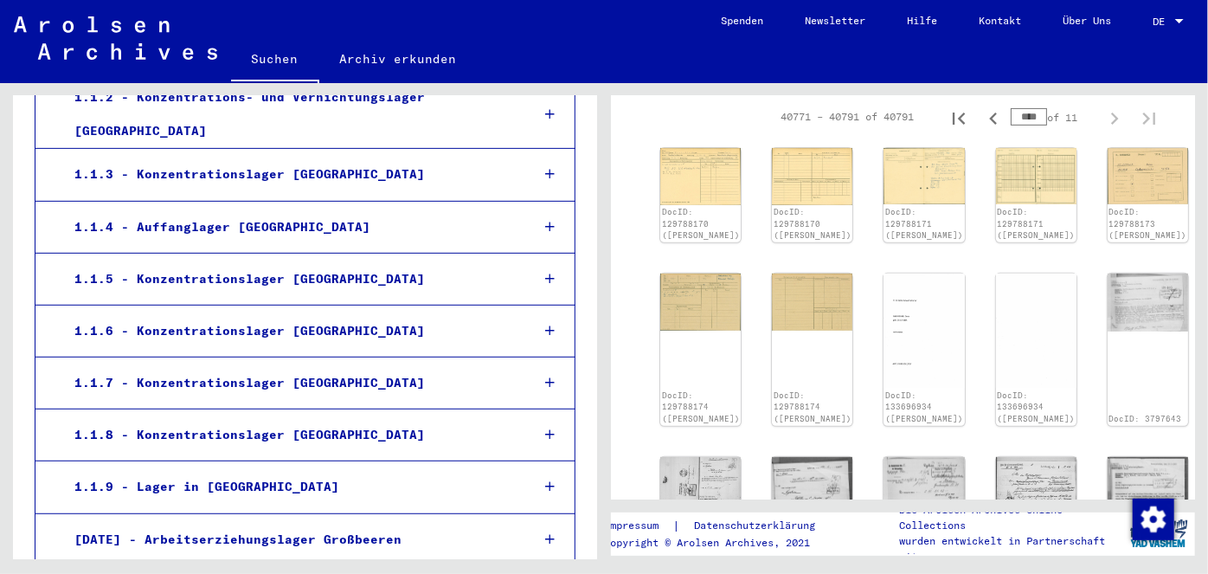
scroll to position [0, 0]
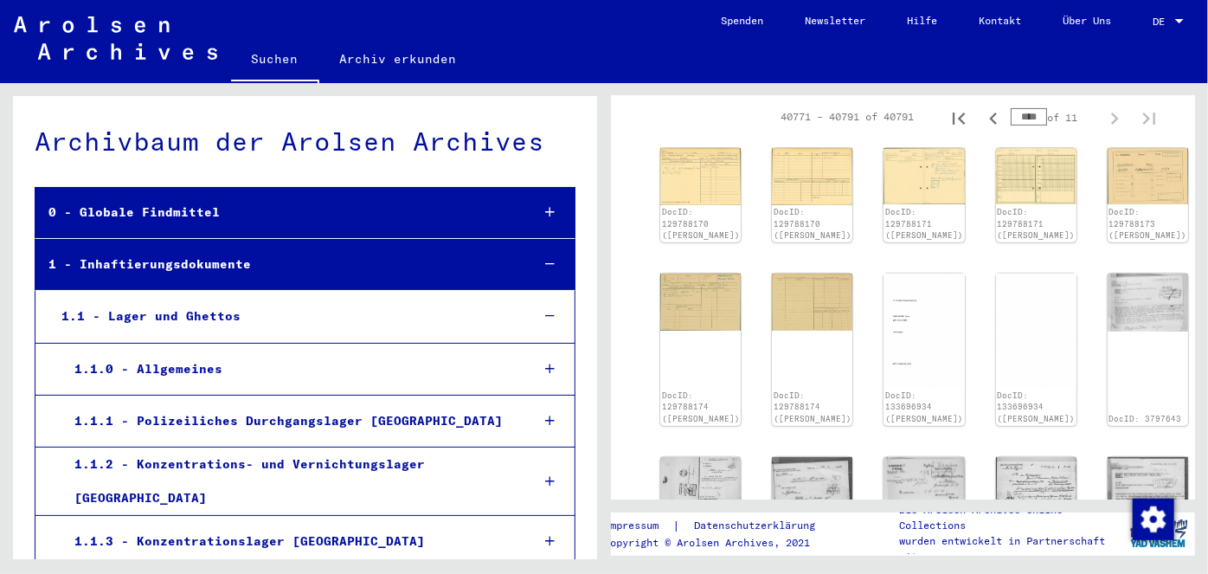
click at [1181, 17] on div at bounding box center [1180, 22] width 16 height 12
click at [1140, 30] on span "English" at bounding box center [1135, 29] width 42 height 13
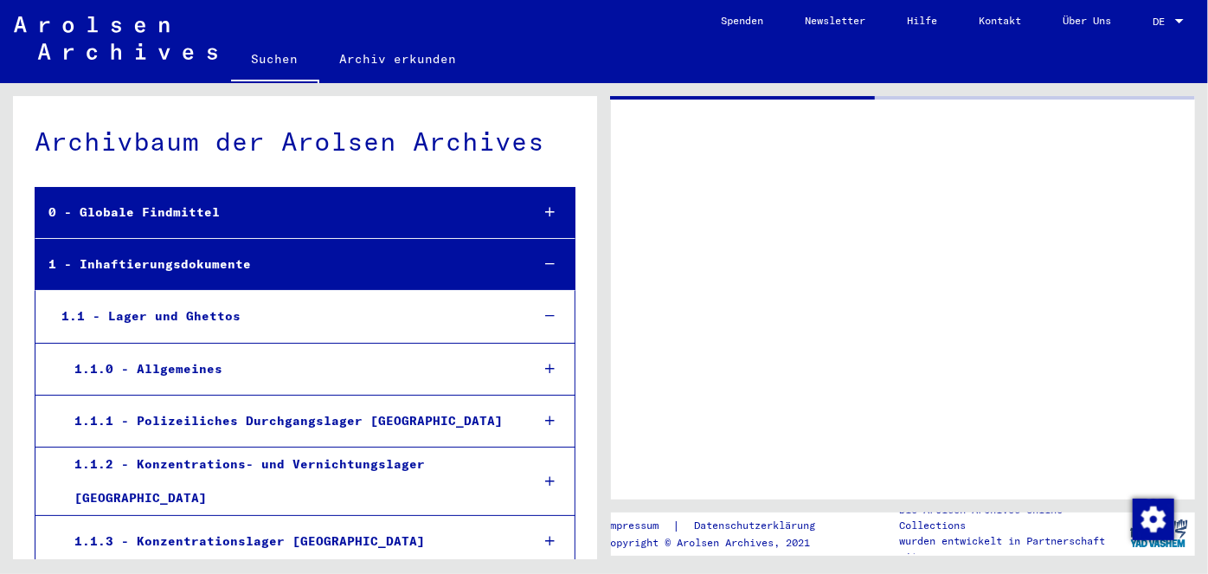
scroll to position [2118, 0]
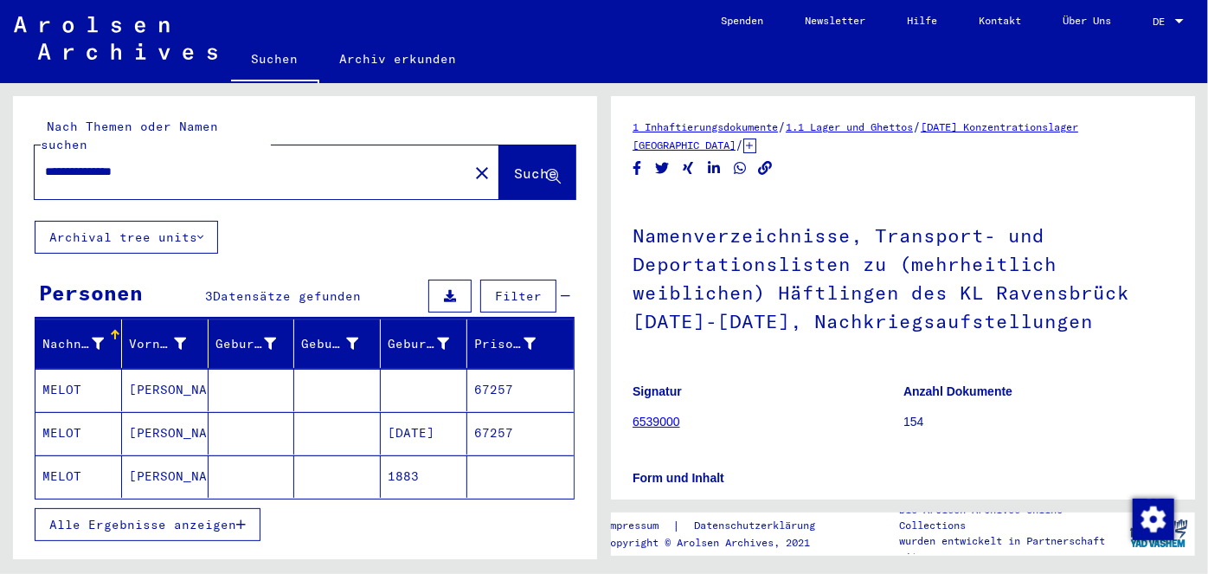
click at [188, 455] on mat-cell "[PERSON_NAME]" at bounding box center [165, 476] width 87 height 42
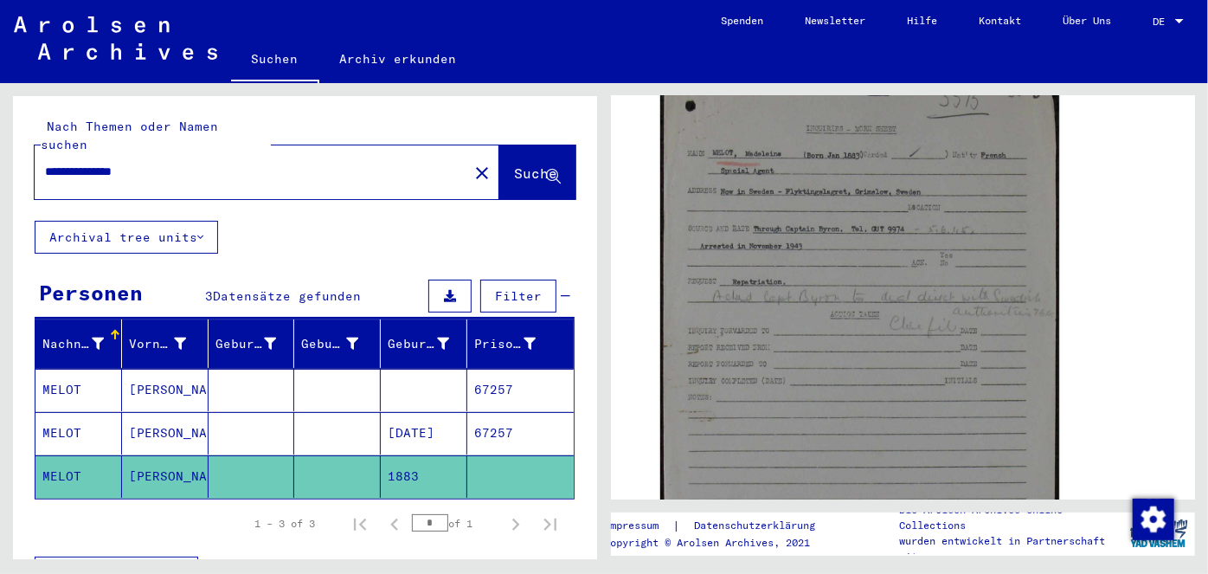
scroll to position [235, 0]
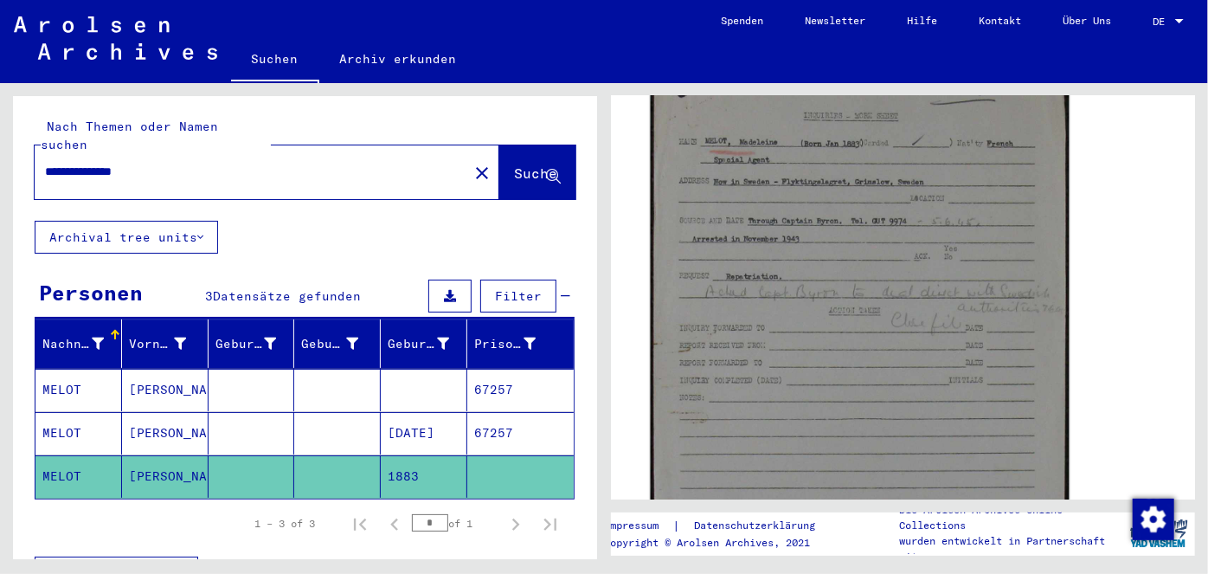
click at [857, 331] on img at bounding box center [859, 327] width 419 height 543
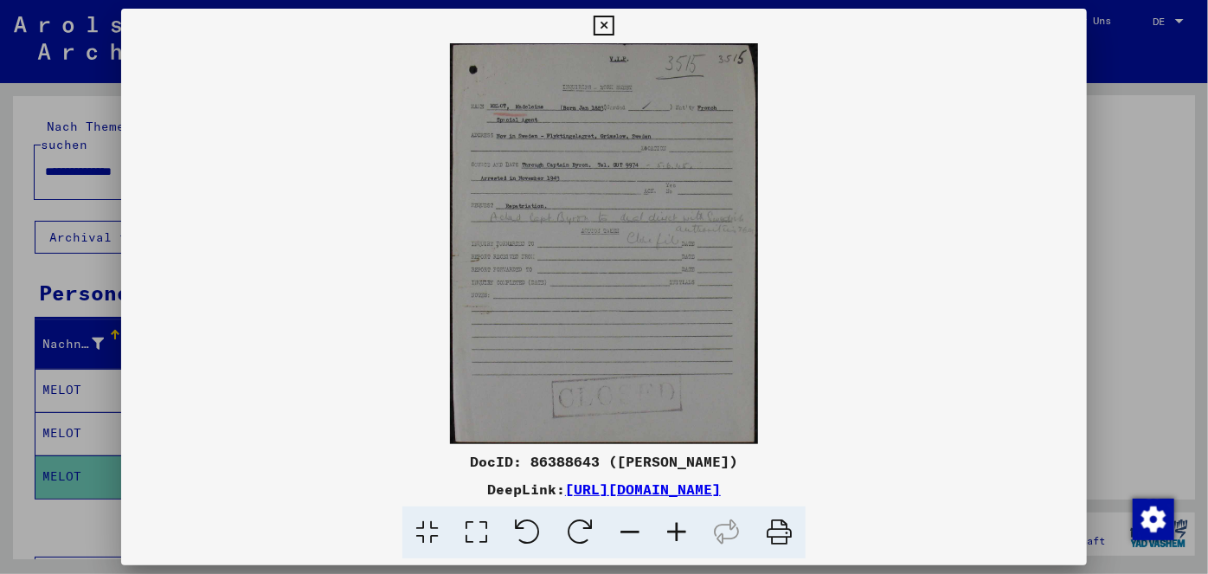
click at [481, 523] on icon at bounding box center [476, 532] width 49 height 53
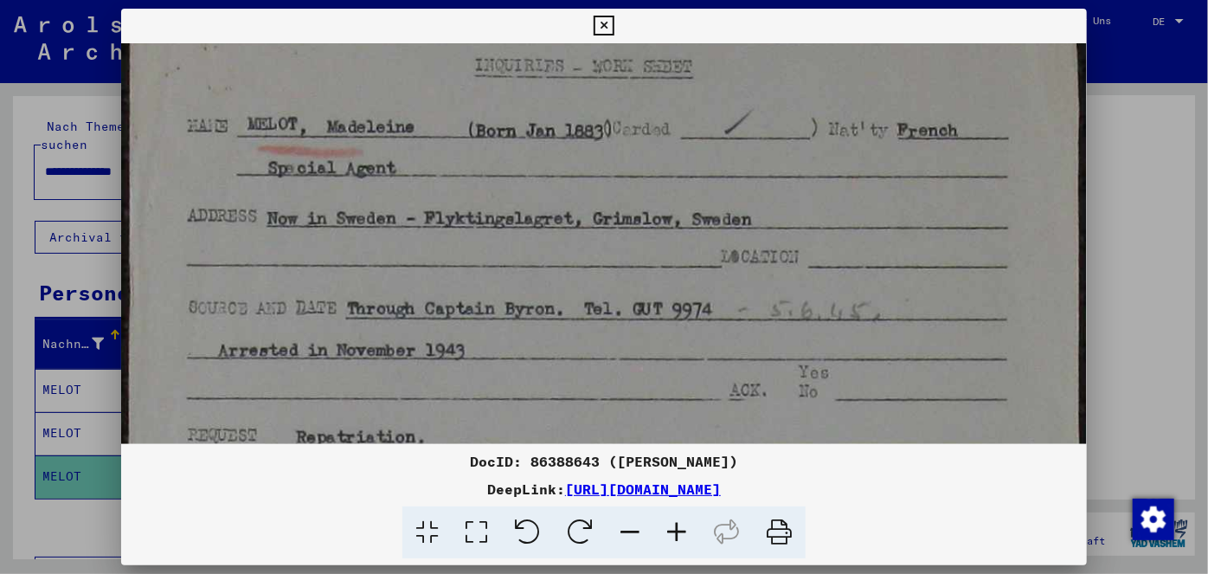
scroll to position [118, 0]
drag, startPoint x: 909, startPoint y: 344, endPoint x: 900, endPoint y: 228, distance: 116.3
click at [900, 228] on img at bounding box center [604, 553] width 967 height 1254
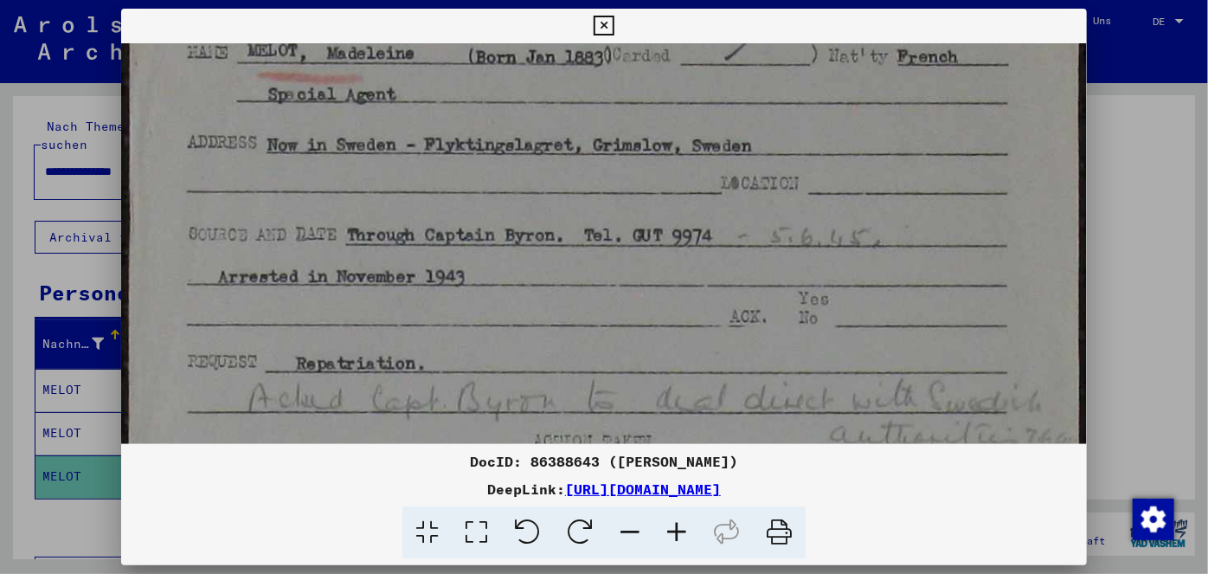
scroll to position [191, 0]
drag, startPoint x: 948, startPoint y: 312, endPoint x: 944, endPoint y: 238, distance: 73.7
click at [944, 238] on img at bounding box center [604, 479] width 967 height 1254
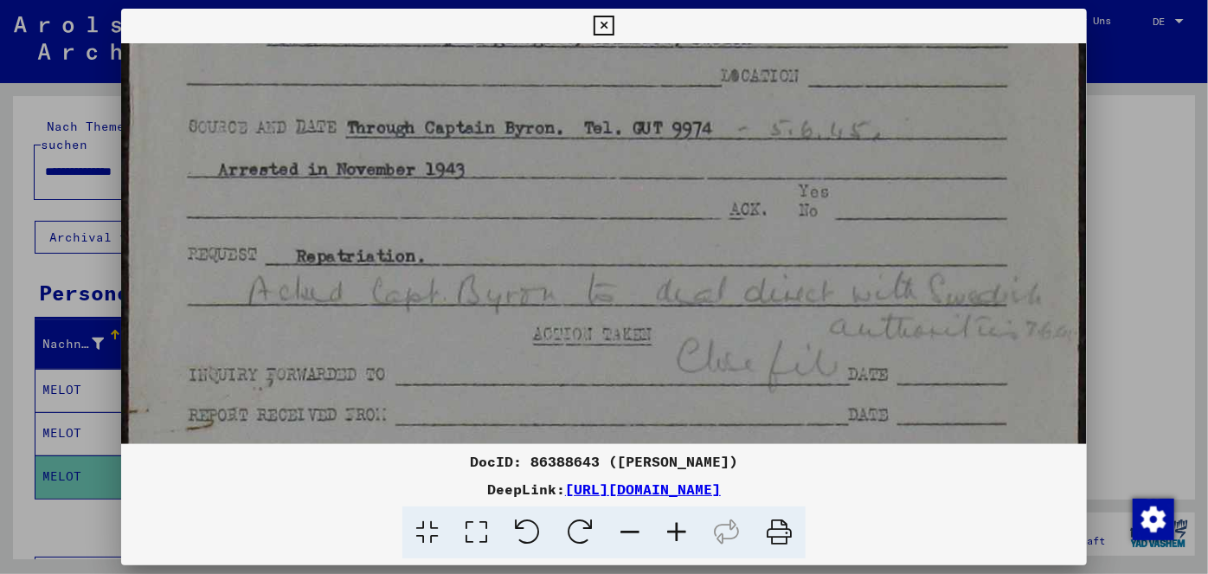
scroll to position [302, 0]
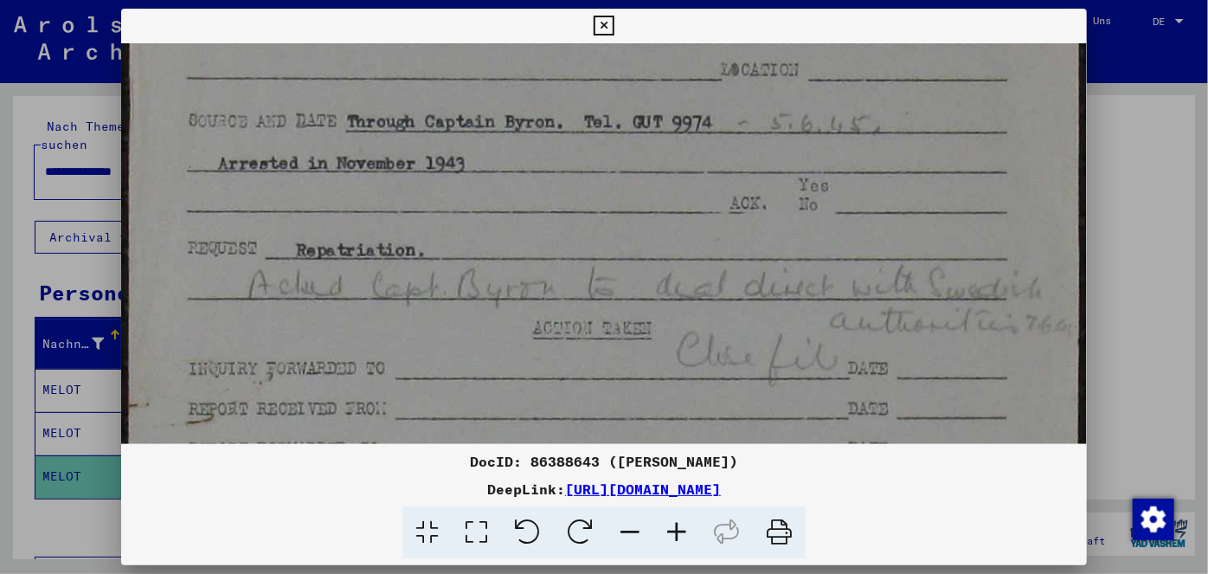
drag, startPoint x: 954, startPoint y: 294, endPoint x: 951, endPoint y: 185, distance: 109.1
click at [951, 185] on img at bounding box center [604, 368] width 967 height 1254
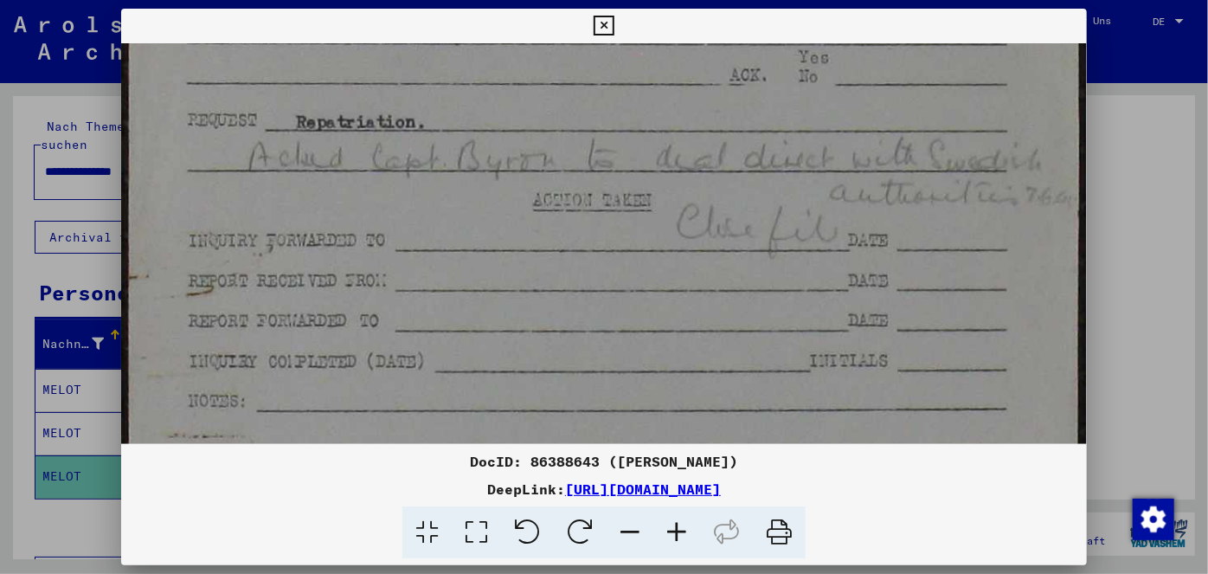
drag, startPoint x: 982, startPoint y: 356, endPoint x: 974, endPoint y: 231, distance: 124.8
click at [974, 231] on img at bounding box center [604, 240] width 967 height 1254
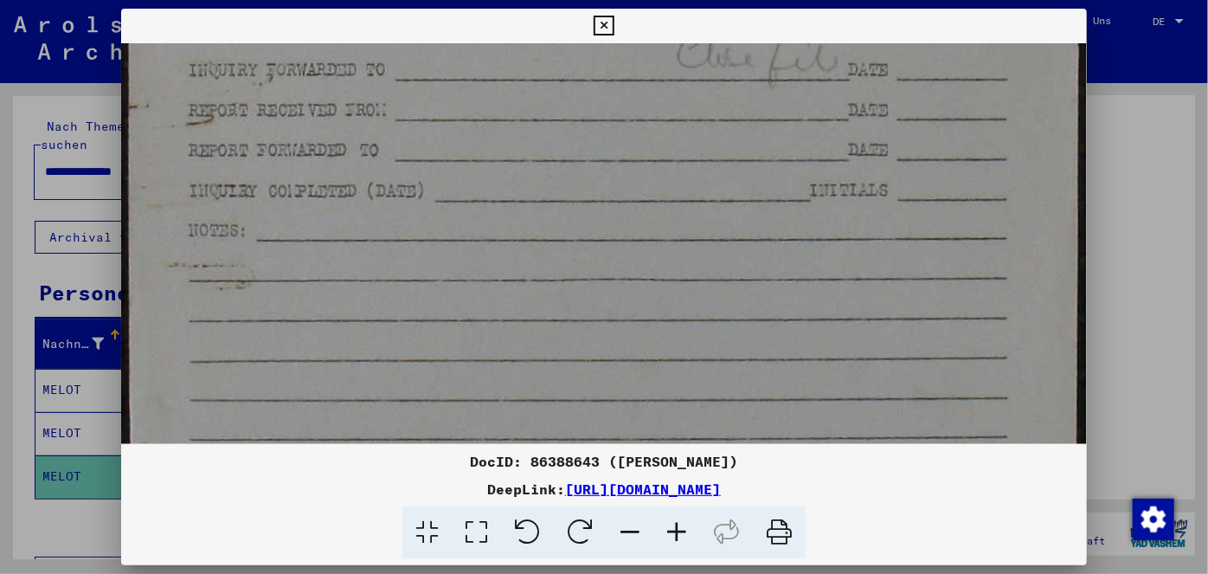
drag, startPoint x: 967, startPoint y: 376, endPoint x: 960, endPoint y: 207, distance: 169.7
click at [960, 207] on img at bounding box center [604, 70] width 967 height 1254
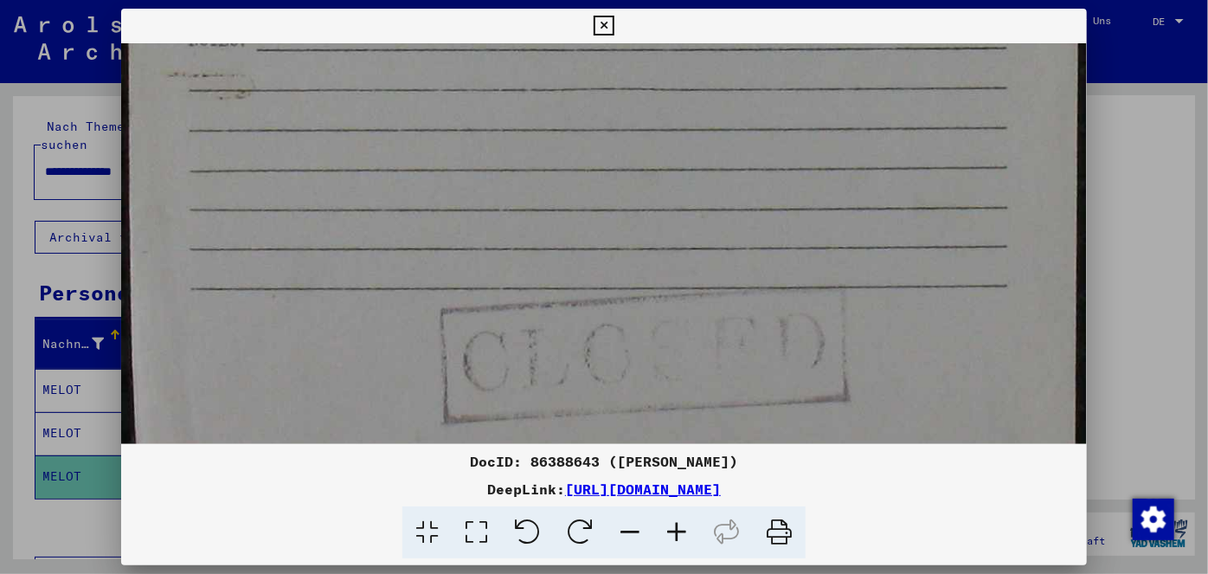
drag, startPoint x: 935, startPoint y: 352, endPoint x: 975, endPoint y: 194, distance: 163.5
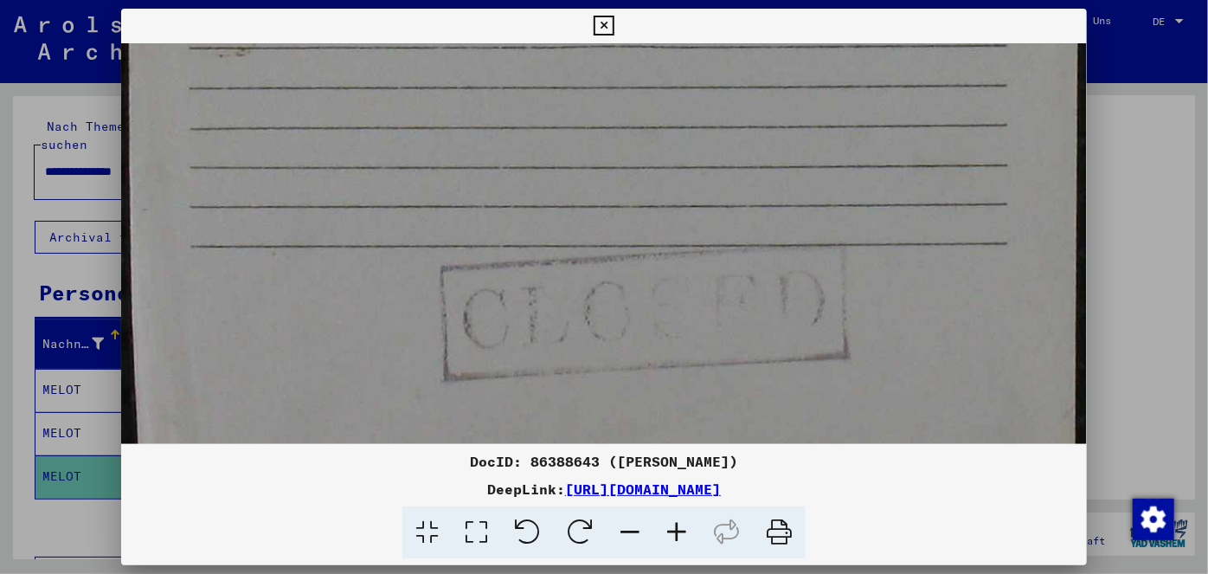
scroll to position [853, 0]
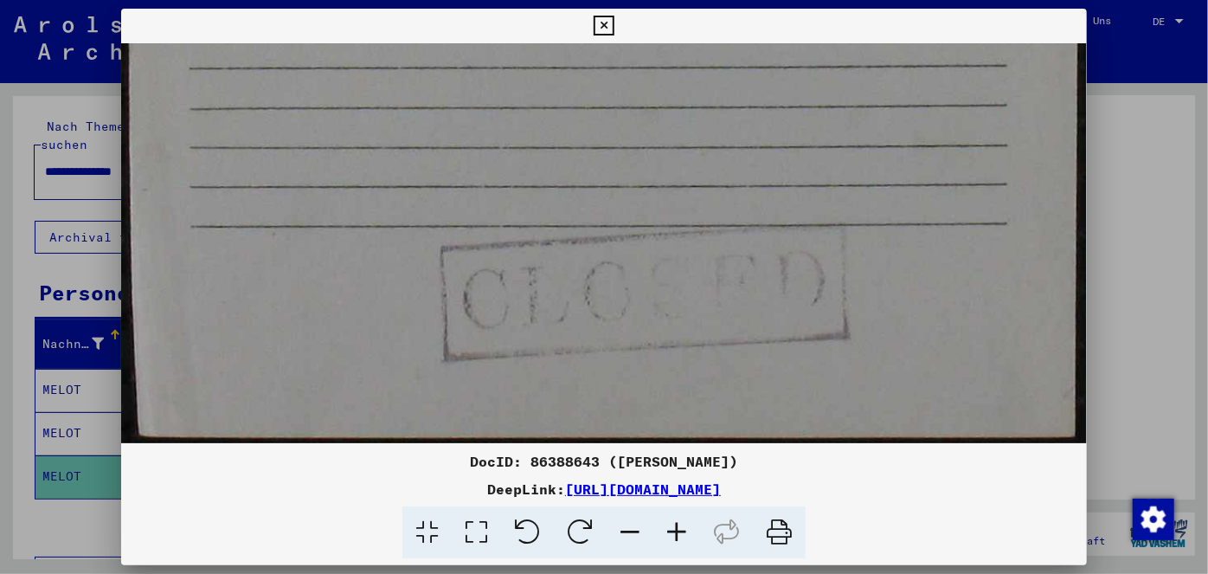
drag, startPoint x: 1022, startPoint y: 408, endPoint x: 1001, endPoint y: 277, distance: 132.3
click at [605, 22] on icon at bounding box center [604, 26] width 20 height 21
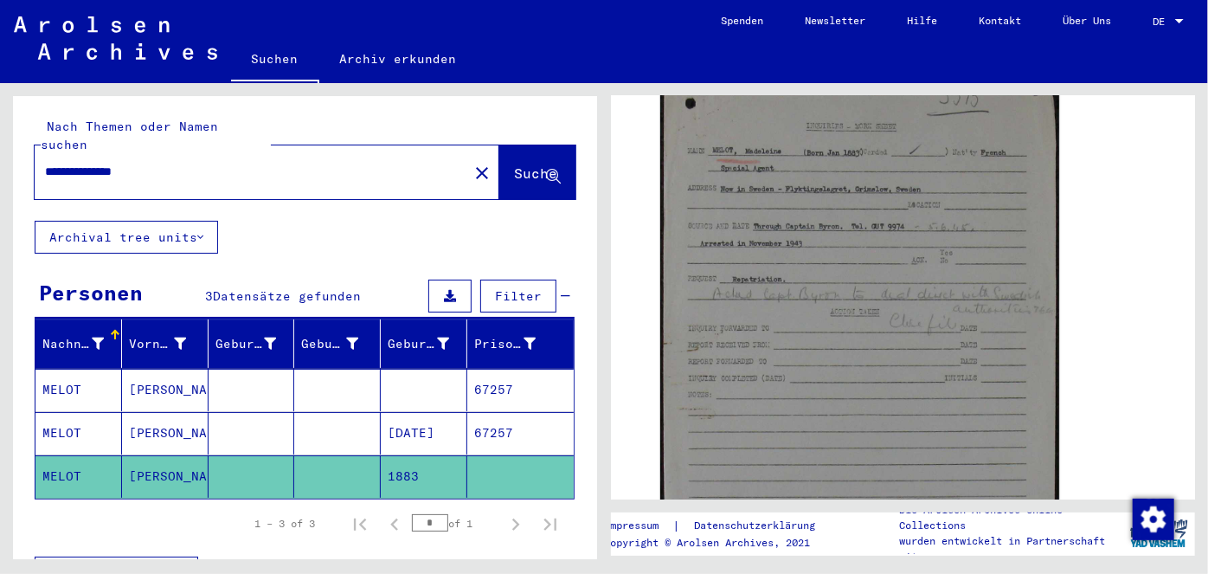
scroll to position [0, 0]
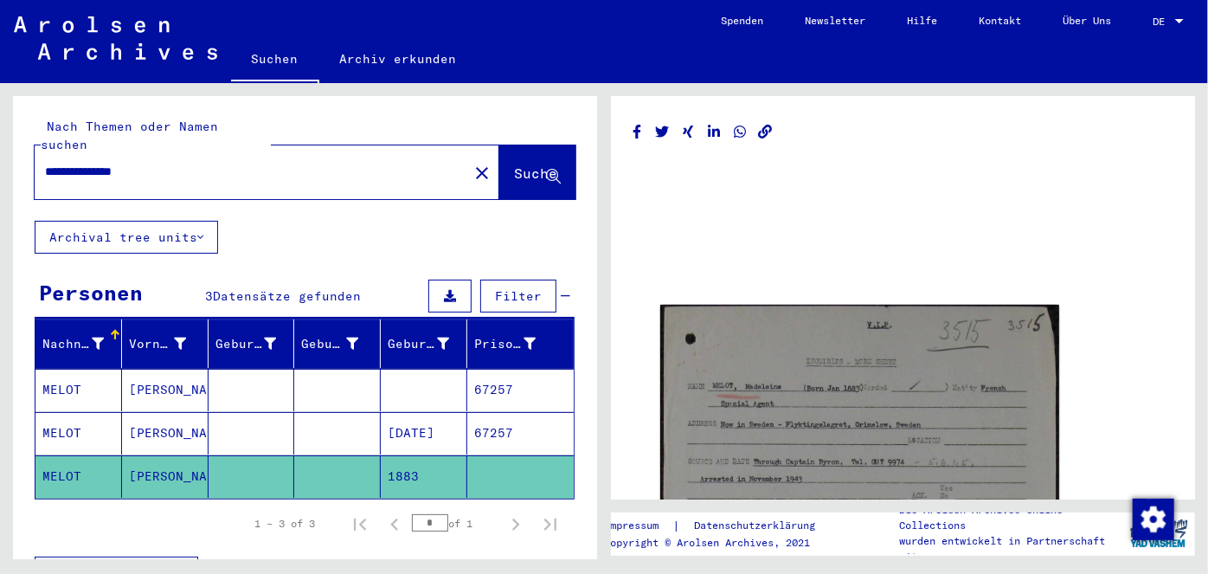
click at [417, 412] on mat-cell "[DATE]" at bounding box center [424, 433] width 87 height 42
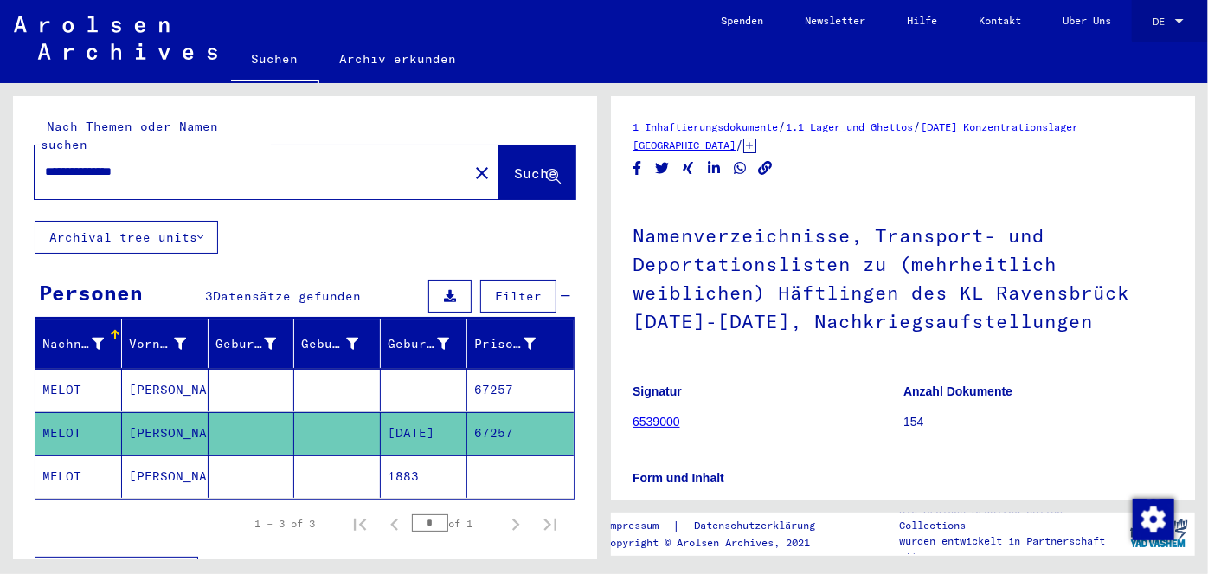
click at [1174, 19] on div at bounding box center [1180, 22] width 16 height 12
click at [1144, 29] on span "English" at bounding box center [1135, 29] width 42 height 13
click at [172, 369] on mat-cell "[PERSON_NAME]" at bounding box center [165, 390] width 87 height 42
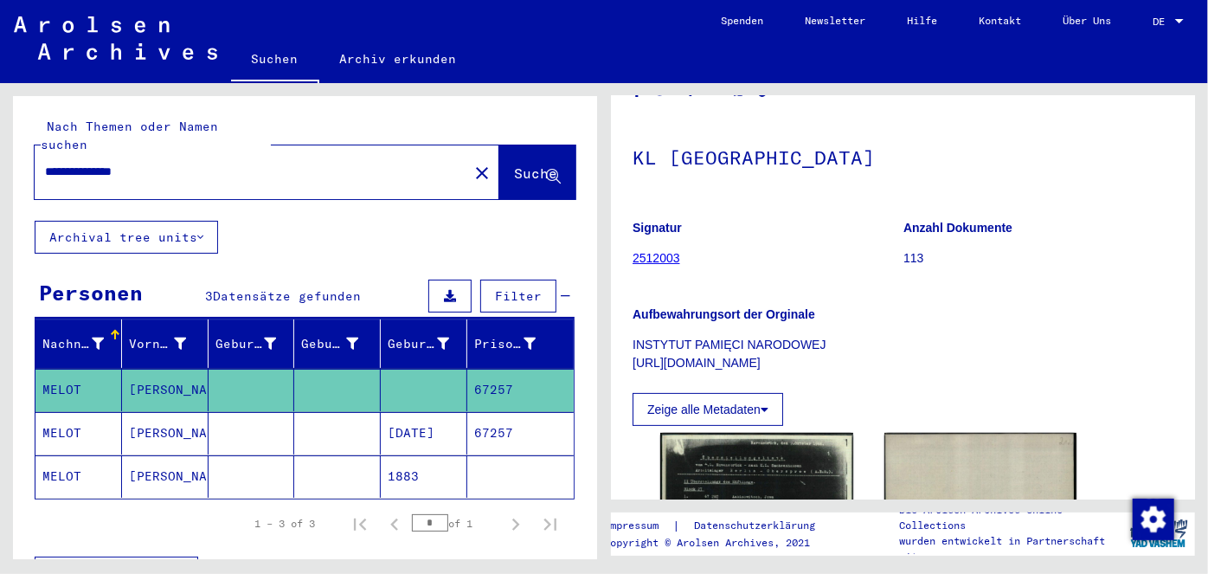
scroll to position [314, 0]
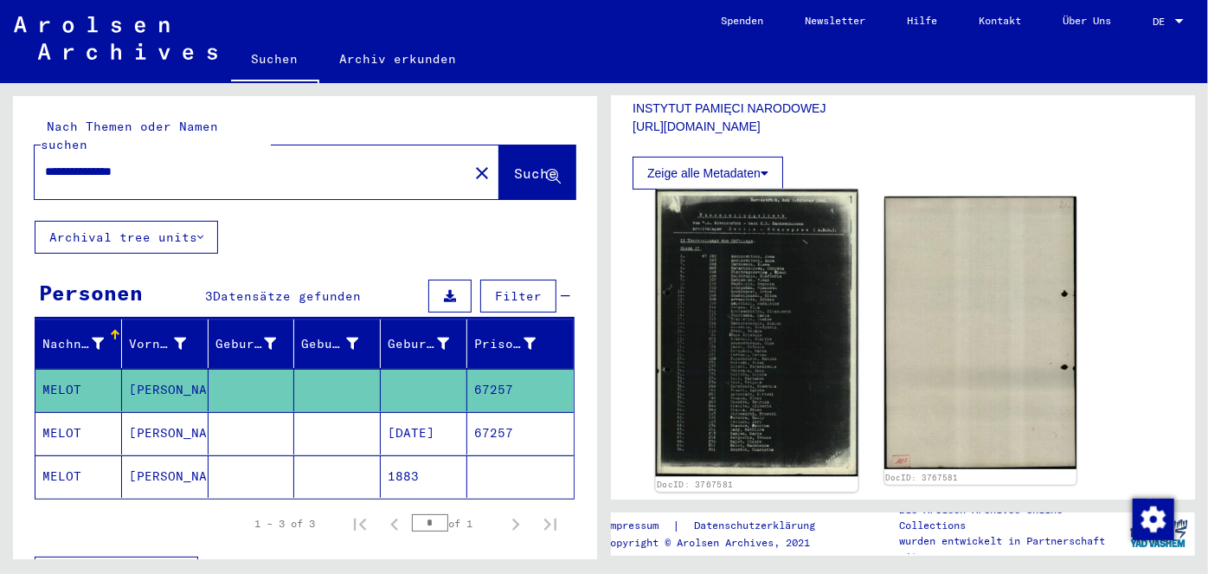
click at [806, 312] on img at bounding box center [756, 332] width 202 height 287
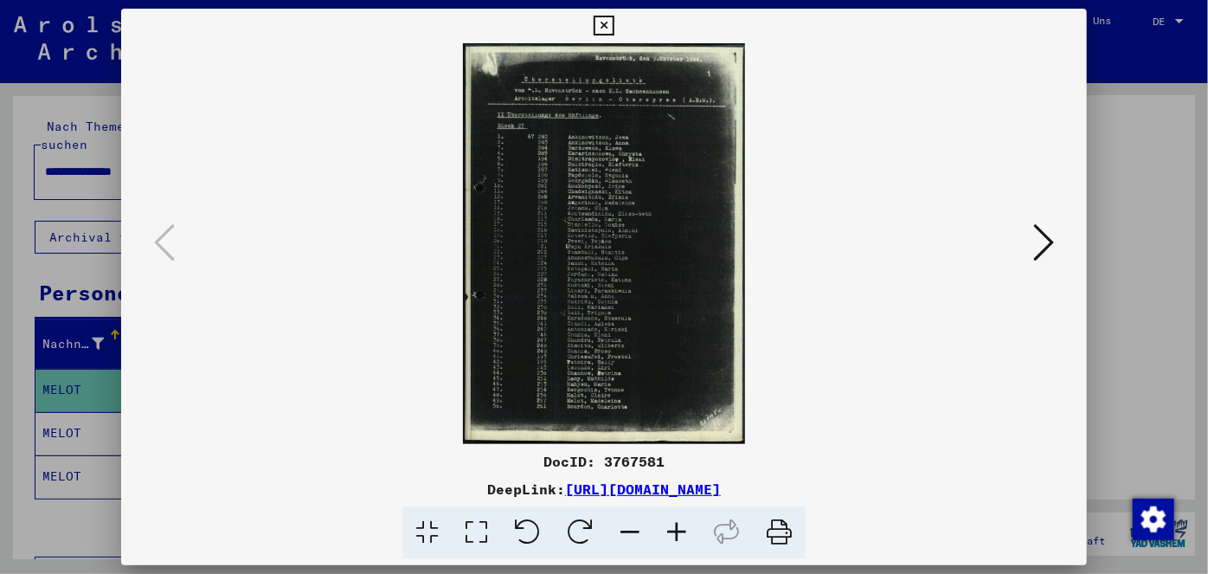
click at [478, 526] on icon at bounding box center [476, 532] width 49 height 53
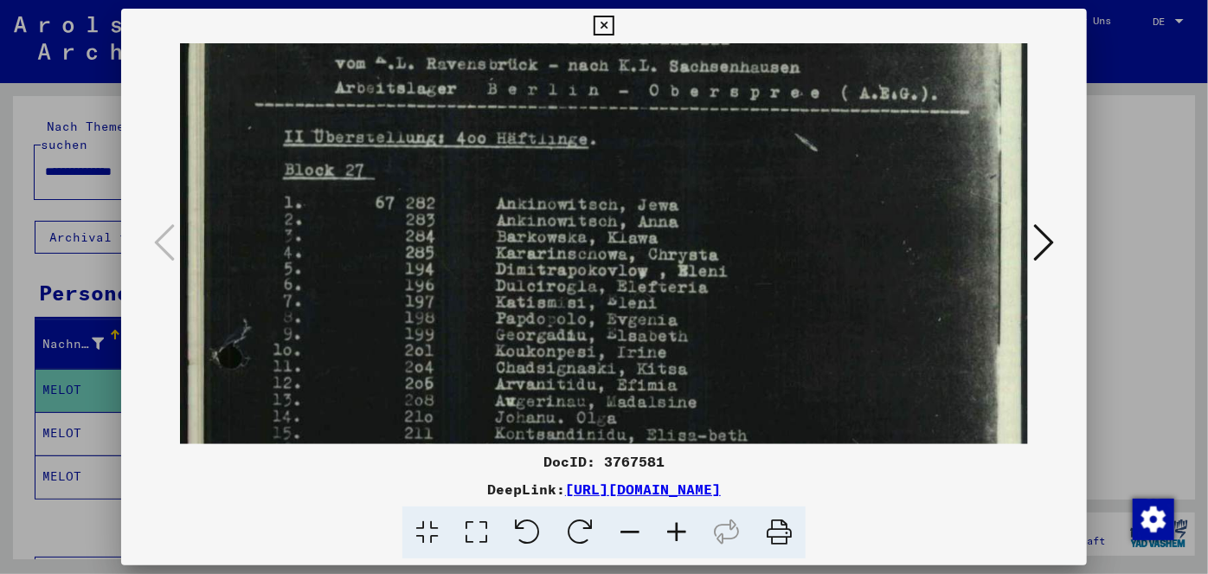
scroll to position [122, 0]
drag, startPoint x: 857, startPoint y: 358, endPoint x: 829, endPoint y: 244, distance: 117.5
click at [829, 244] on img at bounding box center [604, 523] width 849 height 1205
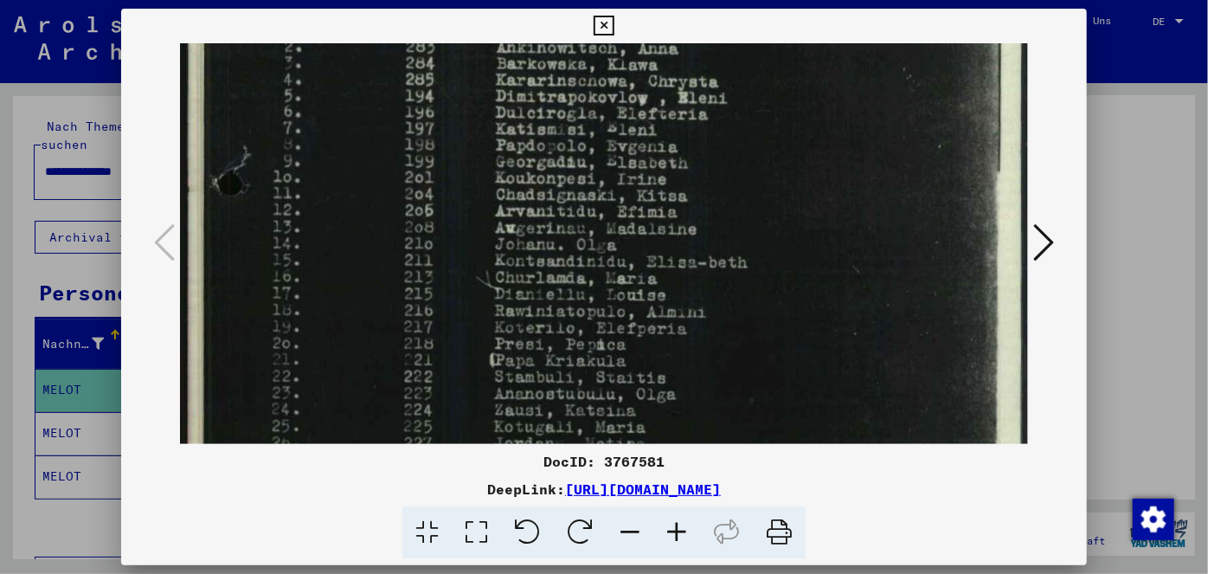
drag, startPoint x: 807, startPoint y: 263, endPoint x: 806, endPoint y: 171, distance: 91.7
click at [807, 166] on img at bounding box center [604, 351] width 849 height 1205
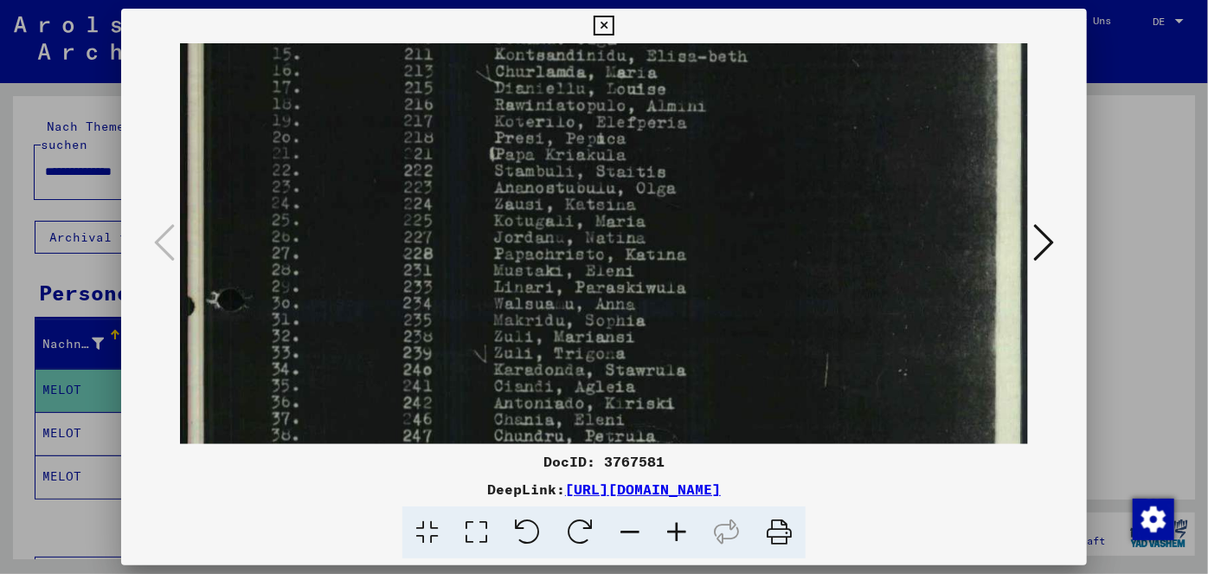
drag, startPoint x: 805, startPoint y: 208, endPoint x: 828, endPoint y: 72, distance: 137.8
click at [828, 72] on img at bounding box center [604, 145] width 849 height 1205
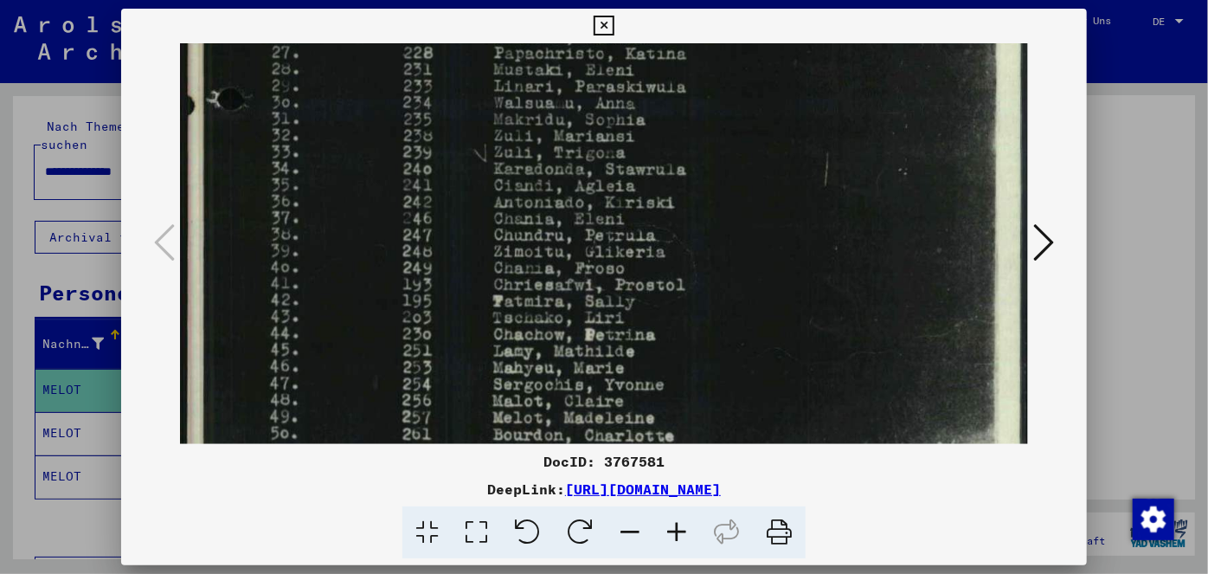
drag, startPoint x: 841, startPoint y: 296, endPoint x: 855, endPoint y: 97, distance: 199.5
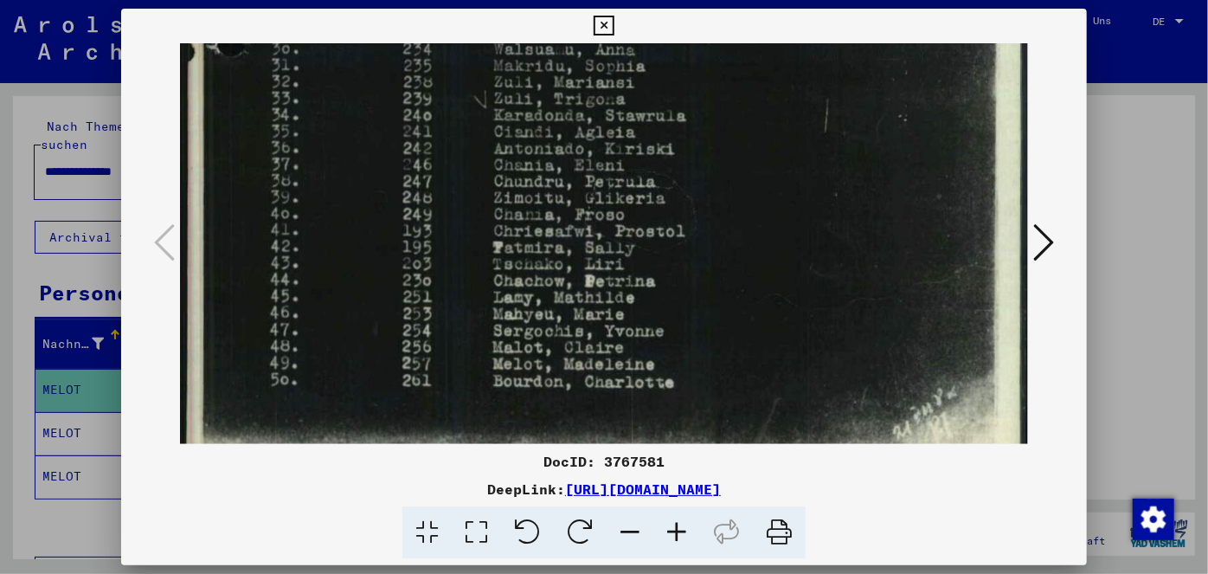
scroll to position [805, 0]
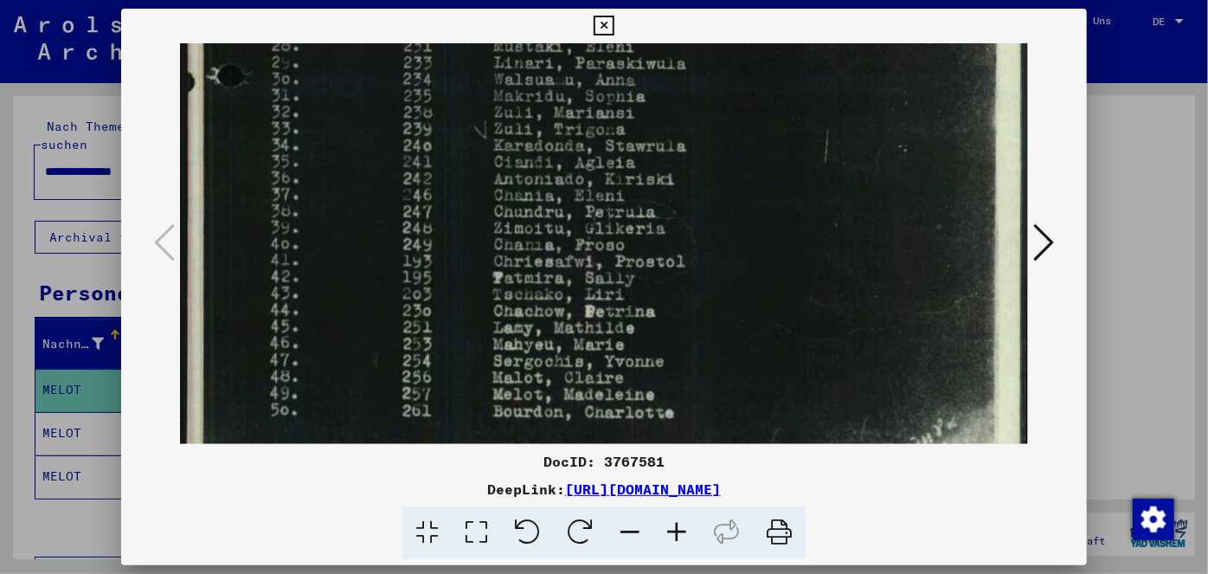
drag, startPoint x: 794, startPoint y: 261, endPoint x: 821, endPoint y: 289, distance: 38.6
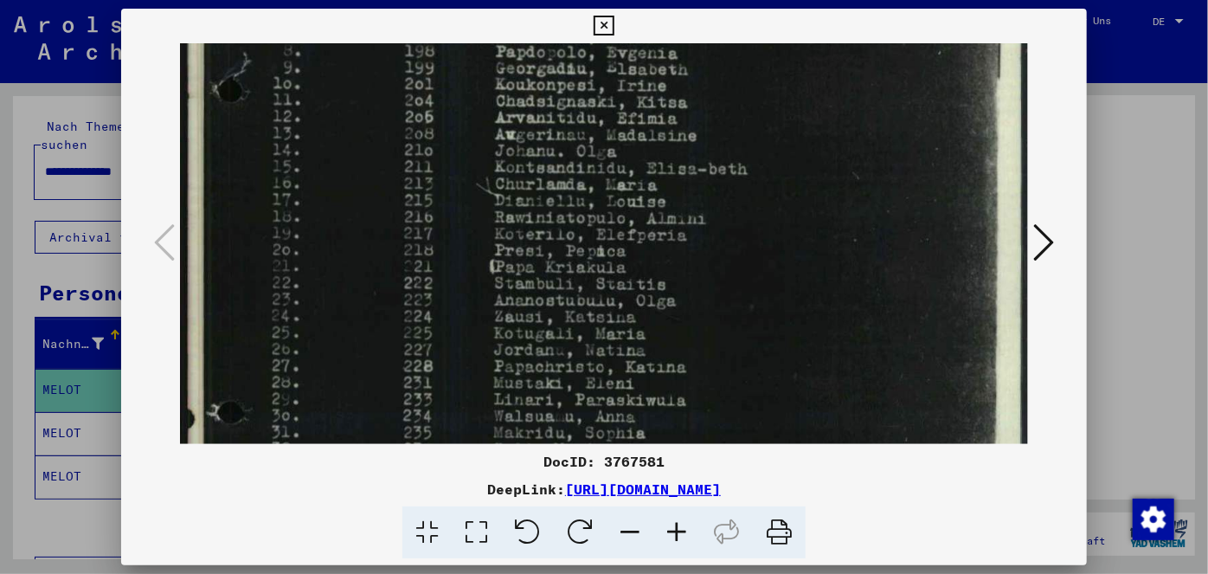
drag, startPoint x: 888, startPoint y: 83, endPoint x: 877, endPoint y: 363, distance: 279.7
click at [877, 412] on img at bounding box center [604, 258] width 849 height 1205
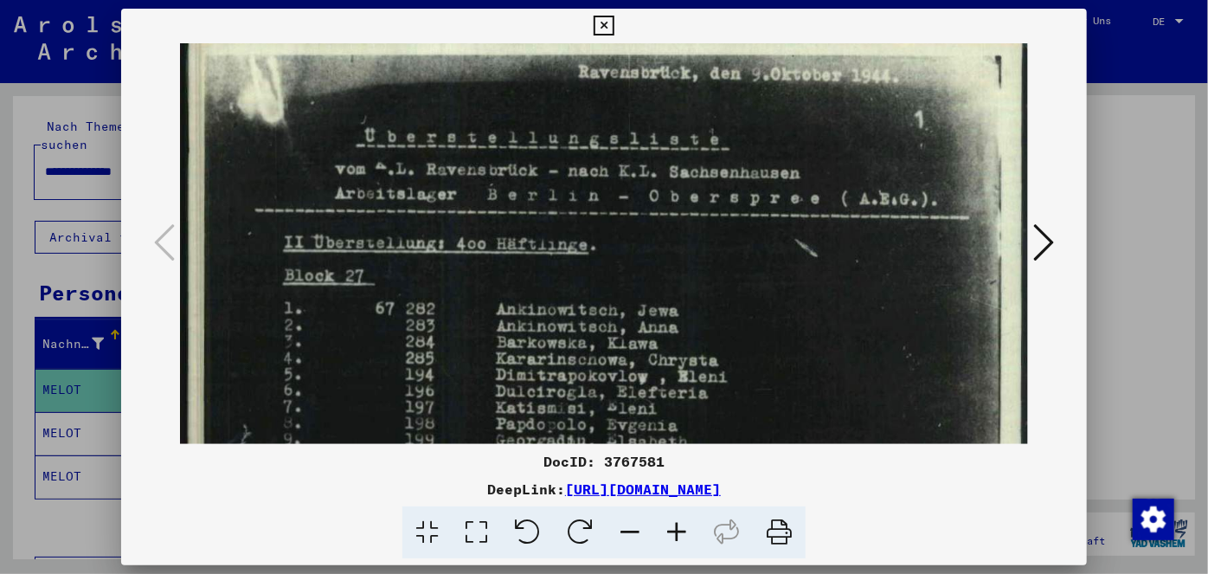
drag, startPoint x: 860, startPoint y: 130, endPoint x: 851, endPoint y: 378, distance: 248.5
click at [827, 501] on div "DocID: 3767581 DeepLink: [URL][DOMAIN_NAME]" at bounding box center [604, 284] width 967 height 550
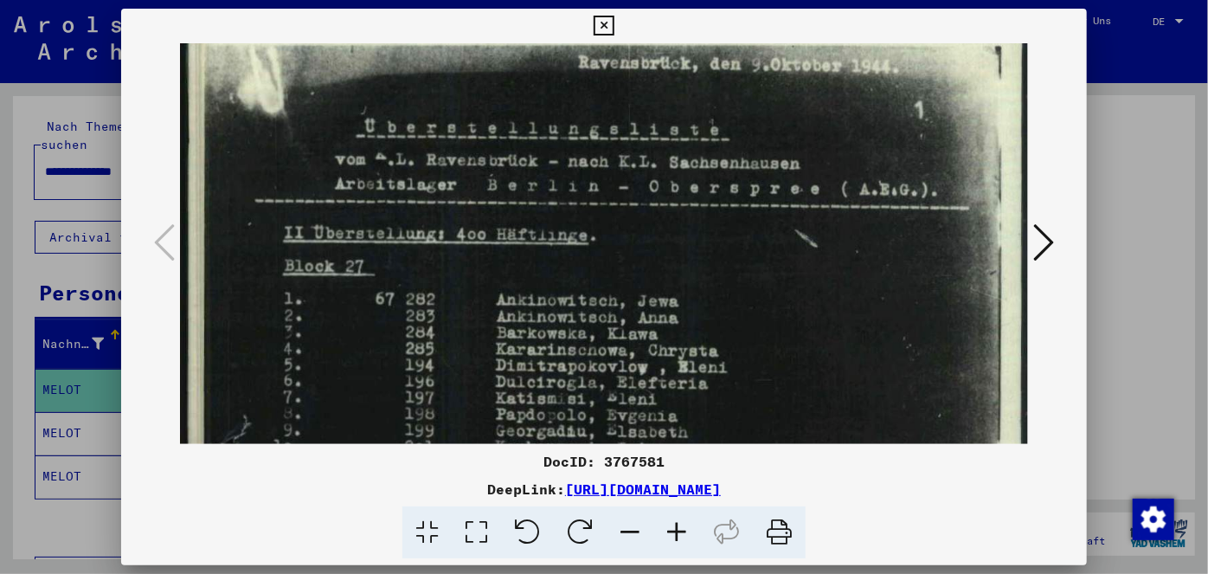
click at [602, 22] on icon at bounding box center [604, 26] width 20 height 21
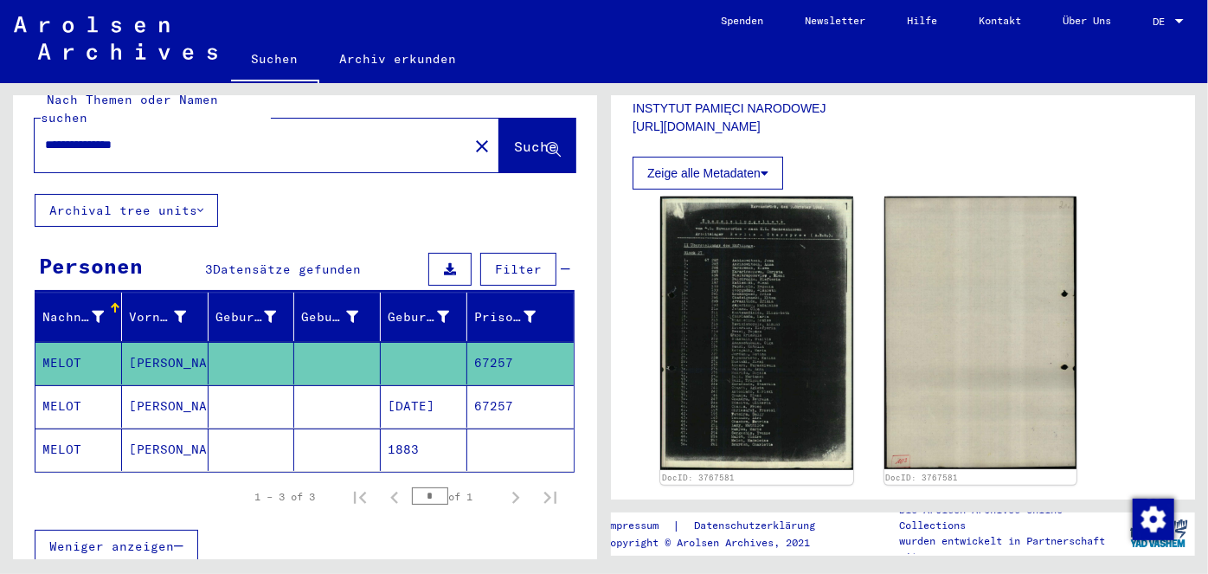
scroll to position [0, 0]
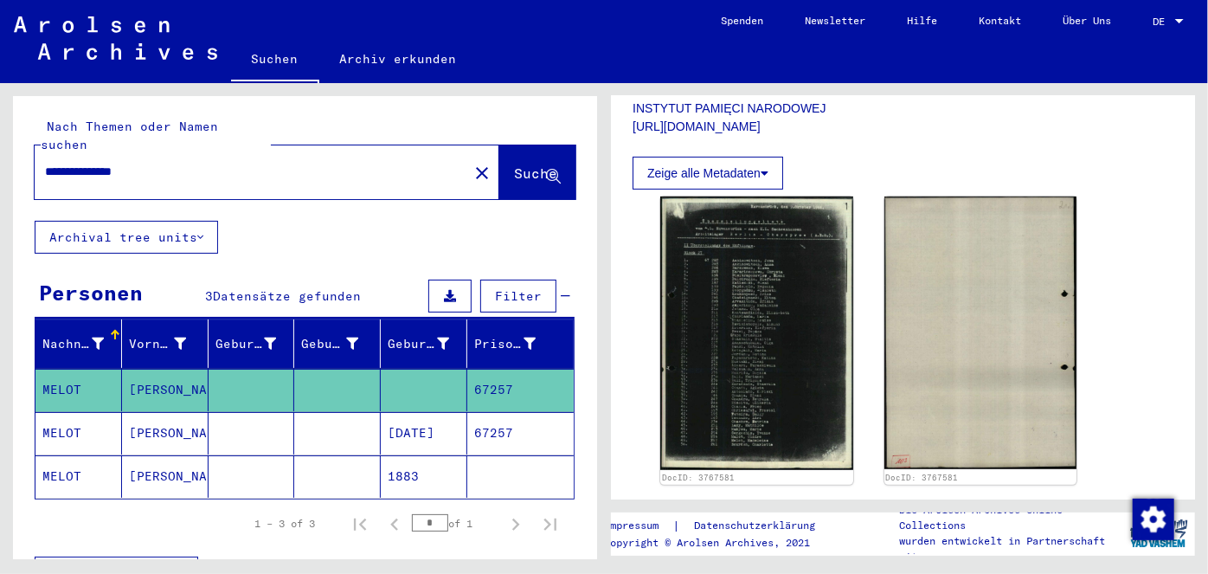
click at [161, 163] on input "**********" at bounding box center [251, 172] width 413 height 18
type input "**********"
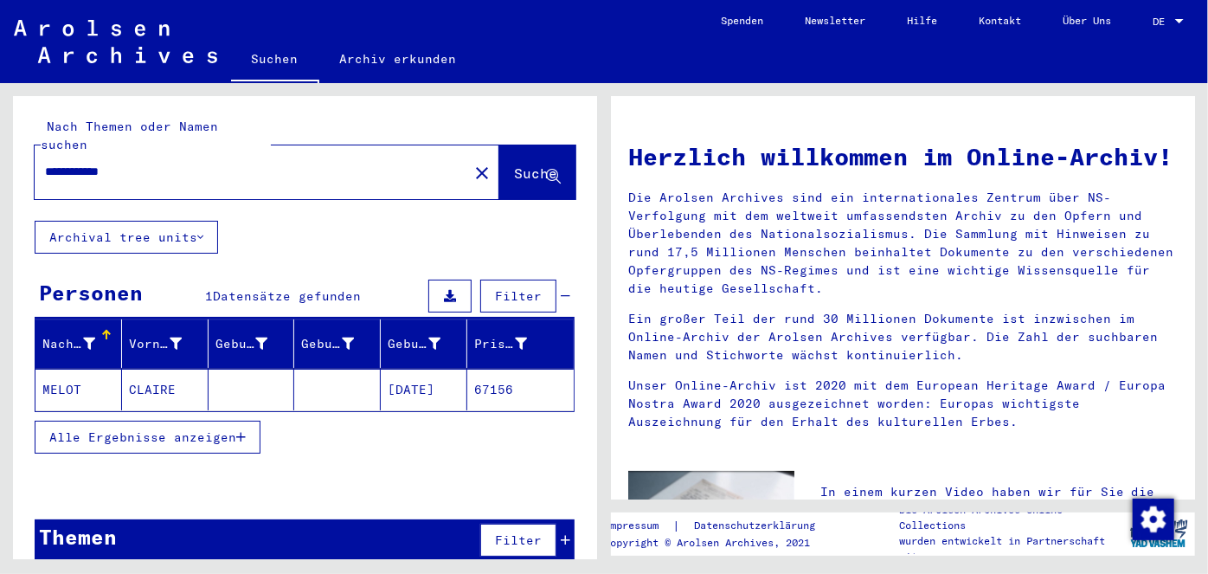
click at [150, 369] on mat-cell "CLAIRE" at bounding box center [165, 390] width 87 height 42
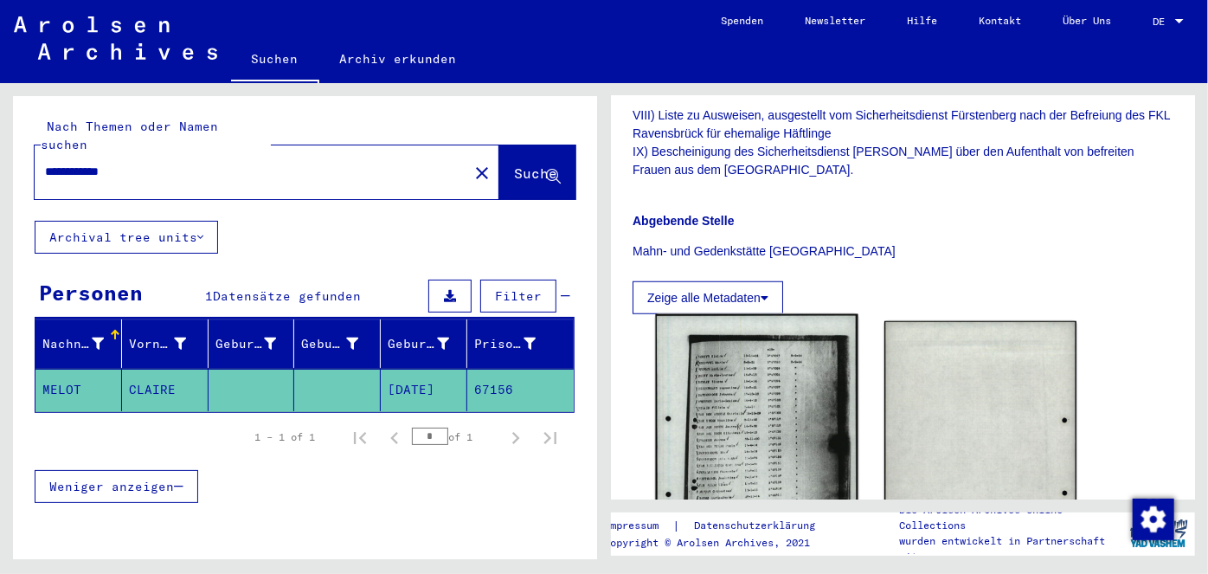
scroll to position [787, 0]
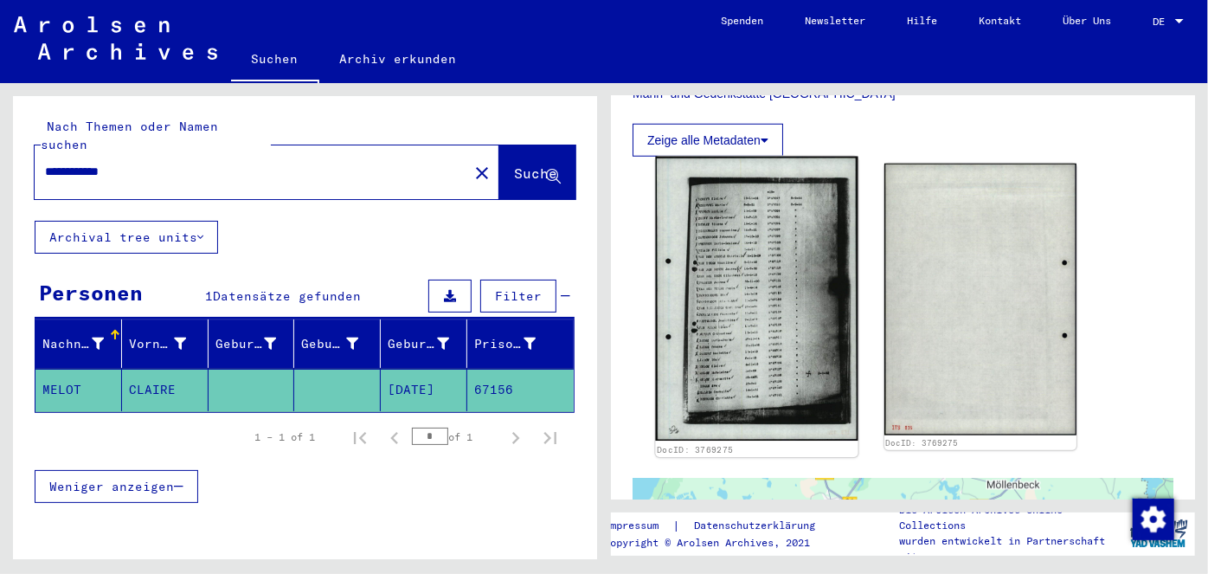
click at [765, 331] on img at bounding box center [756, 299] width 202 height 284
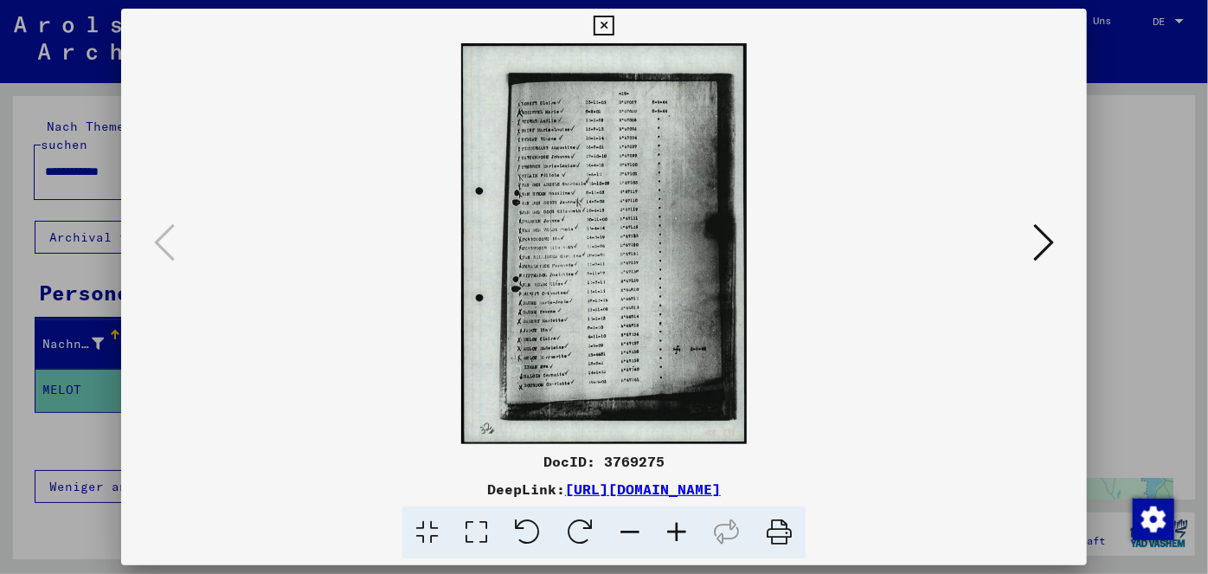
click at [472, 533] on icon at bounding box center [476, 532] width 49 height 53
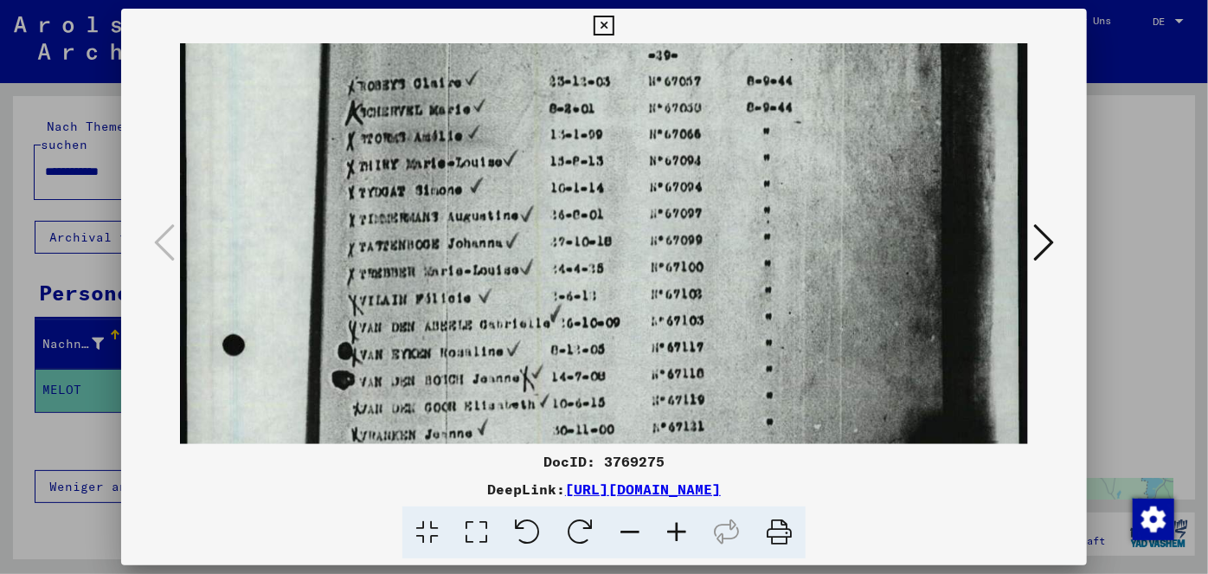
scroll to position [140, 0]
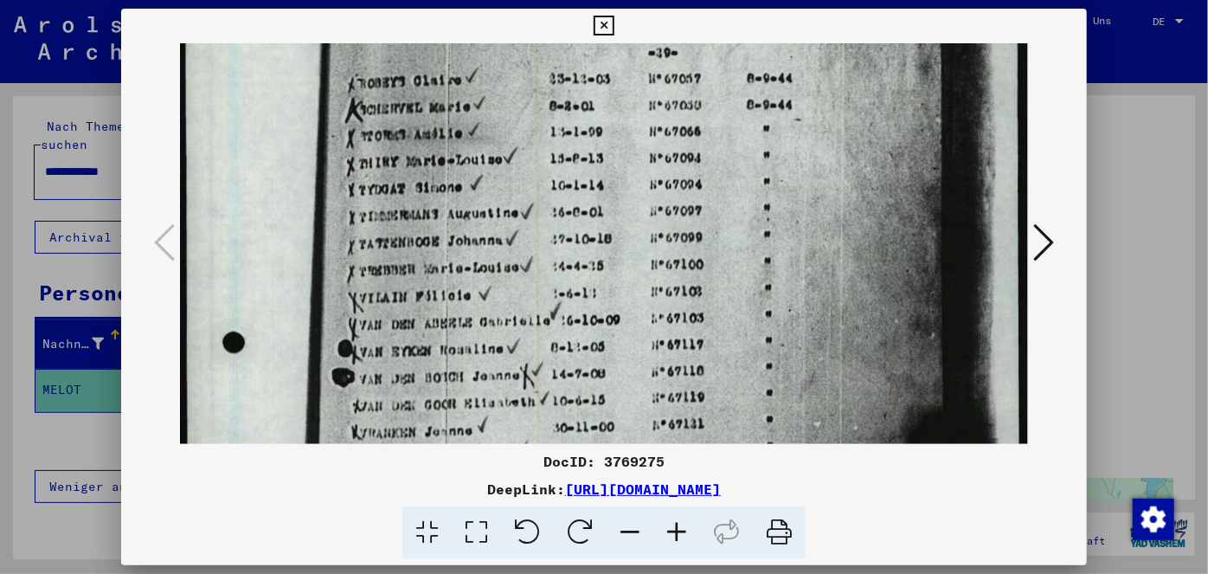
drag, startPoint x: 849, startPoint y: 304, endPoint x: 842, endPoint y: 171, distance: 132.6
click at [842, 171] on img at bounding box center [604, 499] width 849 height 1192
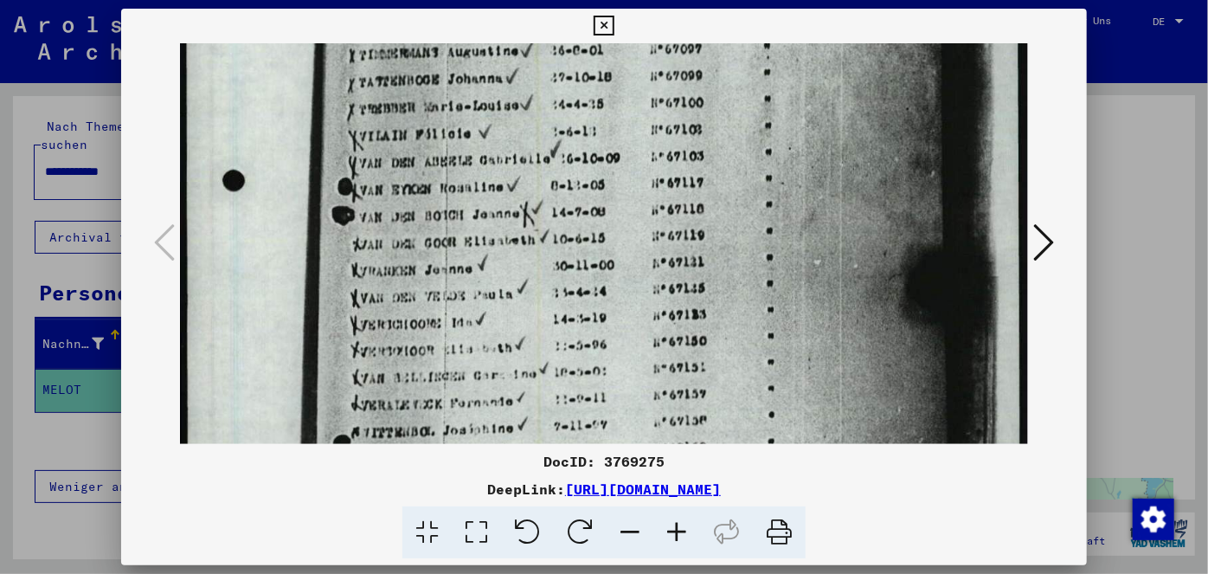
scroll to position [311, 0]
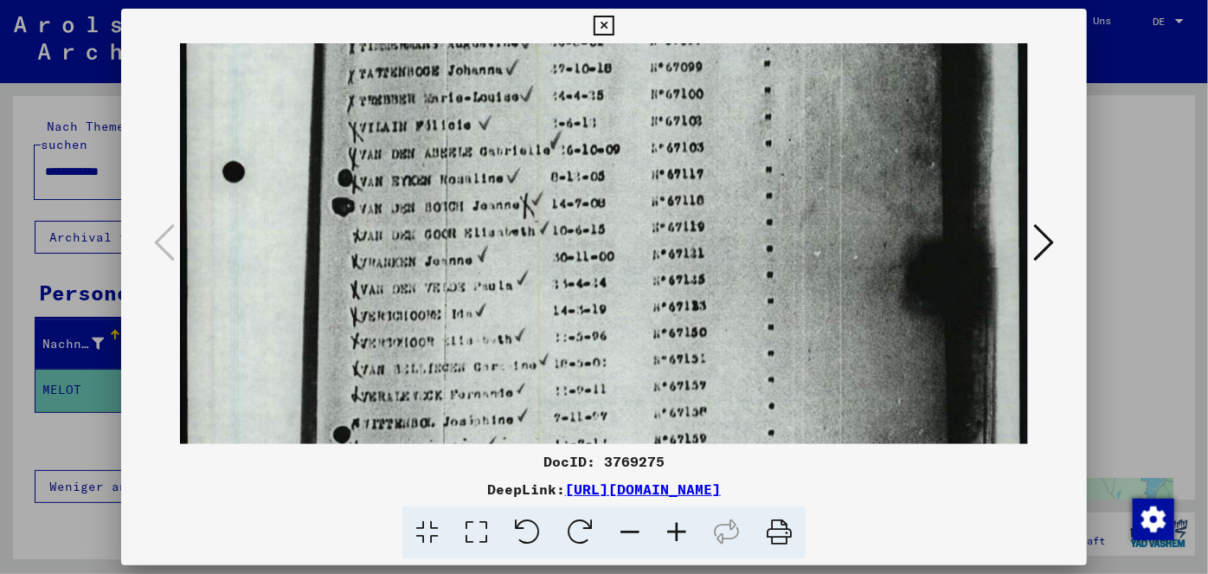
drag, startPoint x: 814, startPoint y: 357, endPoint x: 822, endPoint y: 192, distance: 165.5
click at [822, 192] on img at bounding box center [604, 329] width 849 height 1192
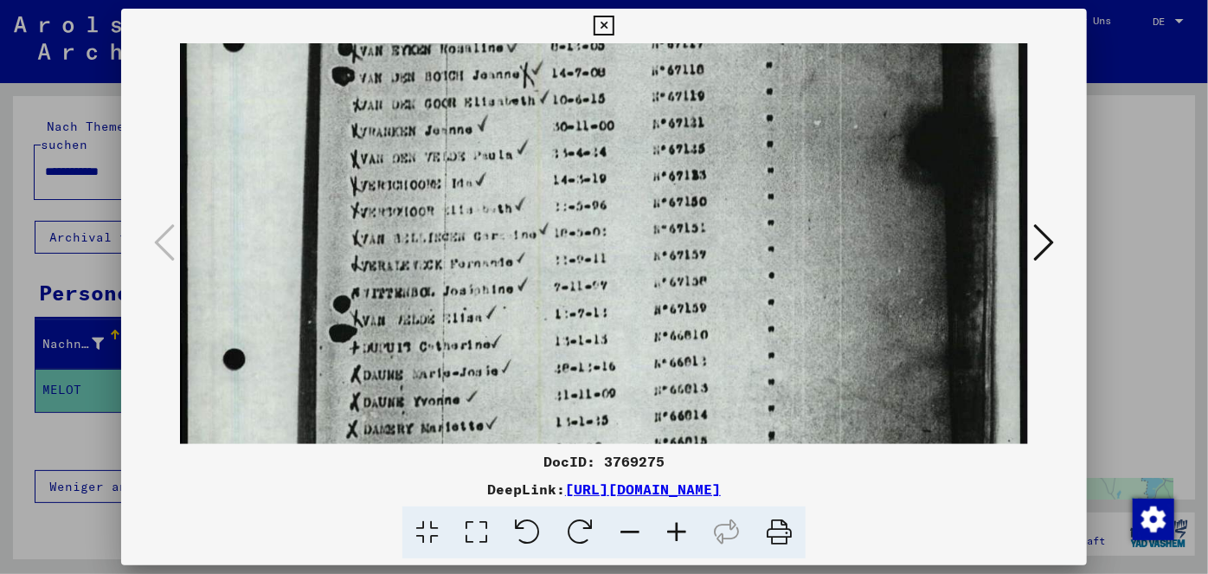
scroll to position [446, 0]
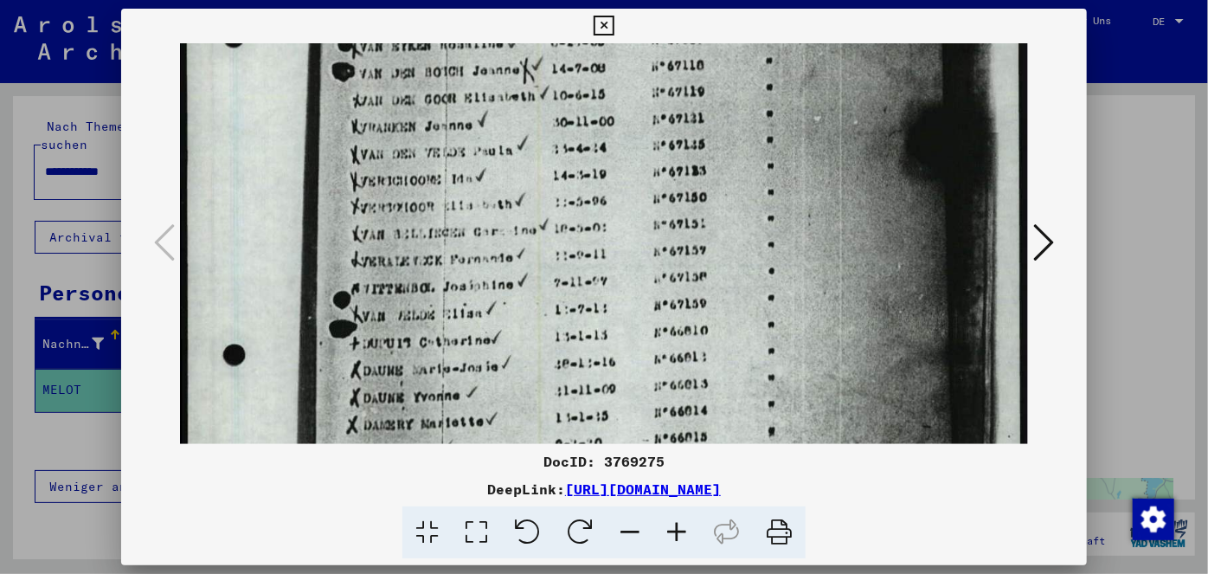
drag, startPoint x: 707, startPoint y: 370, endPoint x: 700, endPoint y: 235, distance: 135.2
click at [700, 235] on img at bounding box center [604, 194] width 849 height 1192
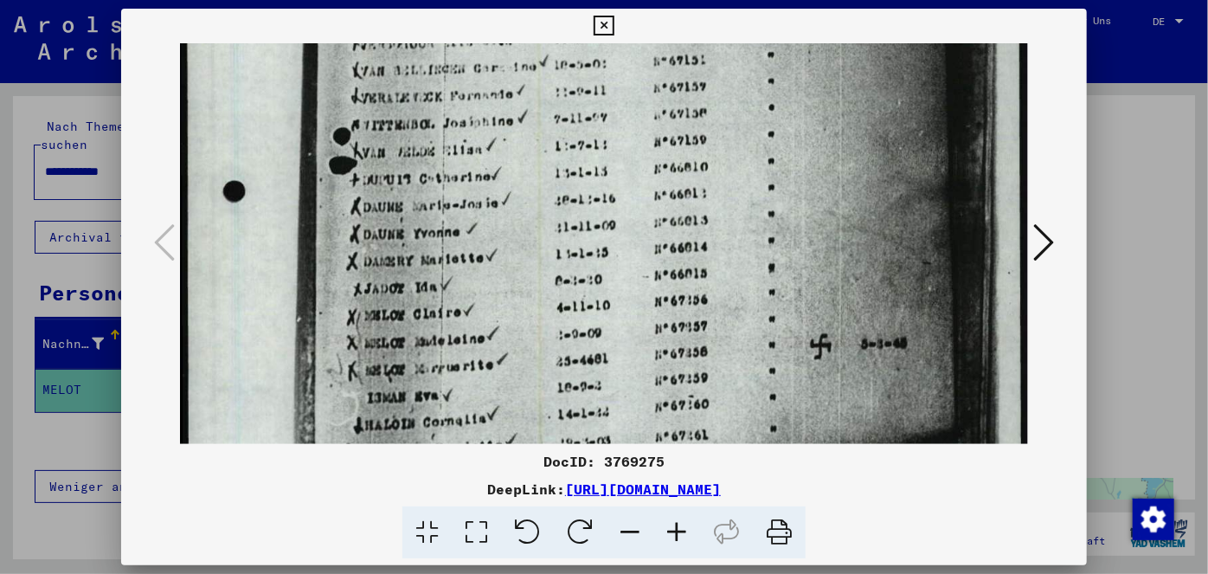
scroll to position [610, 0]
drag, startPoint x: 700, startPoint y: 363, endPoint x: 715, endPoint y: 199, distance: 164.2
click at [715, 199] on img at bounding box center [604, 29] width 849 height 1192
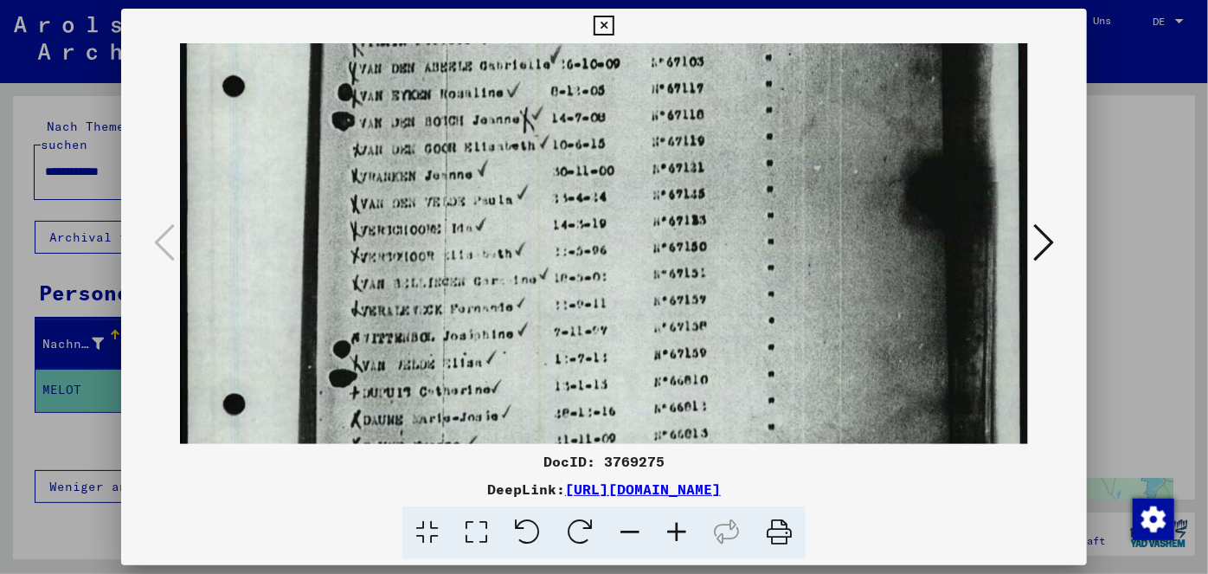
drag, startPoint x: 843, startPoint y: 395, endPoint x: 901, endPoint y: 572, distance: 186.6
click at [905, 573] on html "**********" at bounding box center [604, 287] width 1208 height 574
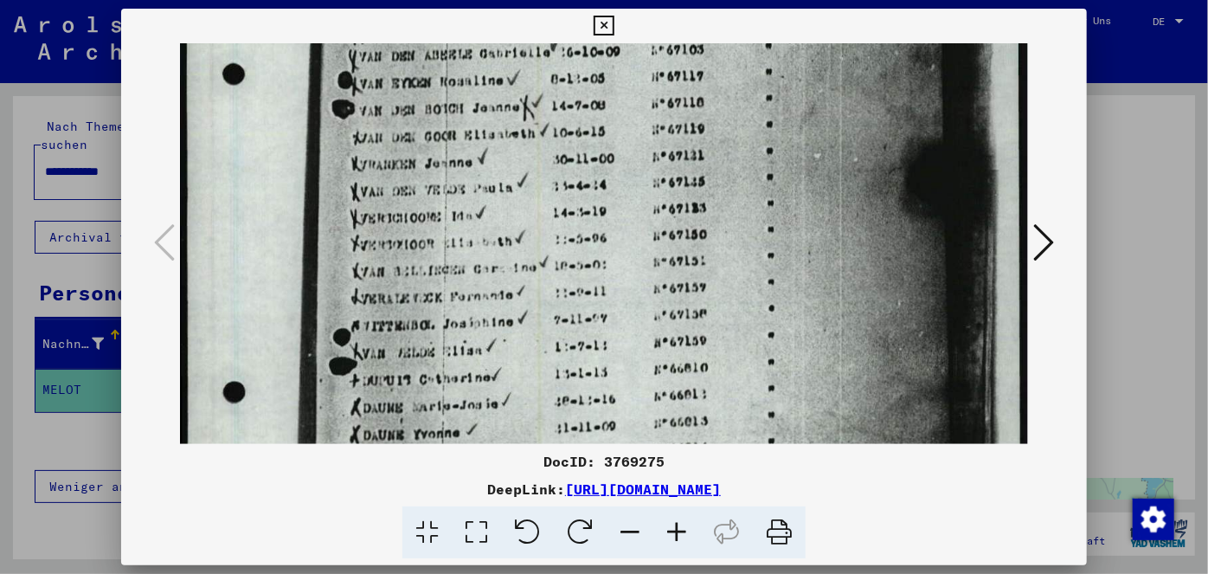
scroll to position [0, 0]
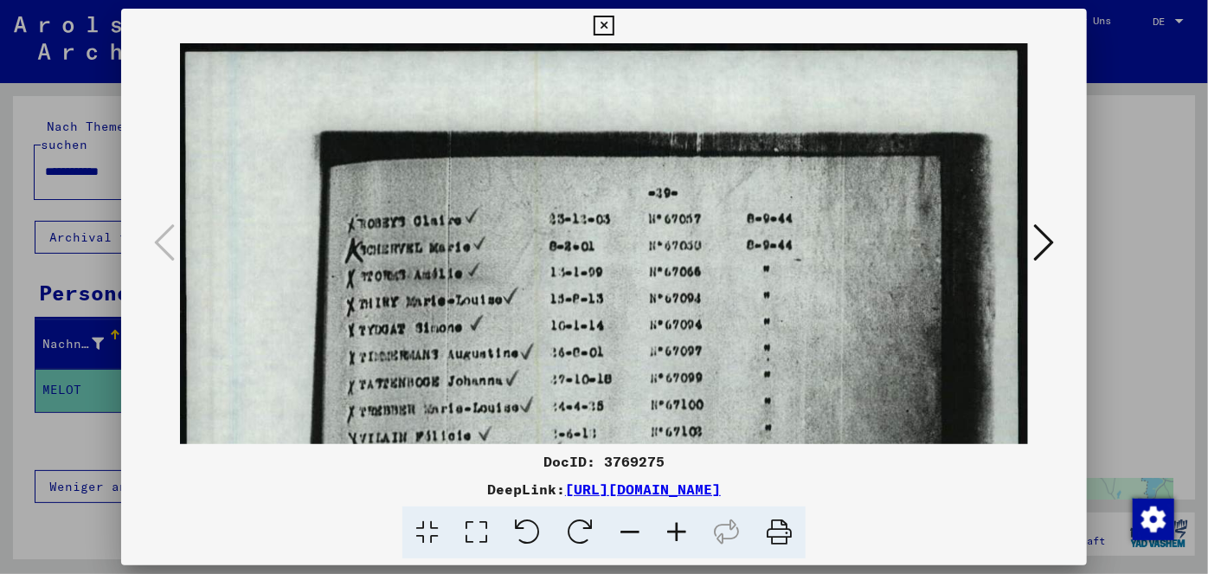
drag, startPoint x: 846, startPoint y: 172, endPoint x: 915, endPoint y: 515, distance: 349.4
click at [930, 556] on div "DocID: 3769275 DeepLink: [URL][DOMAIN_NAME]" at bounding box center [604, 284] width 967 height 550
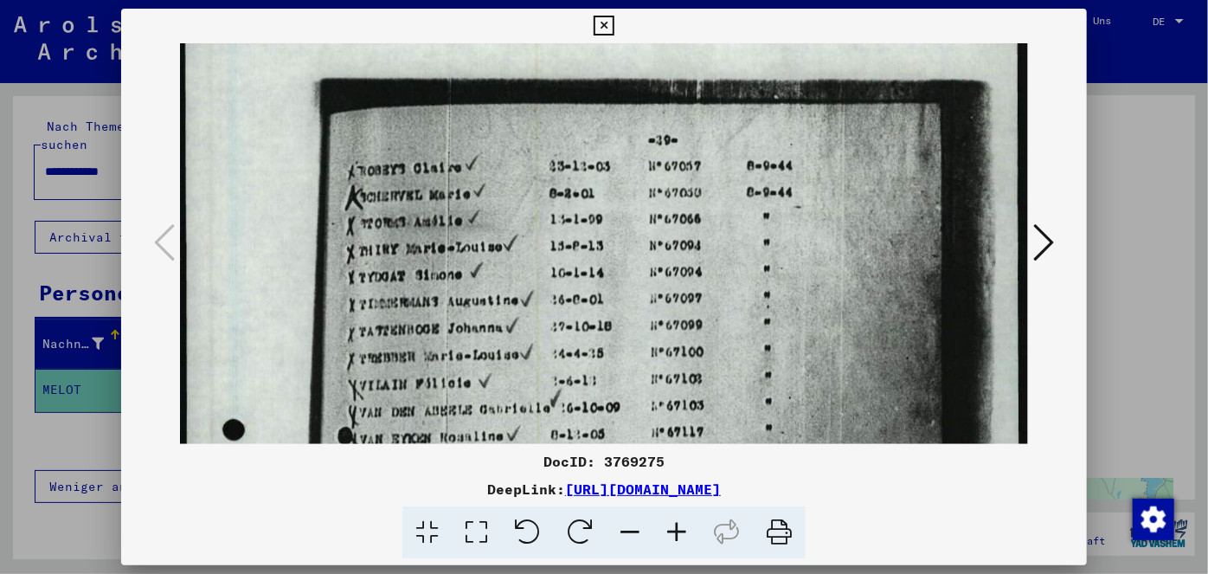
click at [603, 26] on icon at bounding box center [604, 26] width 20 height 21
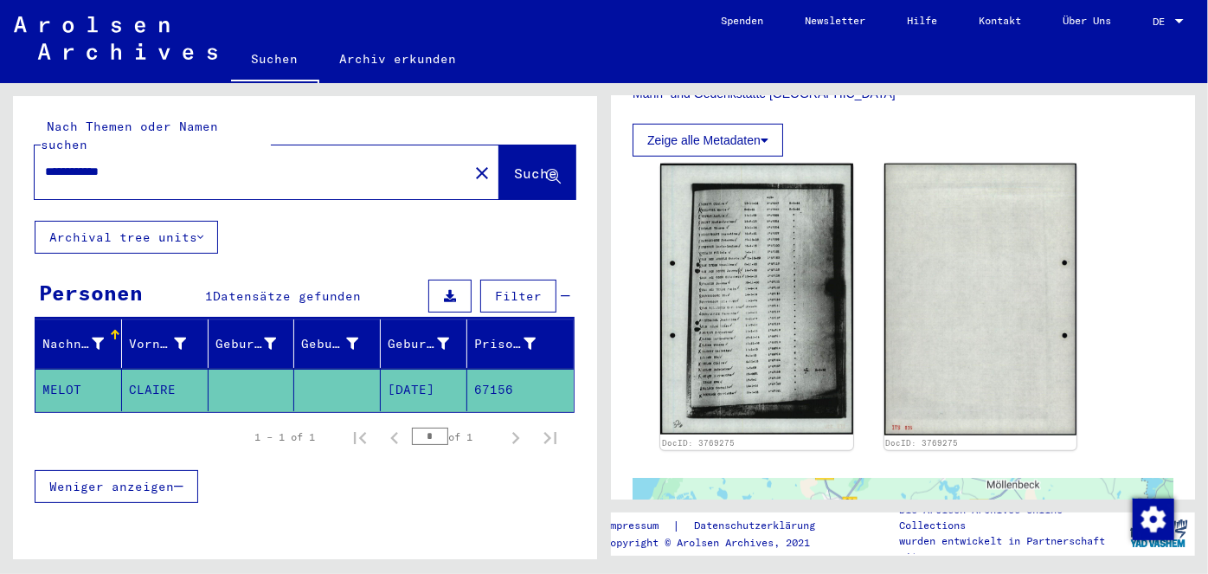
drag, startPoint x: 1116, startPoint y: 159, endPoint x: 1131, endPoint y: 245, distance: 86.9
click at [1126, 260] on div "DocID: 3769275 DocID: 3769275" at bounding box center [902, 307] width 499 height 300
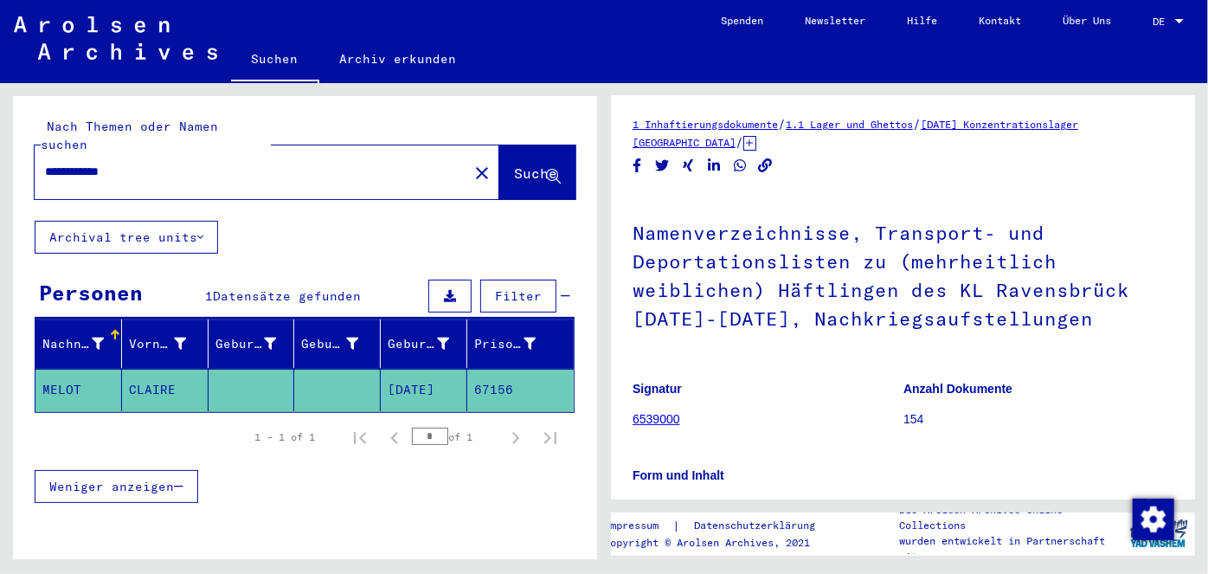
scroll to position [0, 0]
